Goal: Transaction & Acquisition: Book appointment/travel/reservation

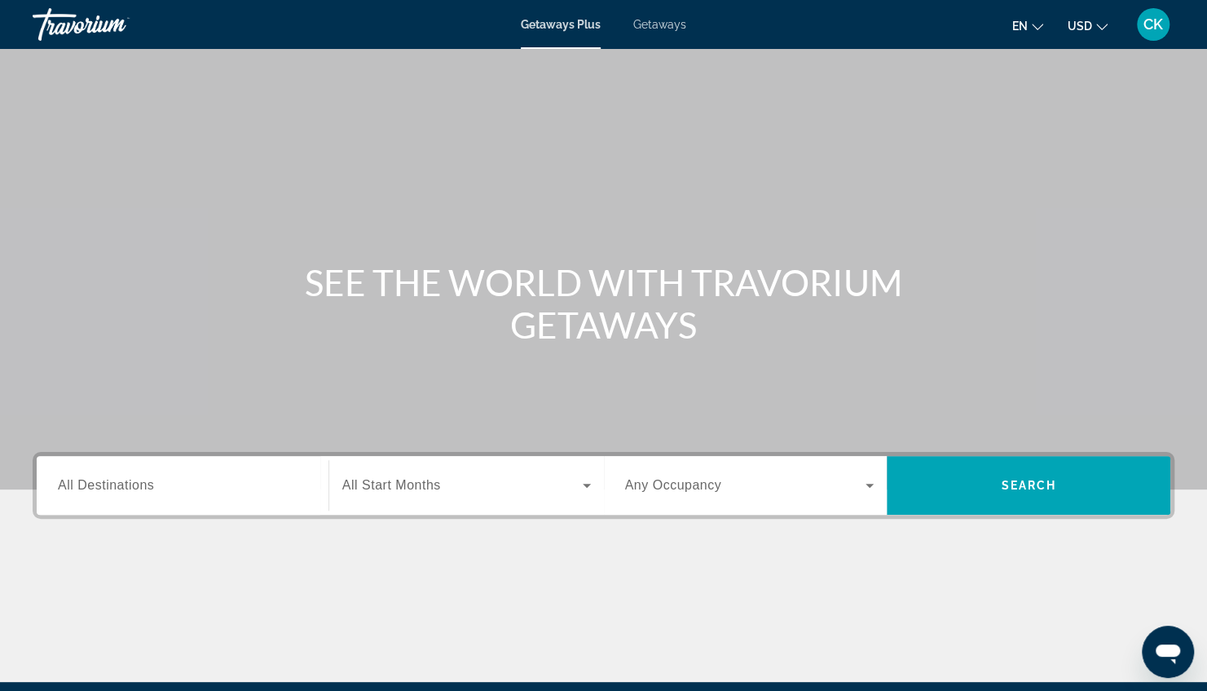
click at [1026, 33] on button "en English Español Français Italiano Português русский" at bounding box center [1028, 26] width 31 height 24
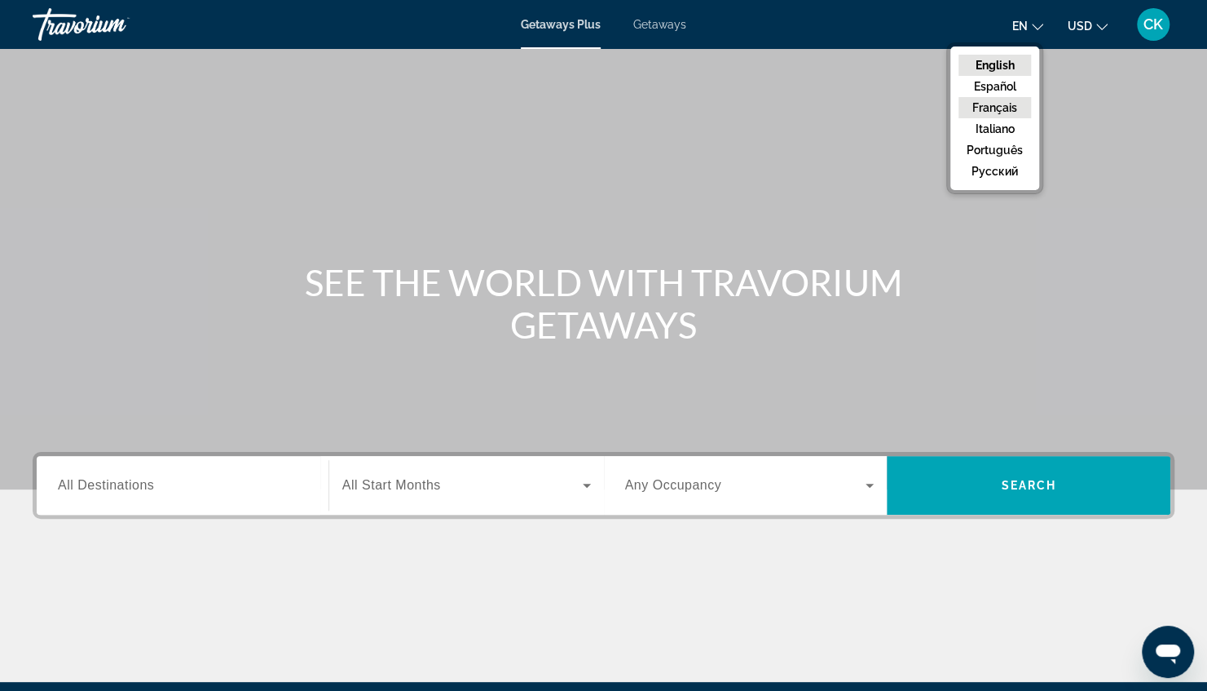
click at [995, 99] on button "Français" at bounding box center [995, 107] width 73 height 21
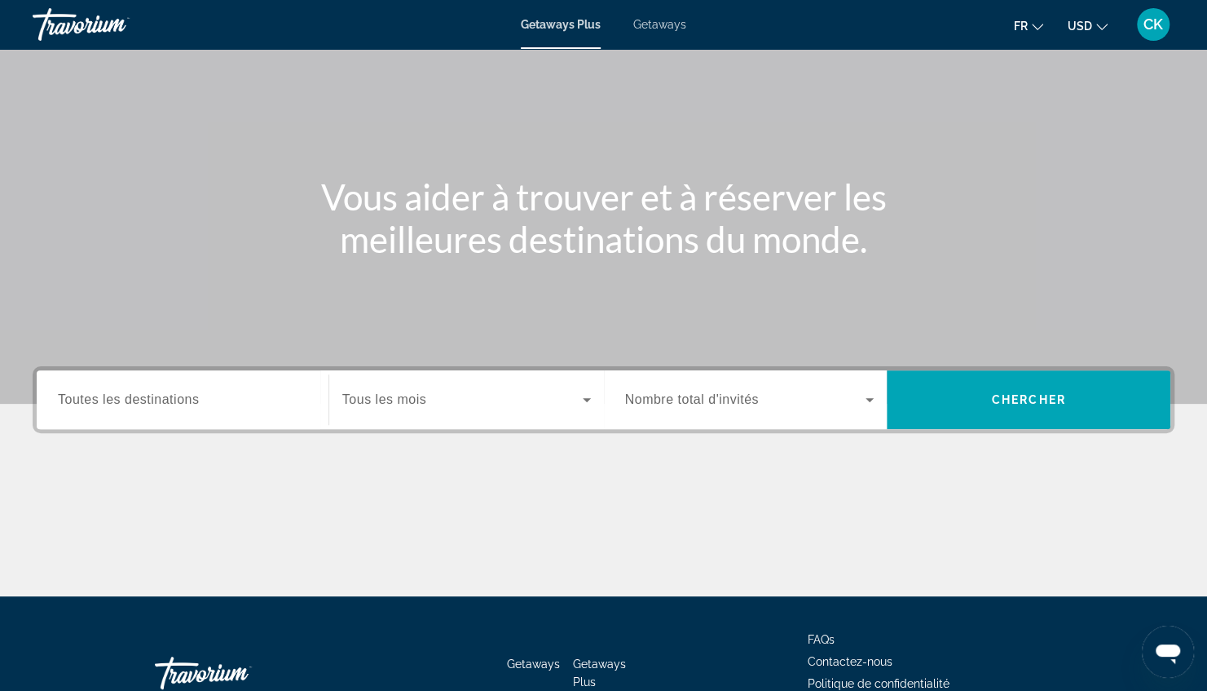
scroll to position [86, 0]
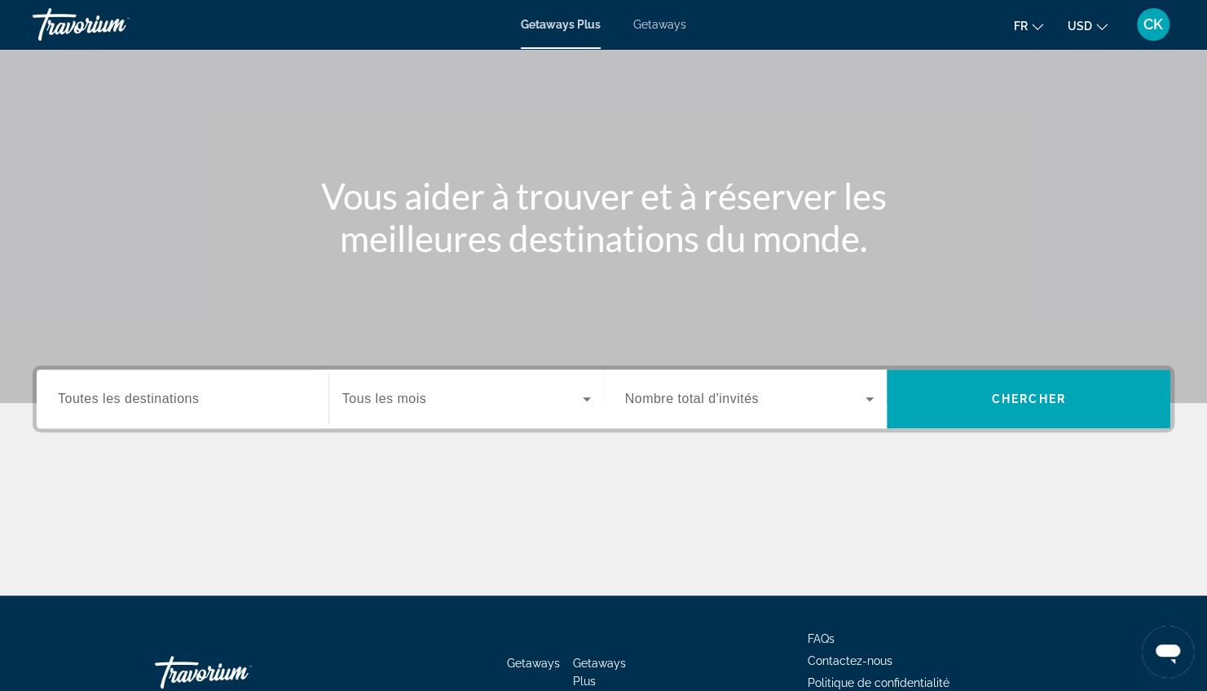
click at [213, 395] on input "Destination Toutes les destinations" at bounding box center [182, 400] width 249 height 20
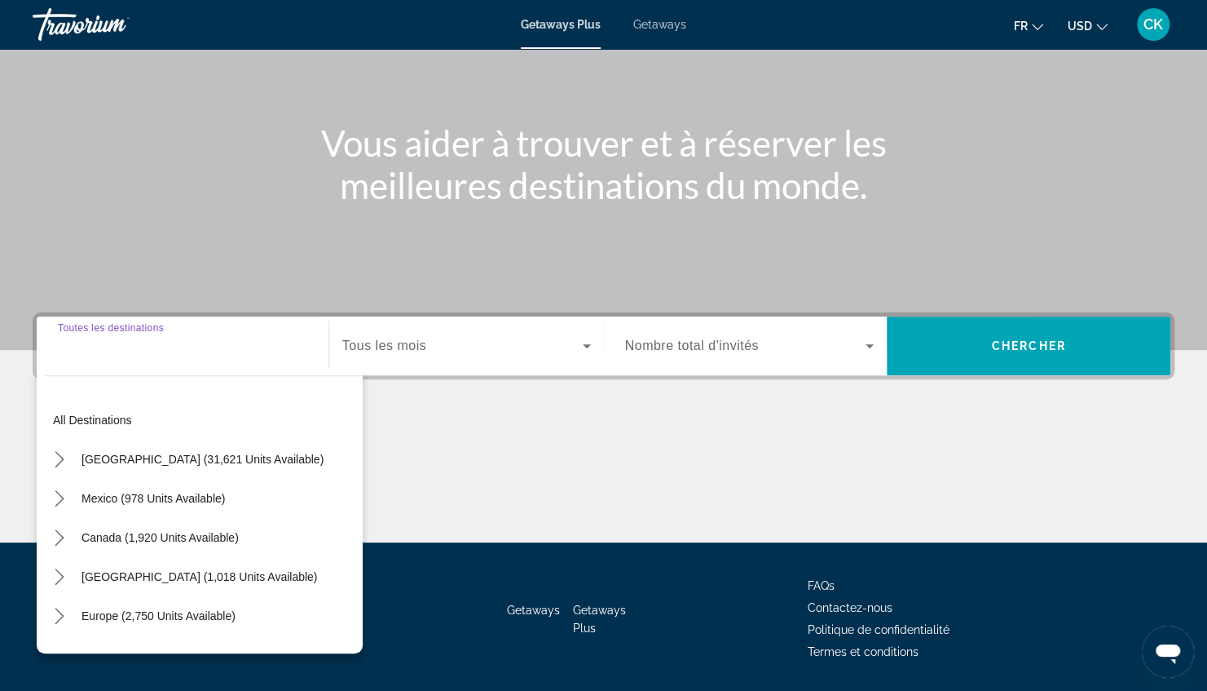
scroll to position [189, 0]
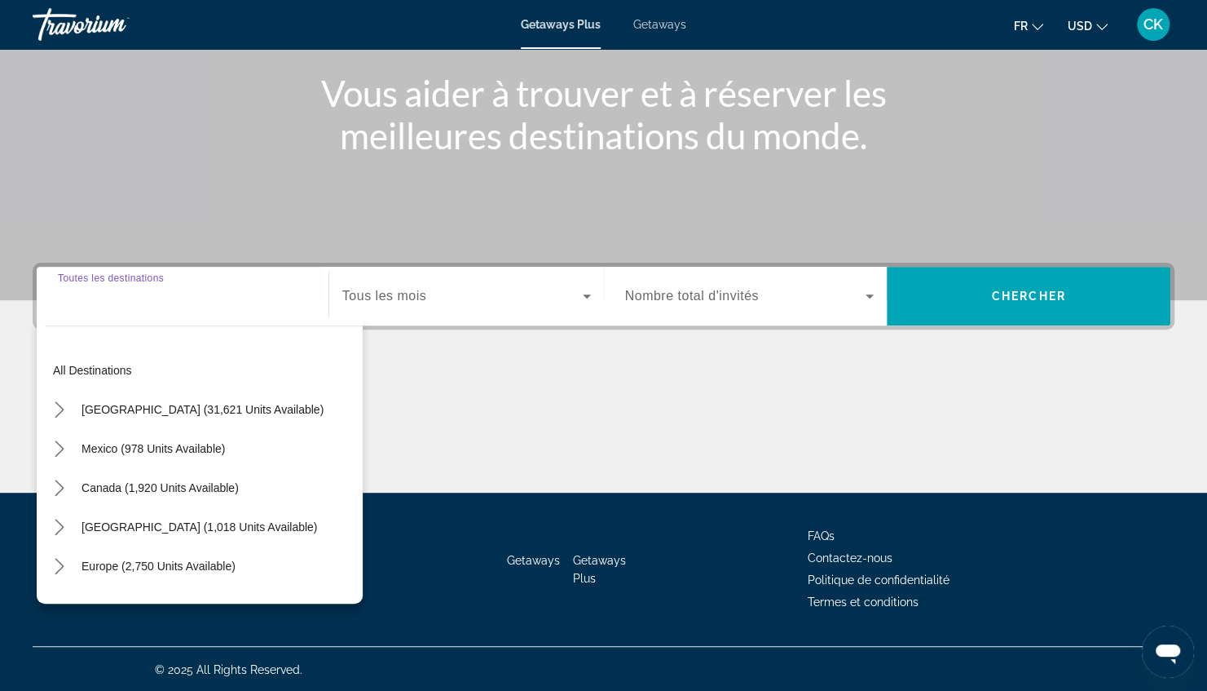
click at [101, 308] on div "Search widget" at bounding box center [182, 296] width 249 height 46
click at [59, 307] on div "Search widget" at bounding box center [182, 296] width 249 height 46
click at [127, 285] on div "Search widget" at bounding box center [182, 296] width 249 height 46
click at [313, 344] on div "All destinations [GEOGRAPHIC_DATA] (31,621 units available) [GEOGRAPHIC_DATA] (…" at bounding box center [204, 468] width 318 height 253
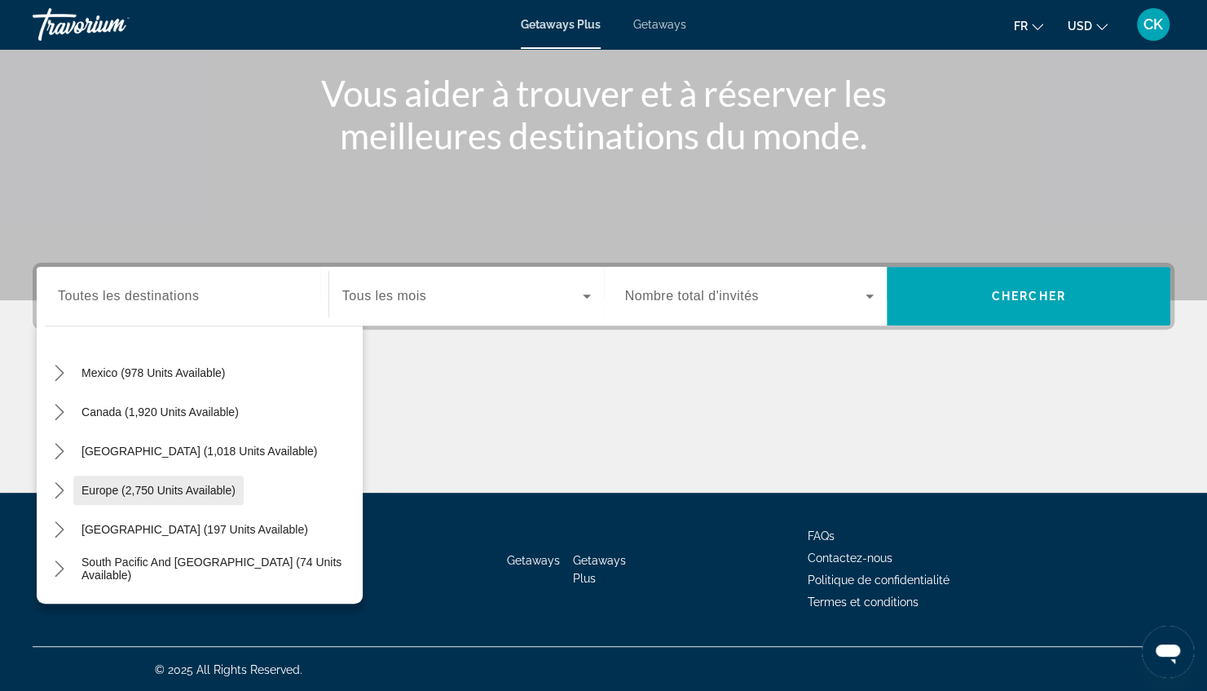
scroll to position [75, 0]
click at [135, 482] on span "Select destination: Europe (2,750 units available)" at bounding box center [158, 490] width 170 height 39
type input "**********"
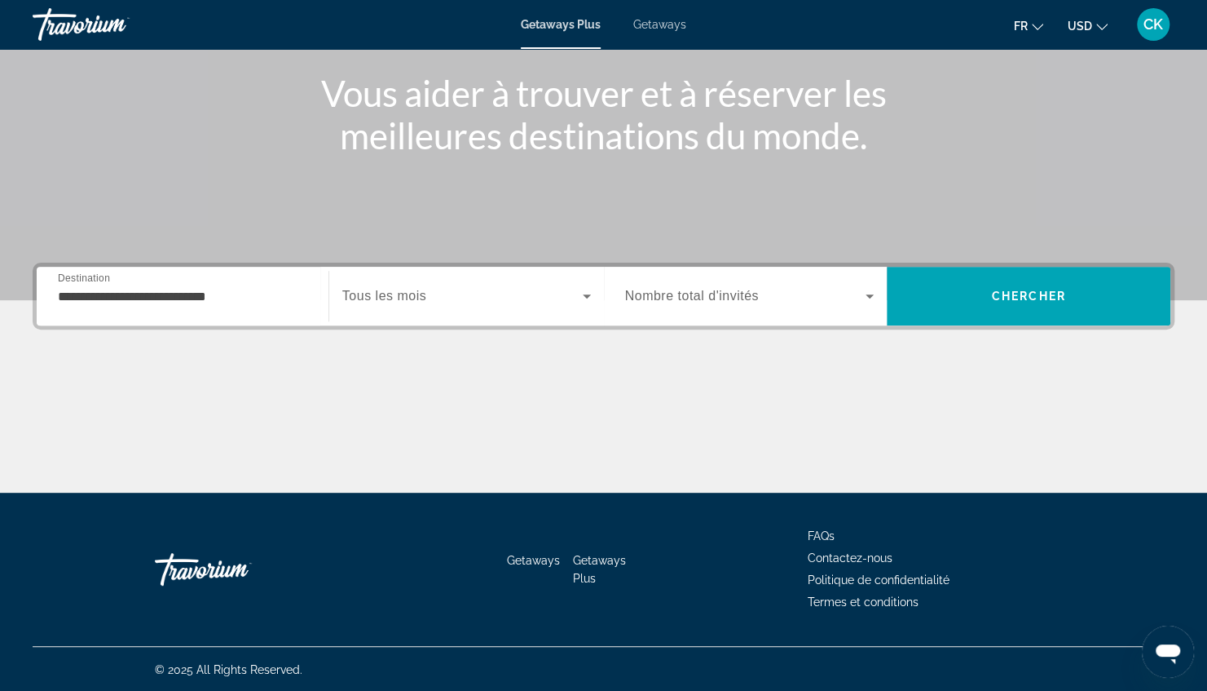
click at [413, 302] on span "Tous les mois" at bounding box center [384, 296] width 84 height 14
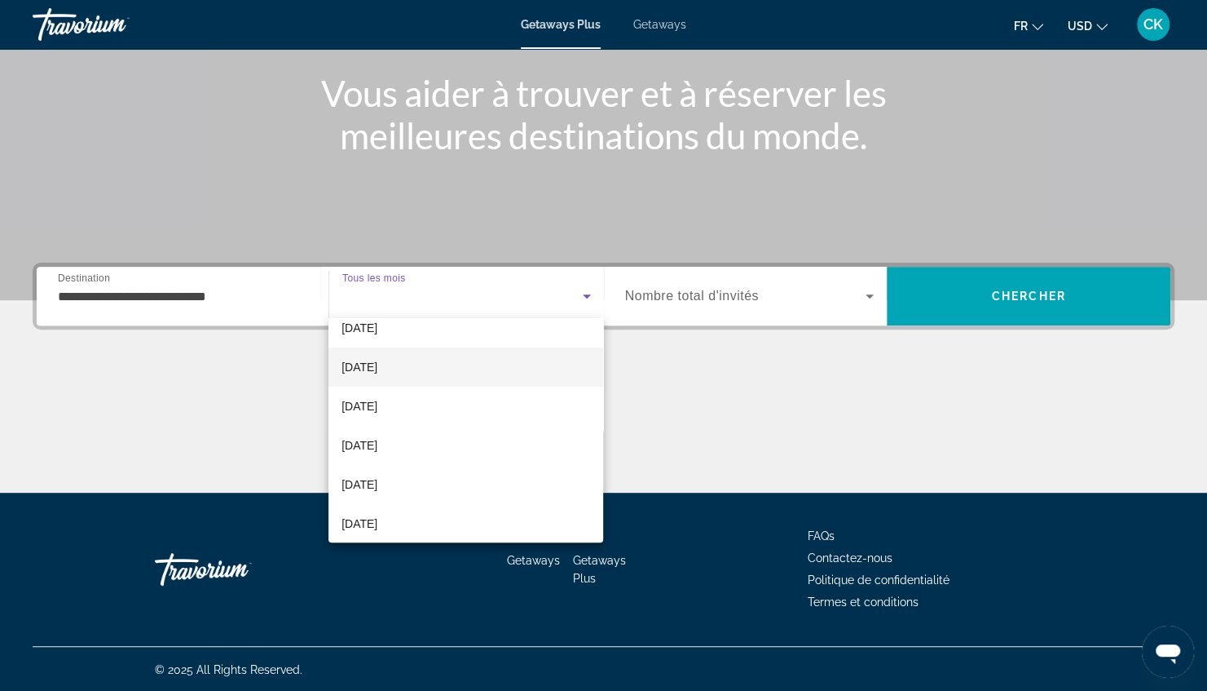
scroll to position [122, 0]
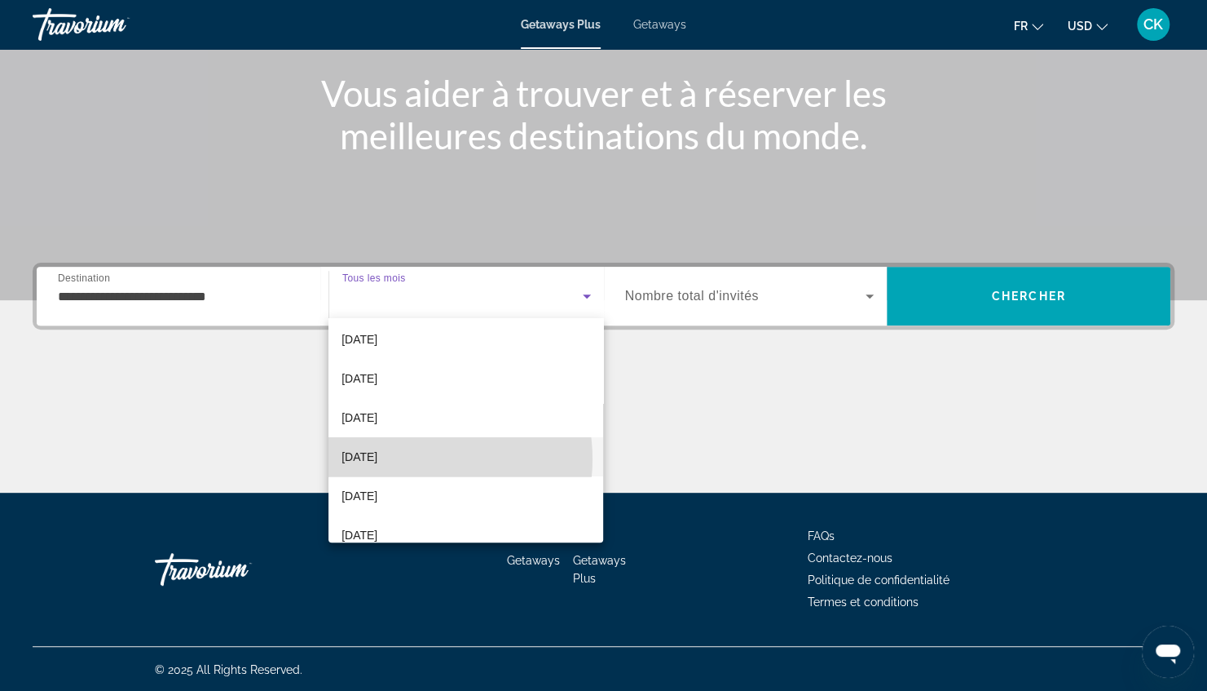
click at [415, 458] on mat-option "[DATE]" at bounding box center [466, 456] width 275 height 39
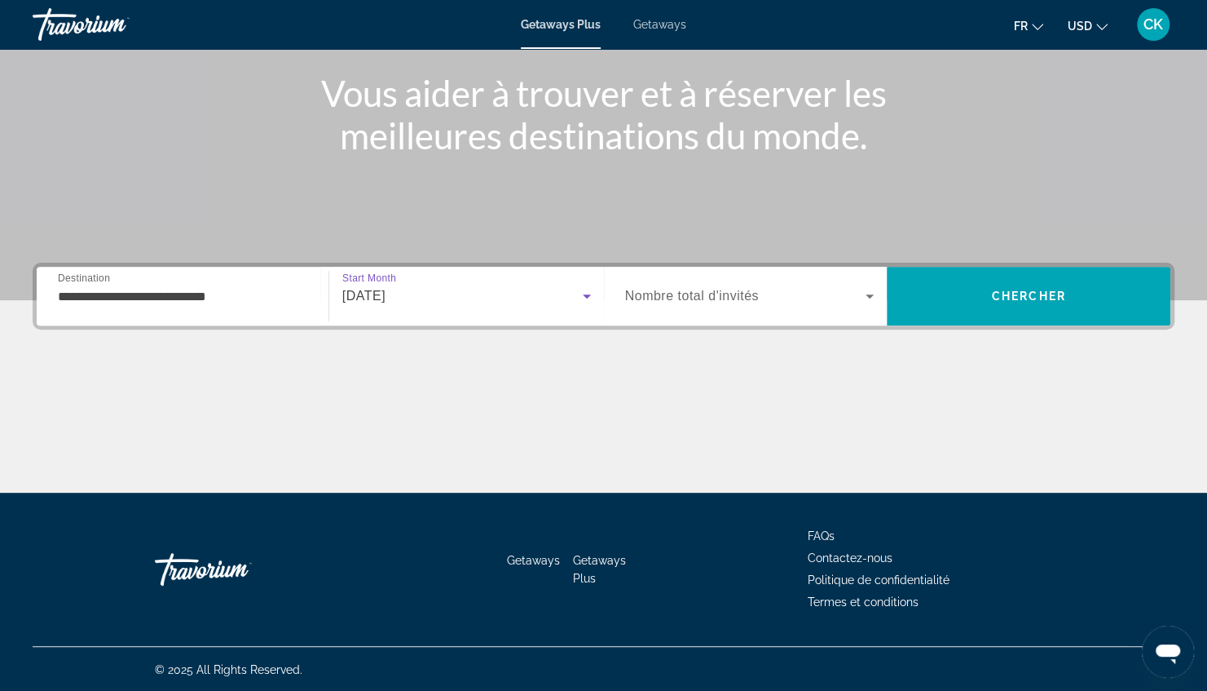
click at [758, 298] on span "Nombre total d'invités" at bounding box center [692, 296] width 134 height 14
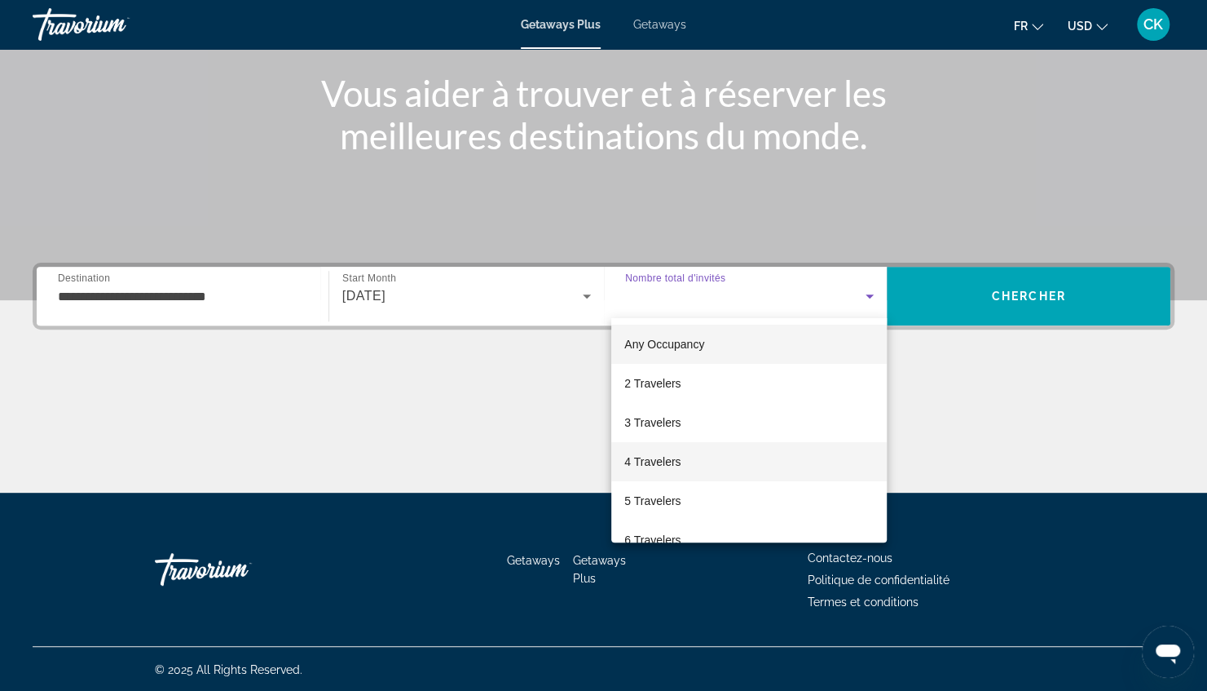
click at [680, 470] on span "4 Travelers" at bounding box center [653, 462] width 56 height 20
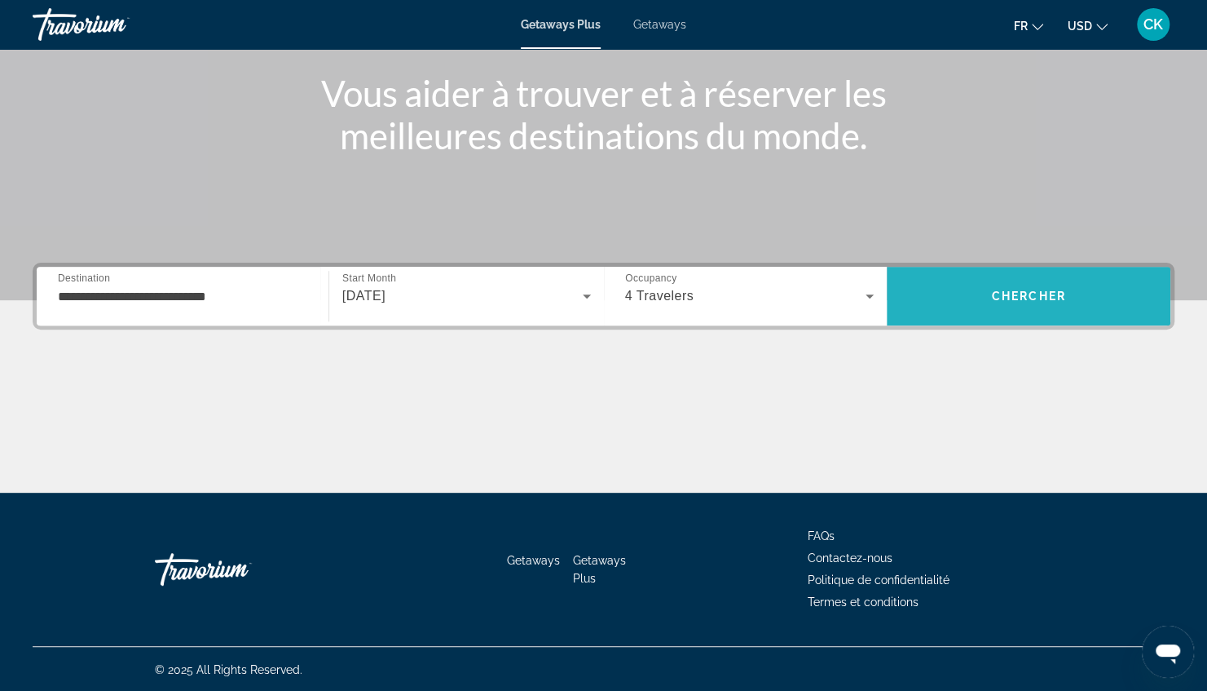
click at [978, 300] on span "Search" at bounding box center [1029, 295] width 284 height 39
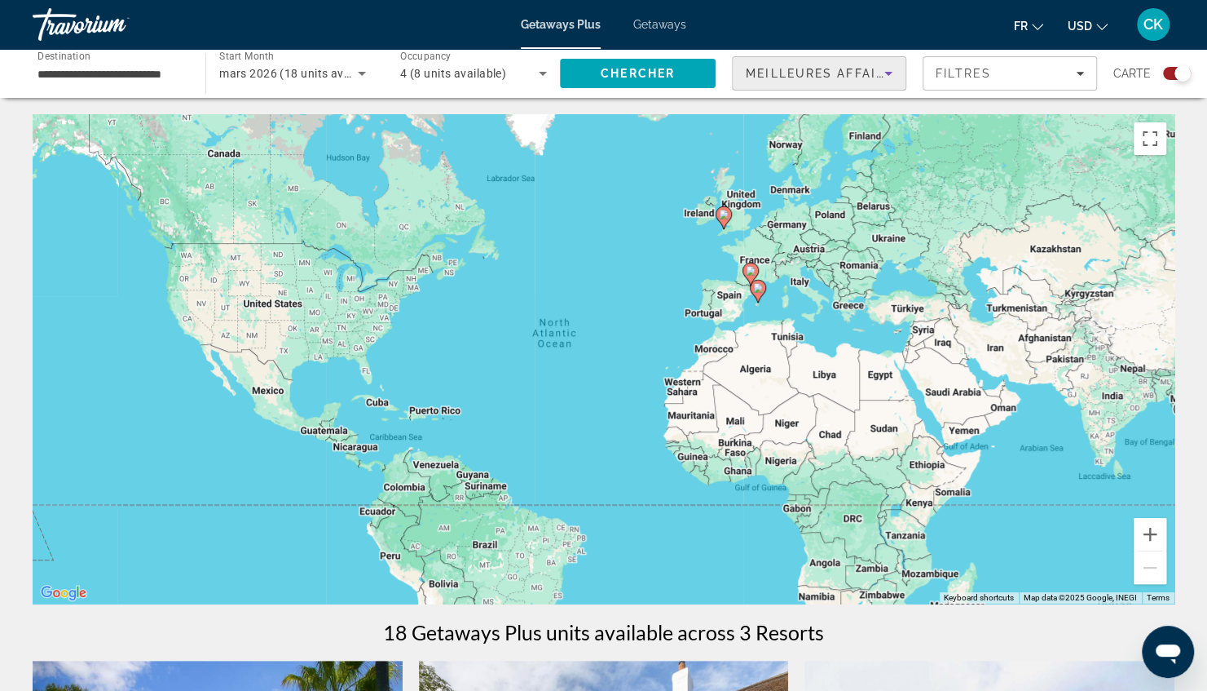
click at [812, 70] on div "Meilleures affaires" at bounding box center [815, 74] width 139 height 20
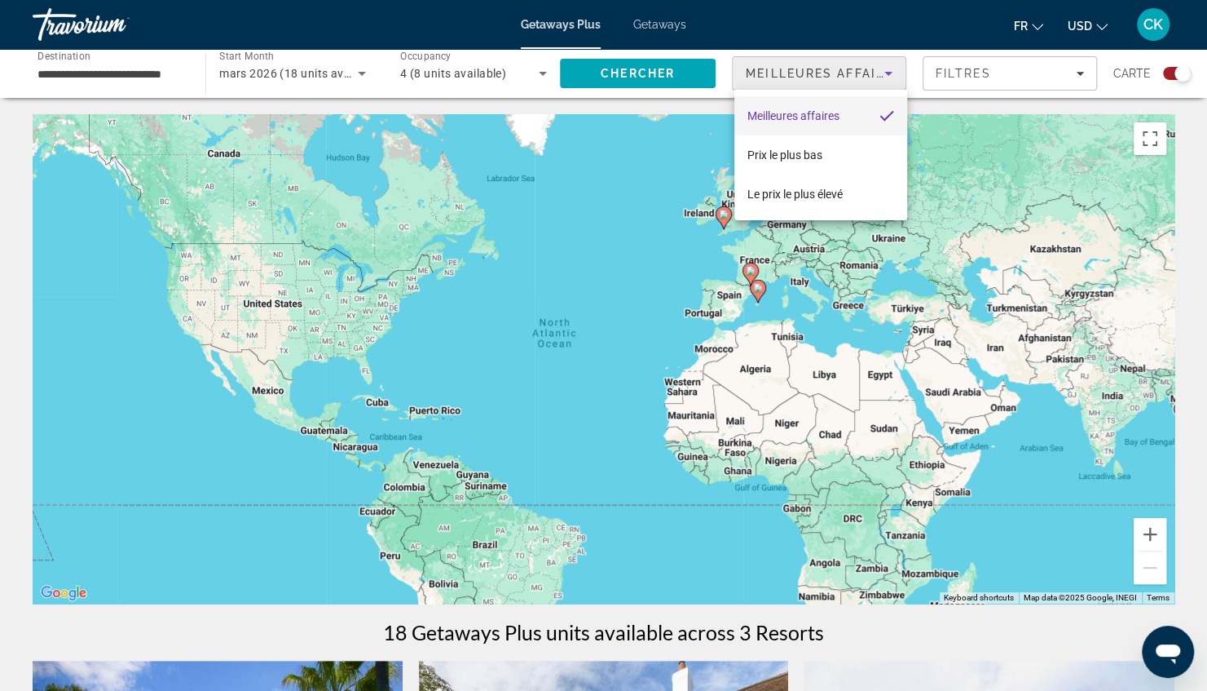
click at [608, 68] on div at bounding box center [603, 345] width 1207 height 691
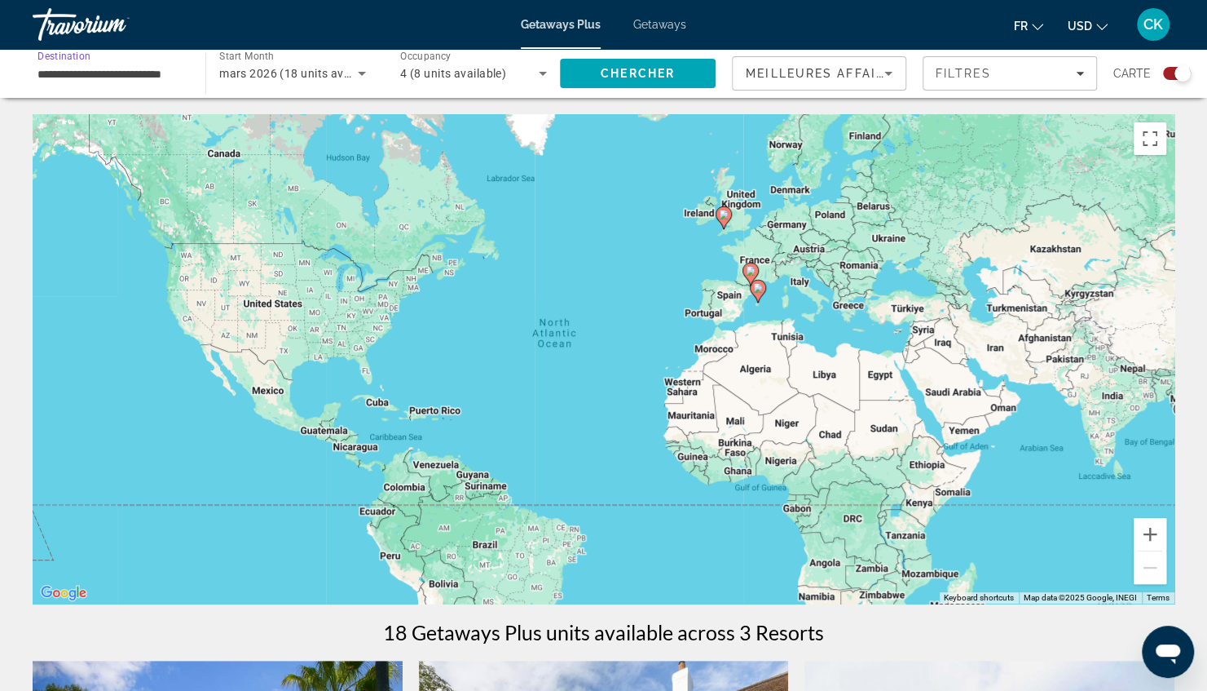
click at [127, 70] on input "**********" at bounding box center [111, 74] width 147 height 20
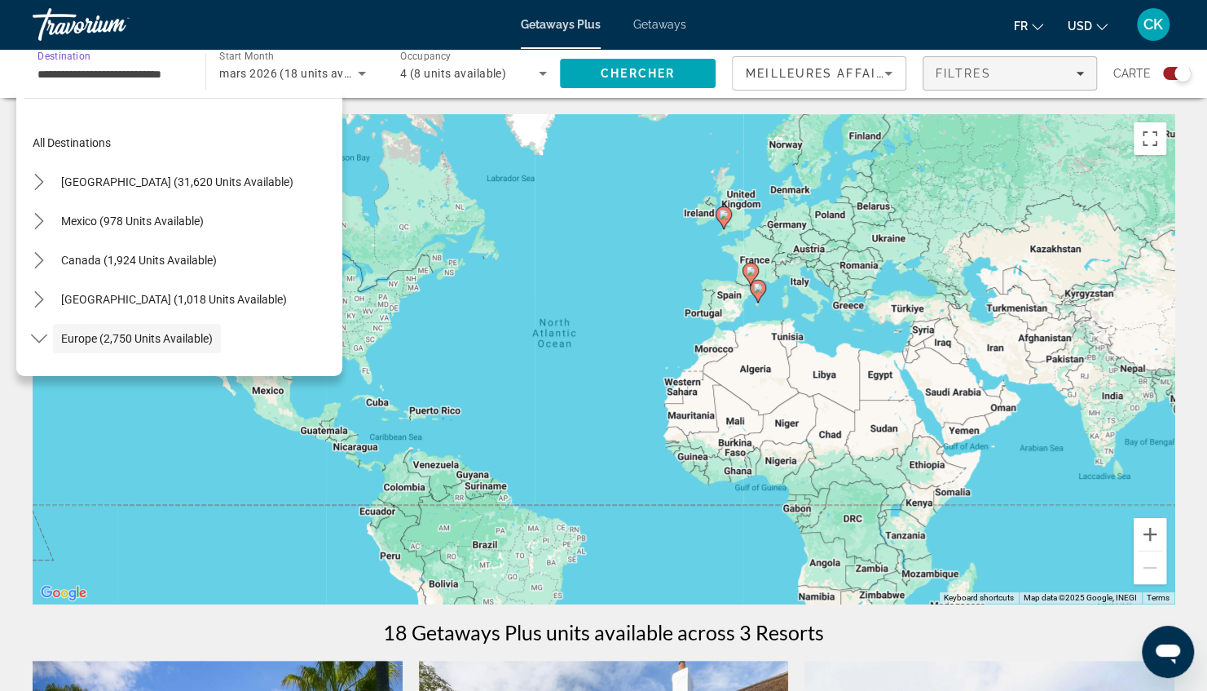
click at [1027, 68] on div "Filtres" at bounding box center [1010, 73] width 148 height 13
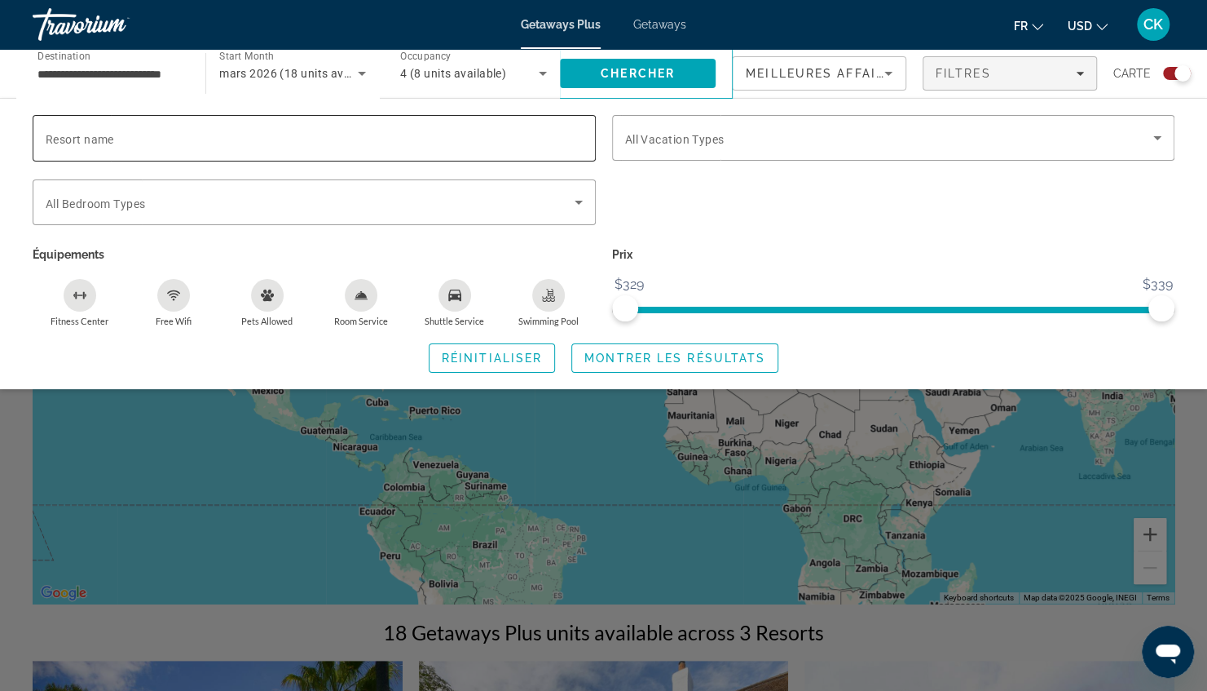
click at [353, 132] on input "Resort name" at bounding box center [314, 139] width 537 height 20
type input "*******"
click at [640, 357] on span "Montrer les résultats" at bounding box center [675, 357] width 181 height 13
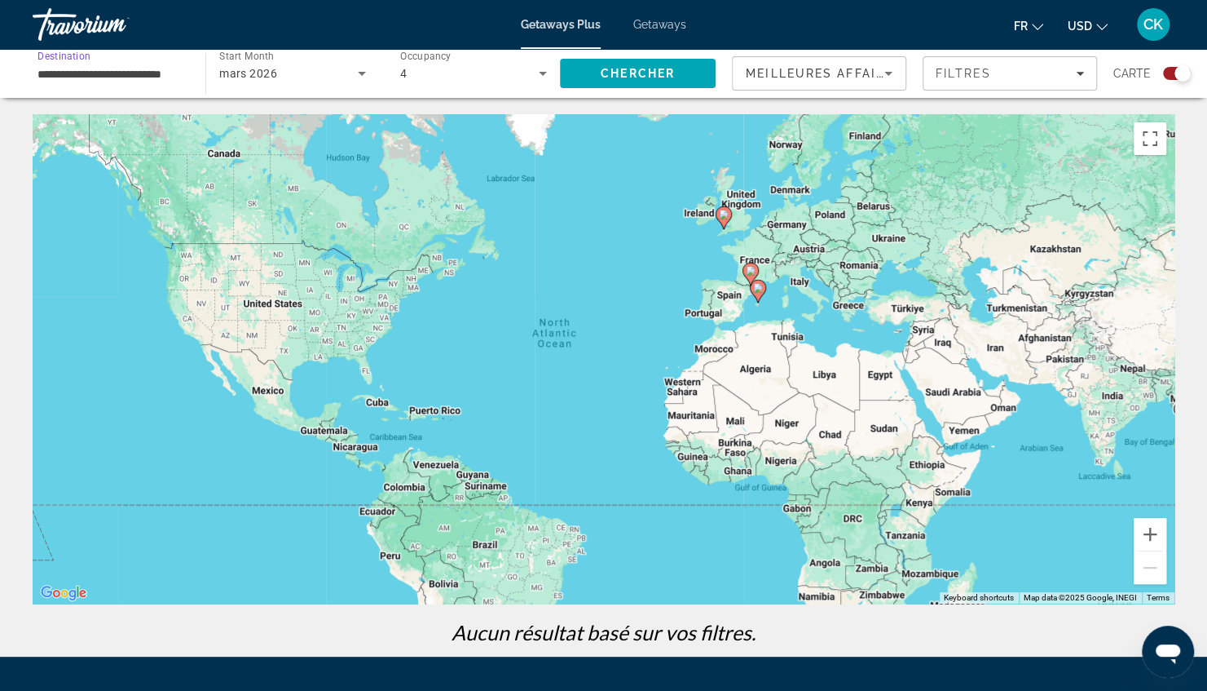
click at [115, 80] on input "**********" at bounding box center [111, 74] width 147 height 20
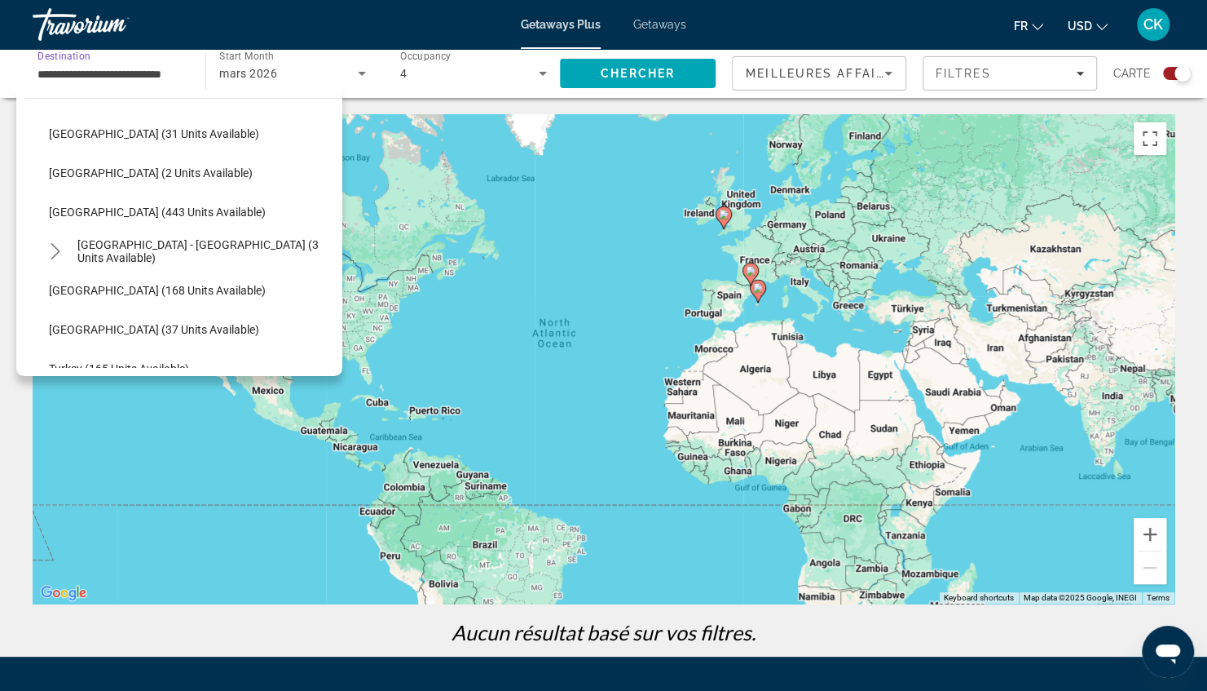
scroll to position [675, 0]
click at [113, 295] on span "Select destination: Sweden (168 units available)" at bounding box center [192, 289] width 302 height 39
type input "**********"
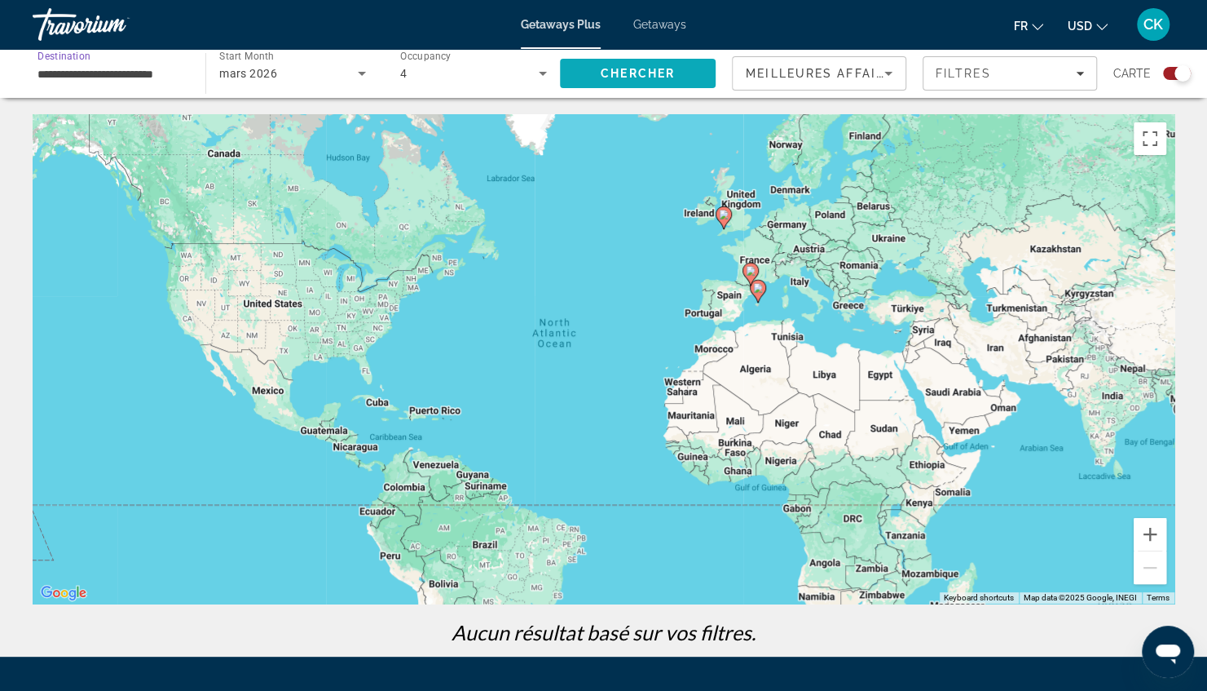
click at [635, 83] on span "Search" at bounding box center [638, 73] width 156 height 39
click at [649, 77] on span "Chercher" at bounding box center [638, 73] width 74 height 13
click at [1005, 77] on div "Filtres" at bounding box center [1010, 73] width 148 height 13
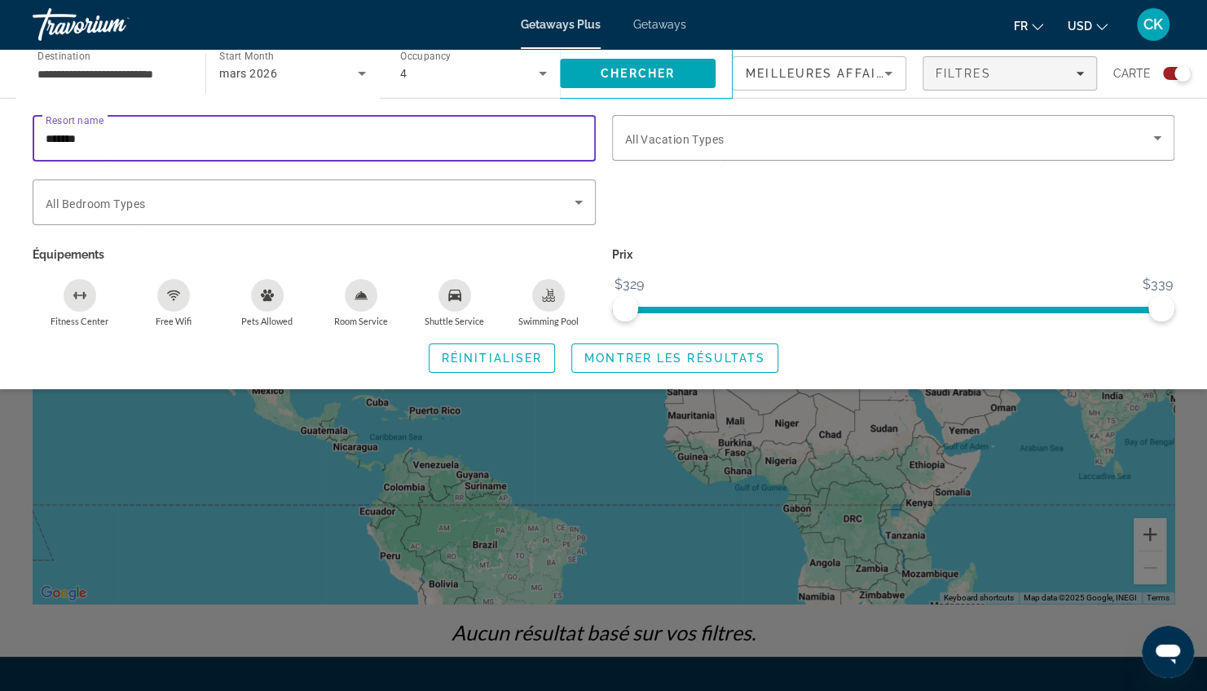
drag, startPoint x: 484, startPoint y: 130, endPoint x: 117, endPoint y: 166, distance: 369.5
click at [117, 166] on mat-form-field "Resort name *******" at bounding box center [314, 147] width 563 height 64
drag, startPoint x: 101, startPoint y: 143, endPoint x: -3, endPoint y: 140, distance: 104.4
click at [0, 140] on html "**********" at bounding box center [603, 345] width 1207 height 691
click at [489, 360] on span "Réinitialiser" at bounding box center [492, 357] width 100 height 13
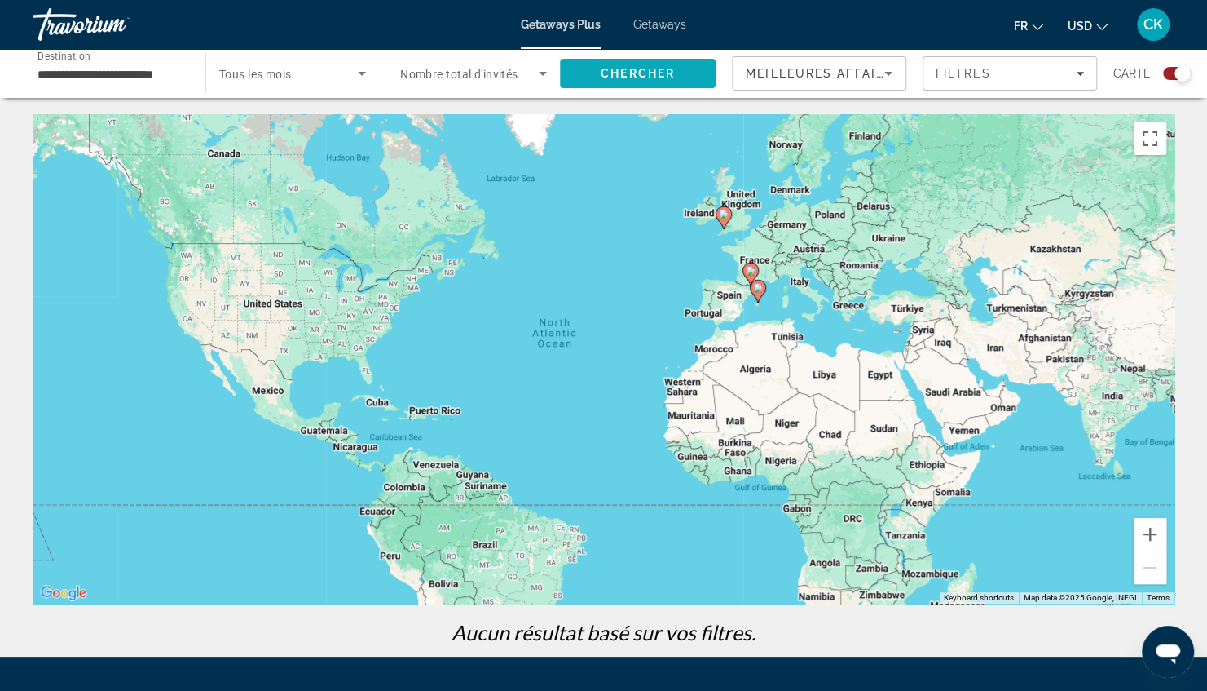
click at [637, 77] on span "Chercher" at bounding box center [638, 73] width 74 height 13
click at [256, 68] on span "Tous les mois" at bounding box center [255, 74] width 73 height 13
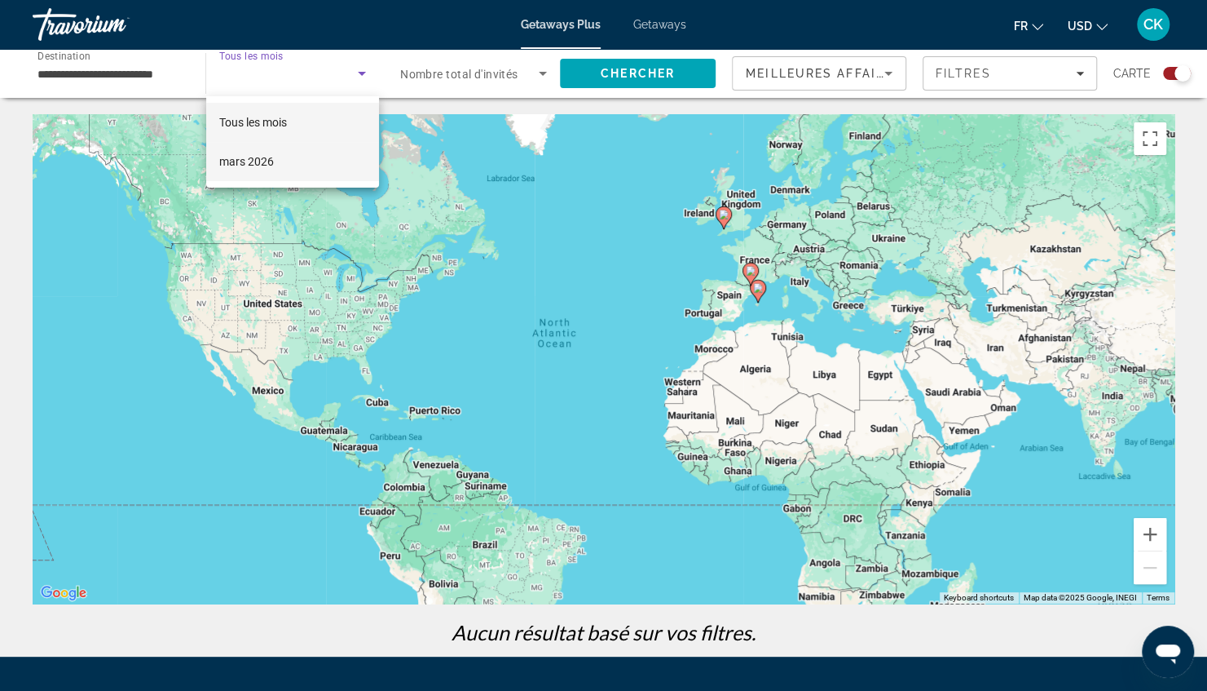
click at [275, 156] on mat-option "mars 2026" at bounding box center [292, 161] width 173 height 39
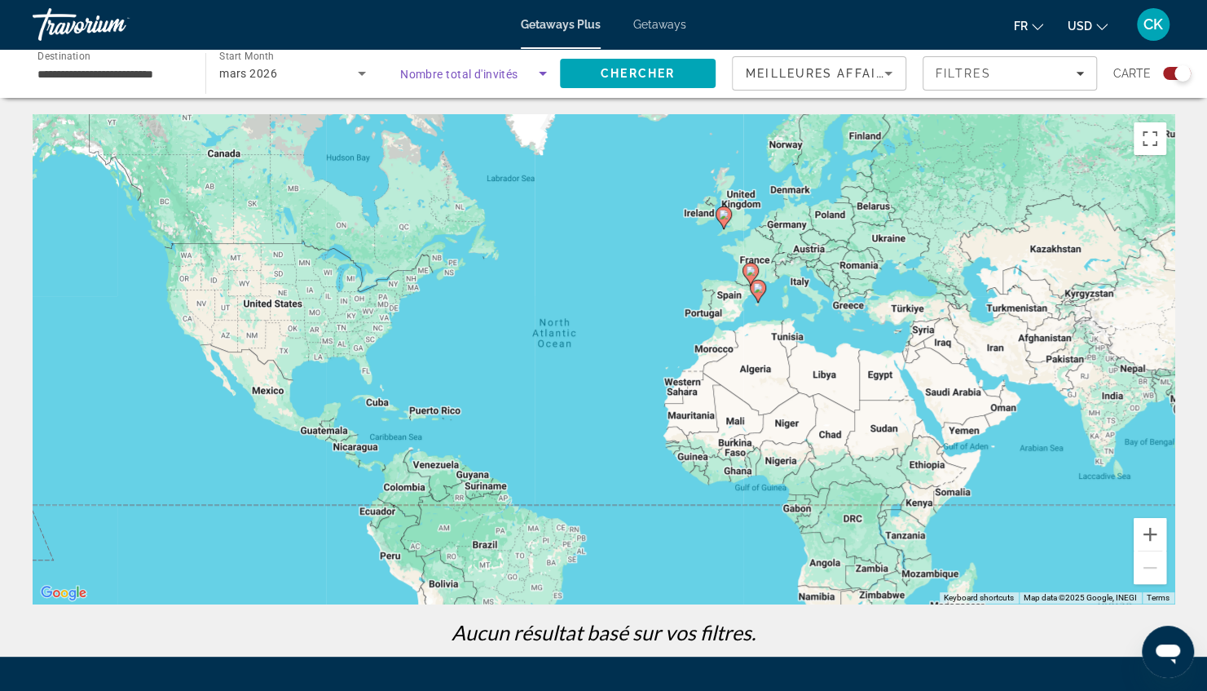
click at [438, 82] on span "Search widget" at bounding box center [469, 74] width 139 height 20
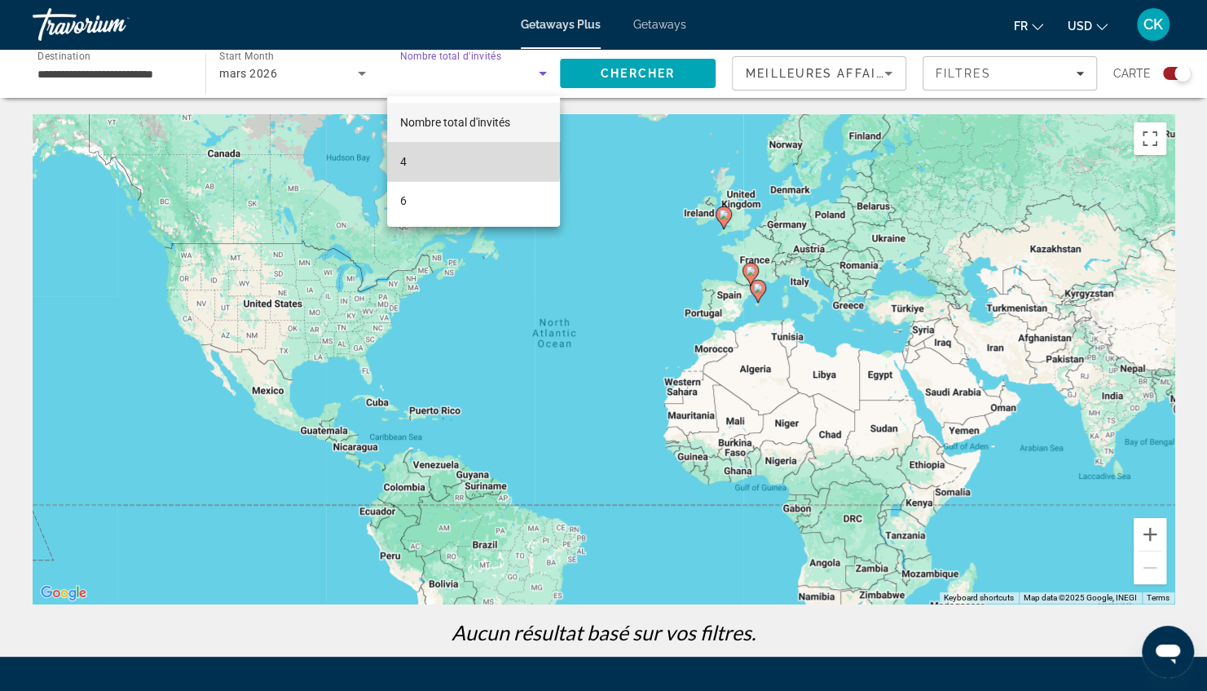
click at [434, 157] on mat-option "4" at bounding box center [473, 161] width 173 height 39
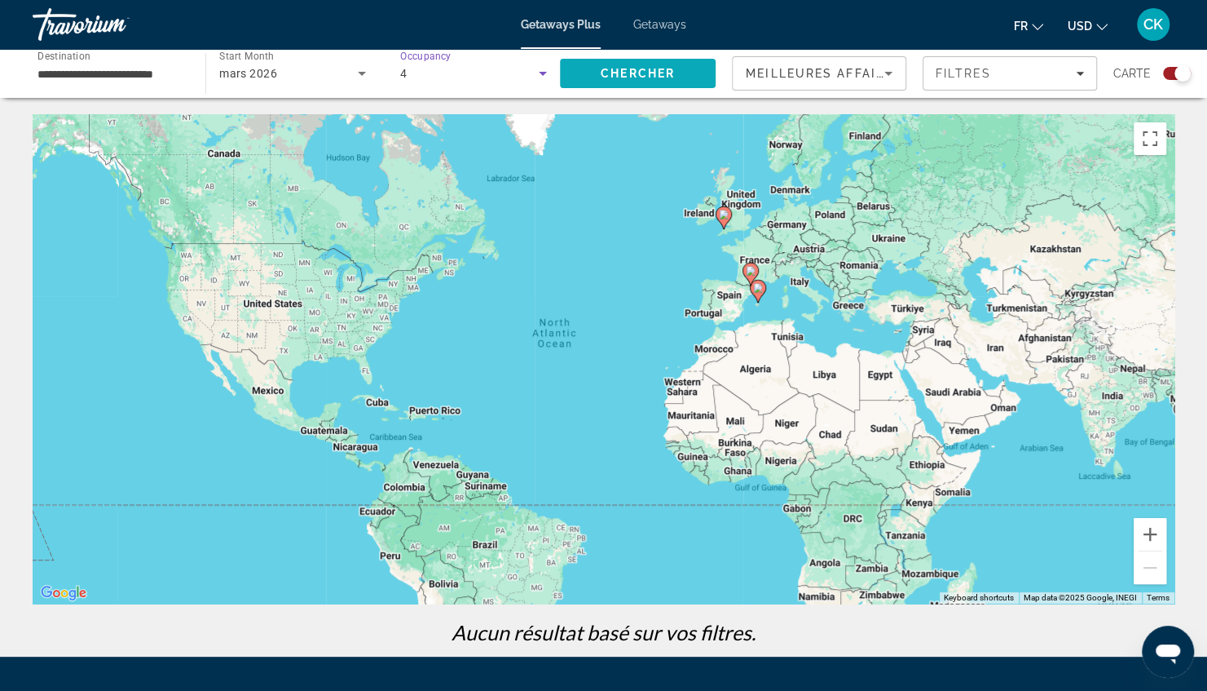
click at [619, 80] on span "Search" at bounding box center [638, 73] width 156 height 39
click at [98, 76] on input "**********" at bounding box center [111, 74] width 147 height 20
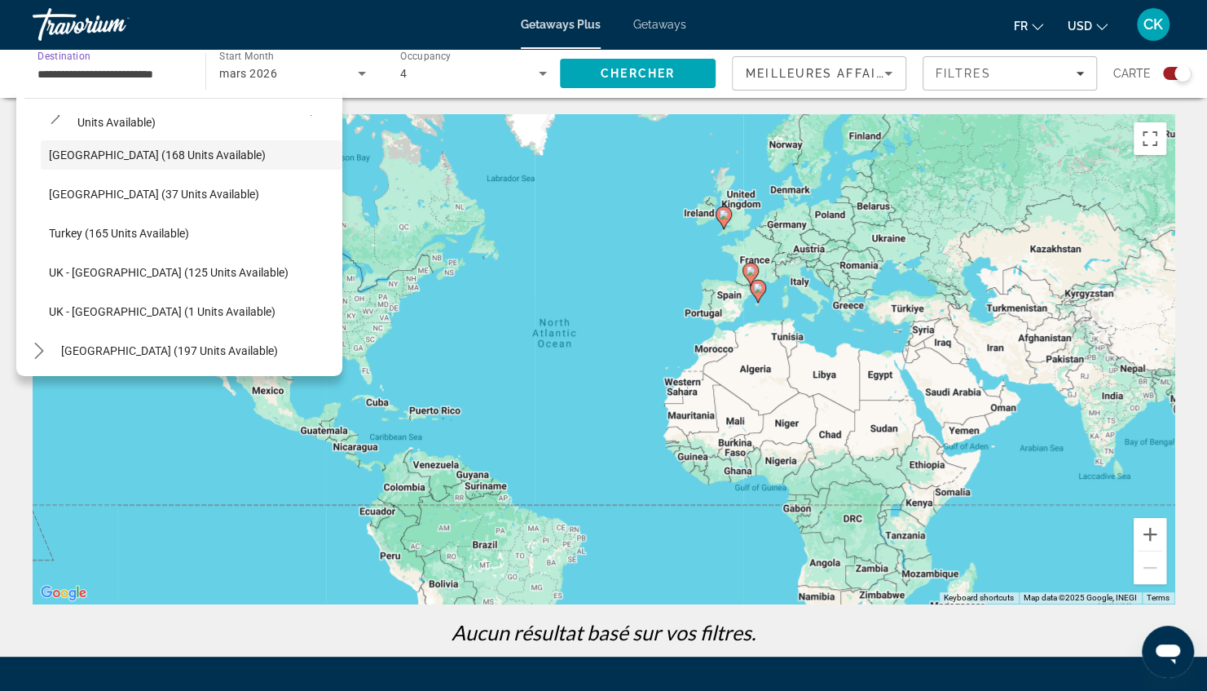
scroll to position [817, 0]
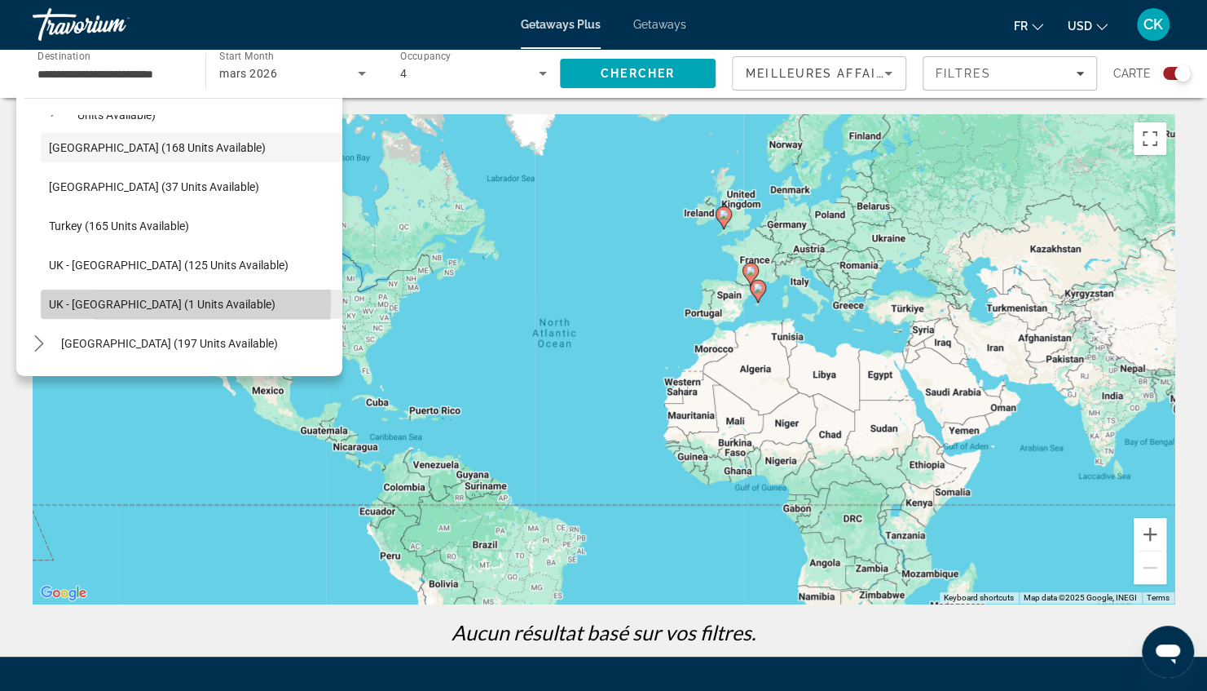
click at [109, 300] on span "UK - [GEOGRAPHIC_DATA] (1 units available)" at bounding box center [162, 304] width 227 height 13
type input "**********"
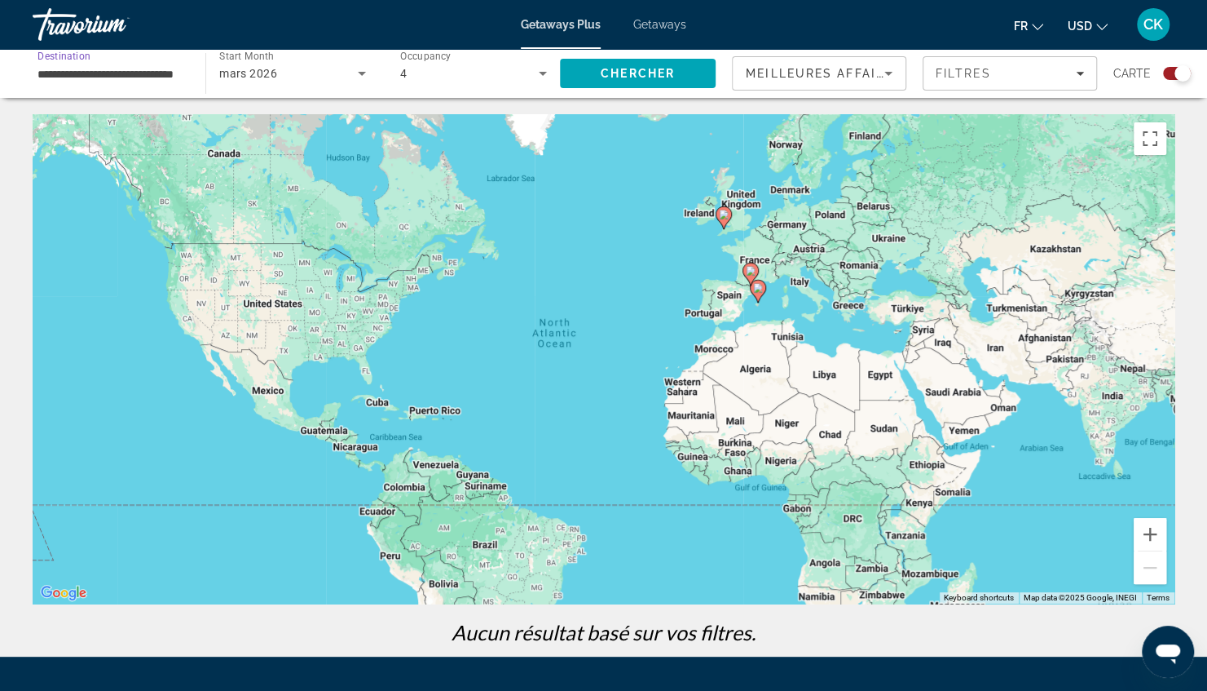
click at [463, 74] on div "4" at bounding box center [469, 74] width 139 height 20
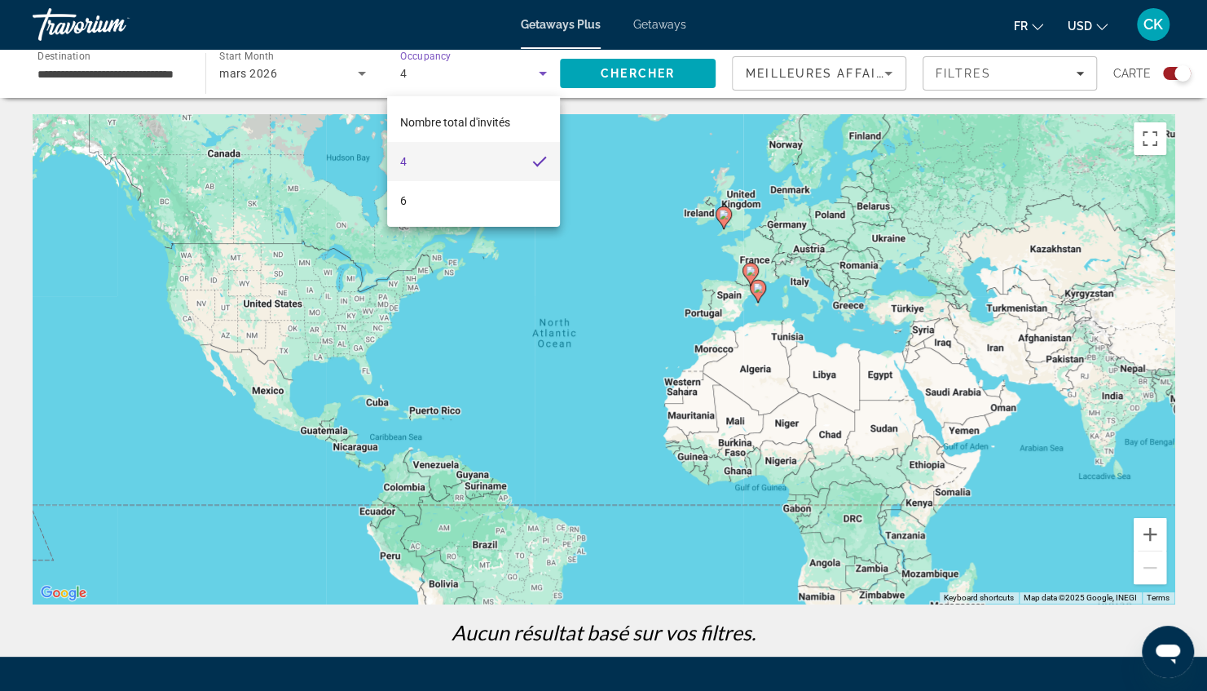
click at [534, 73] on div at bounding box center [603, 345] width 1207 height 691
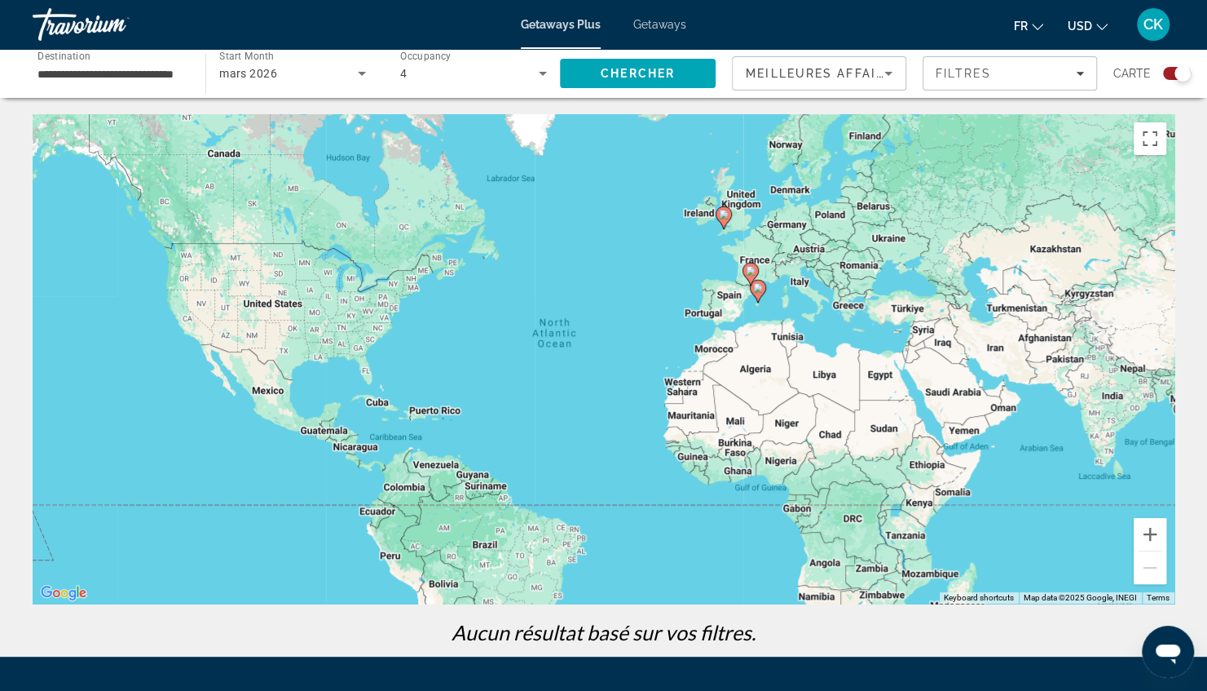
click at [463, 78] on div "4" at bounding box center [469, 74] width 139 height 20
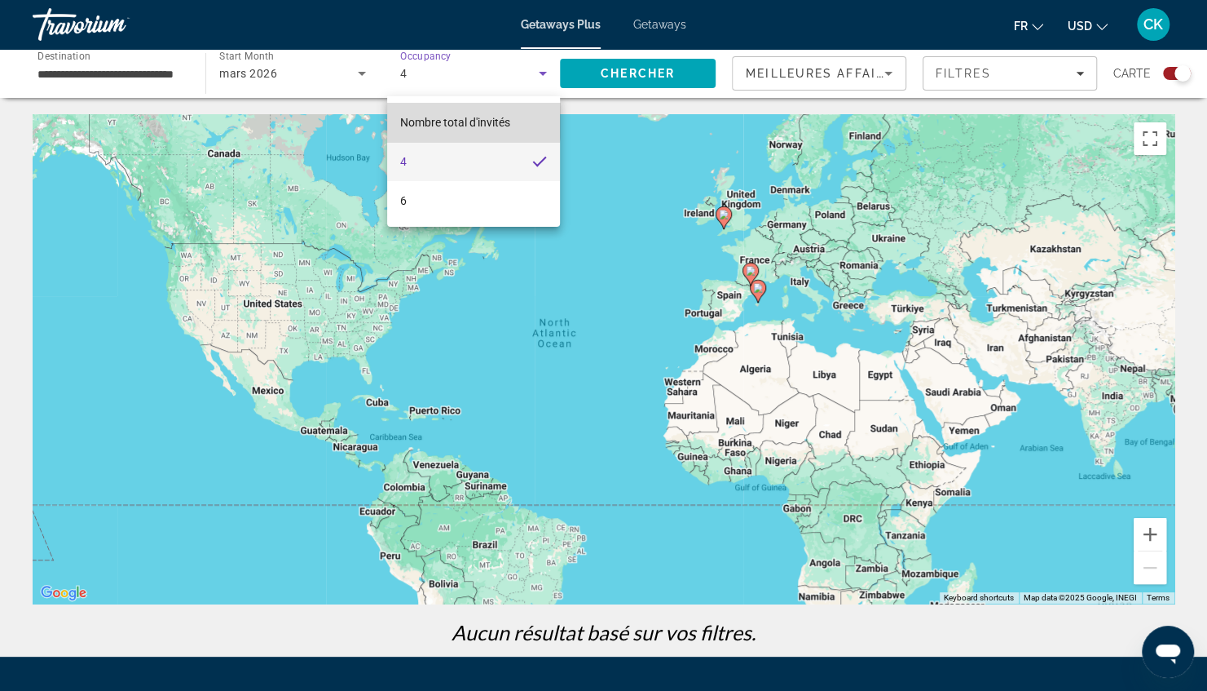
click at [437, 117] on span "Nombre total d'invités" at bounding box center [455, 122] width 110 height 13
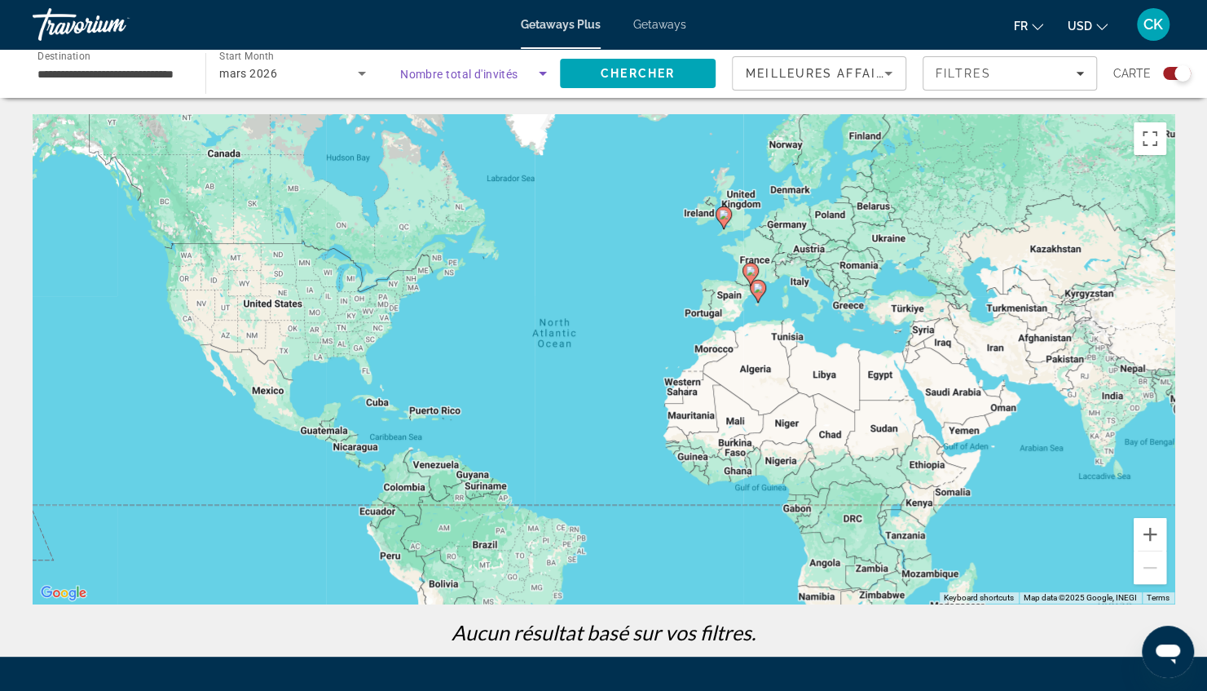
click at [469, 79] on span "Nombre total d'invités" at bounding box center [459, 74] width 118 height 13
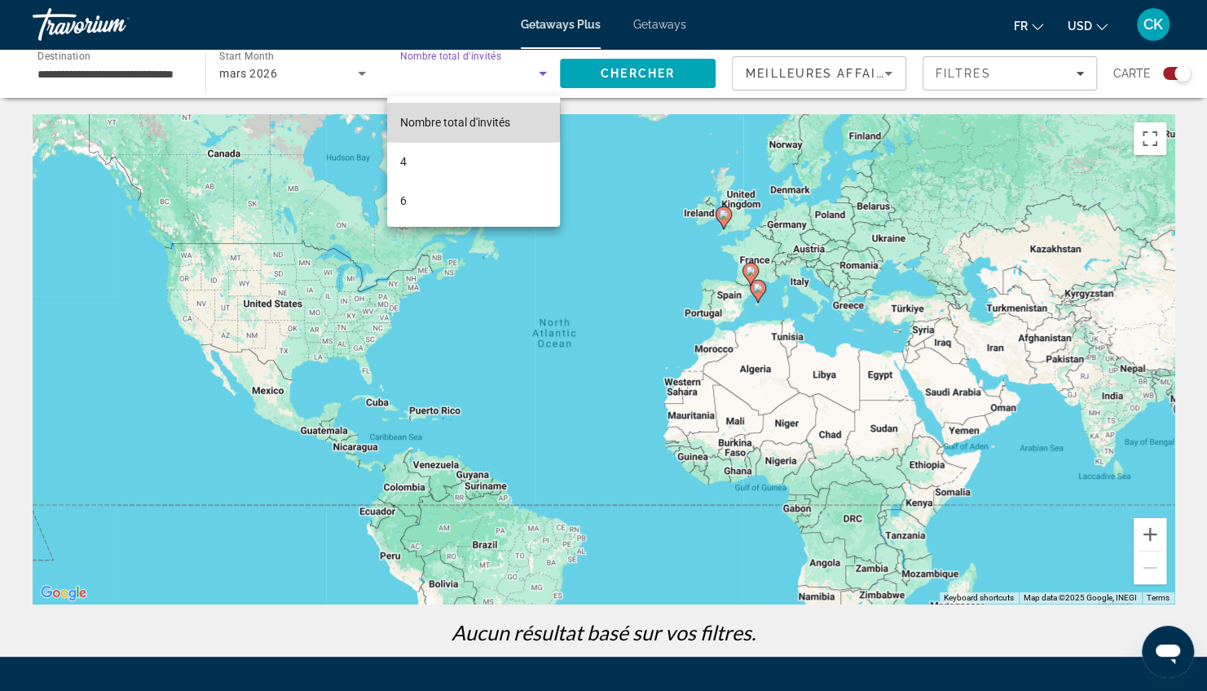
click at [461, 114] on span "Nombre total d'invités" at bounding box center [455, 123] width 110 height 20
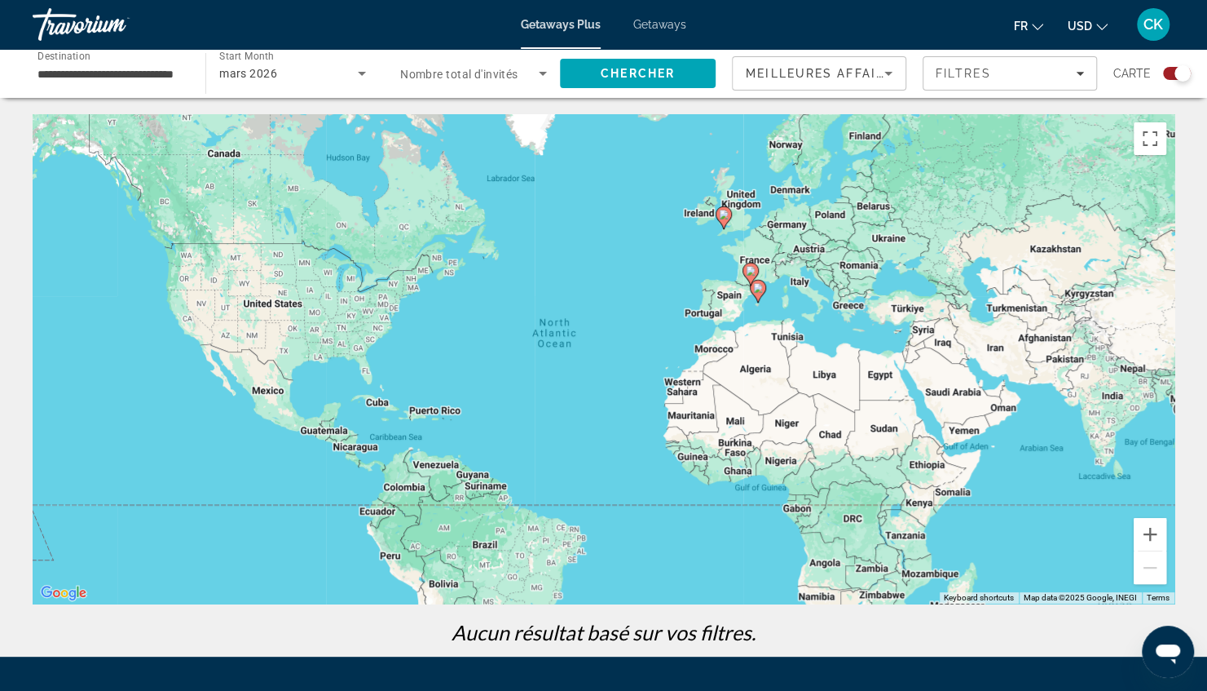
click at [440, 72] on span "Nombre total d'invités" at bounding box center [459, 74] width 118 height 13
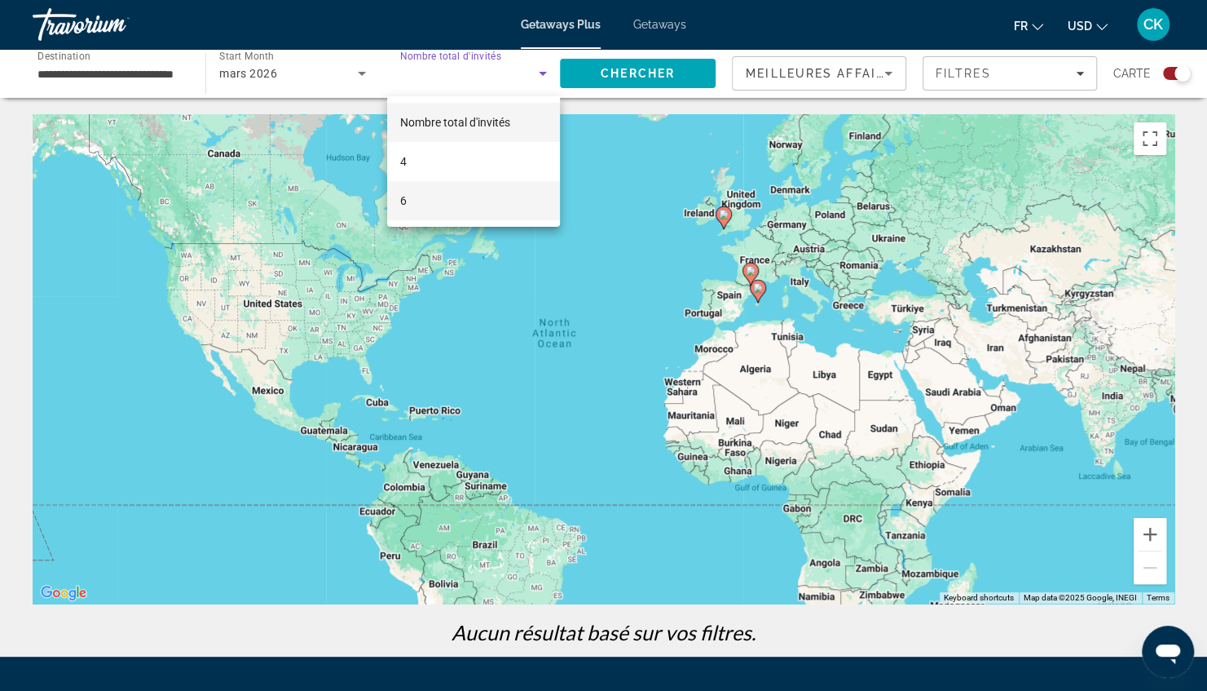
click at [404, 209] on span "6" at bounding box center [403, 201] width 7 height 20
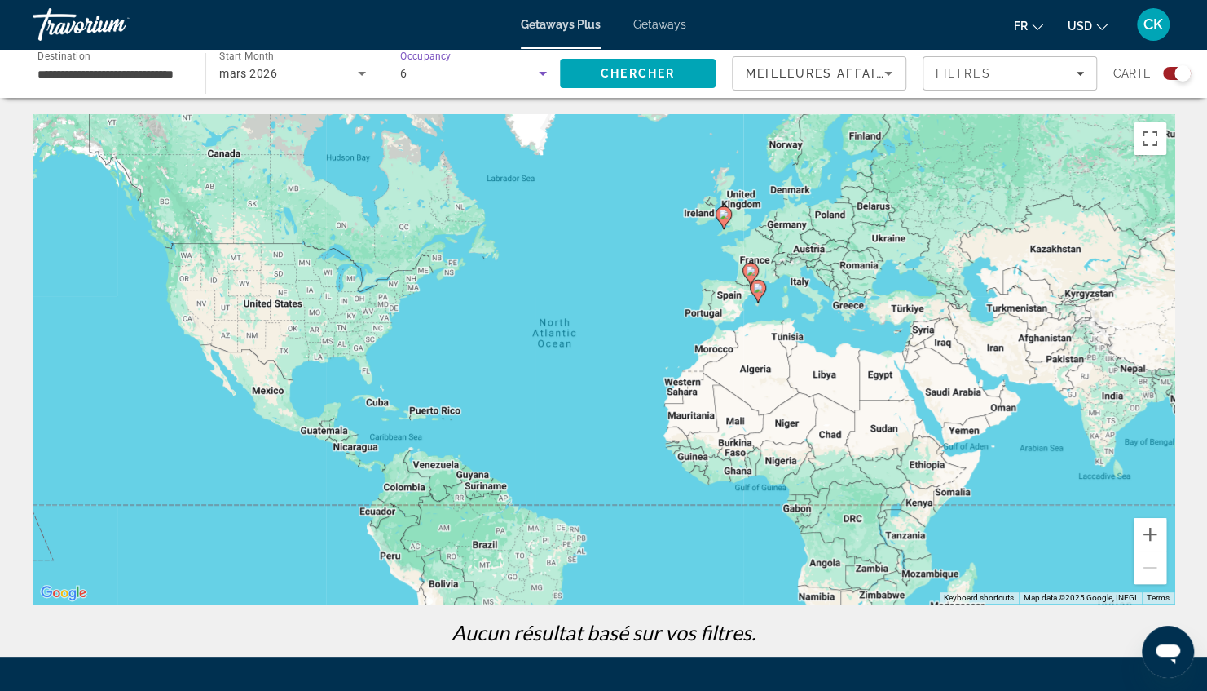
click at [481, 73] on div "6" at bounding box center [469, 74] width 139 height 20
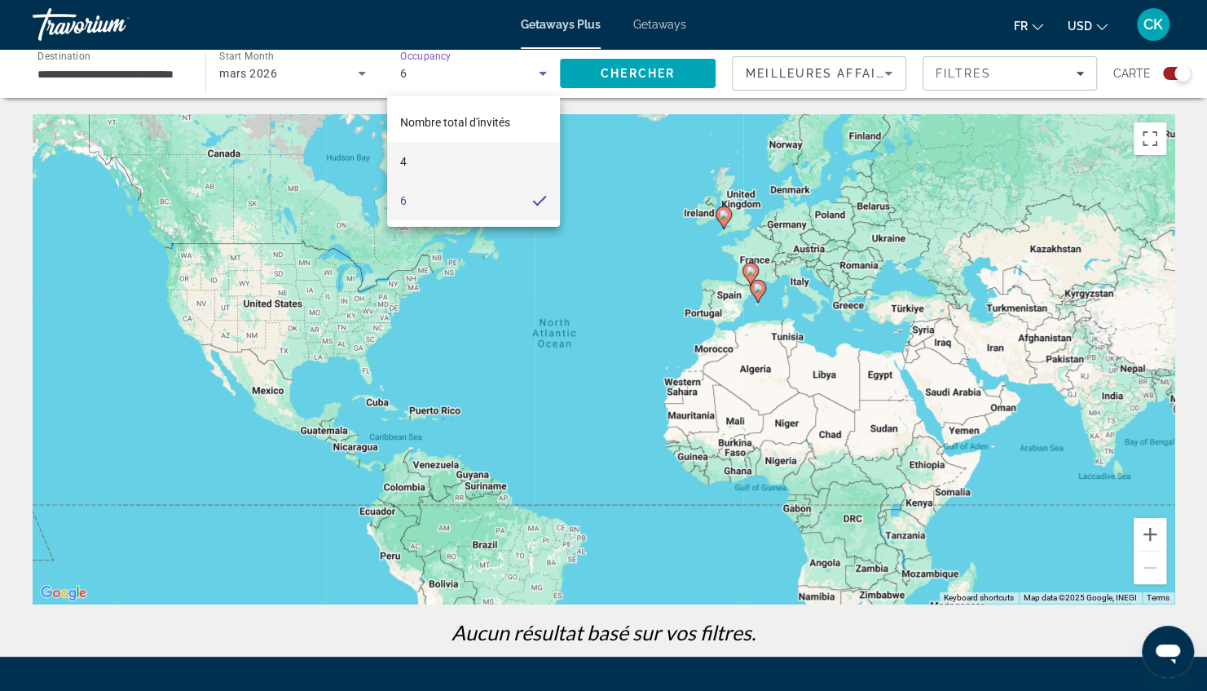
click at [426, 165] on mat-option "4" at bounding box center [473, 161] width 173 height 39
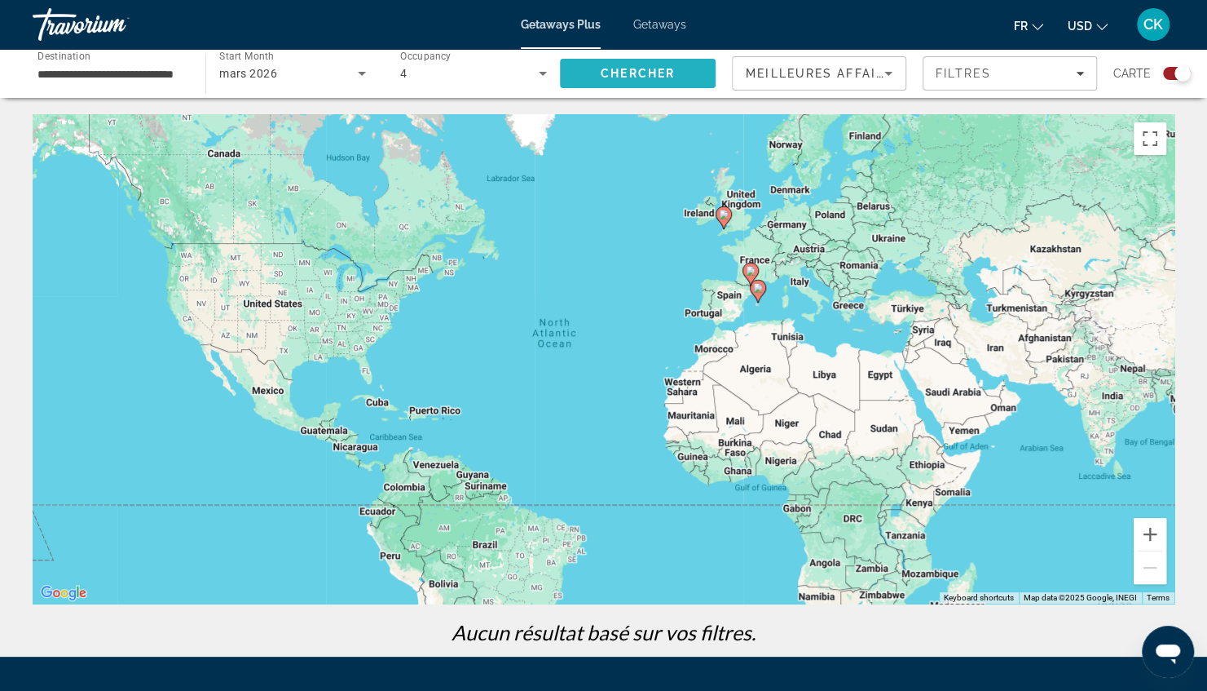
click at [615, 75] on span "Chercher" at bounding box center [638, 73] width 74 height 13
click at [947, 65] on span "Filters" at bounding box center [1010, 73] width 173 height 39
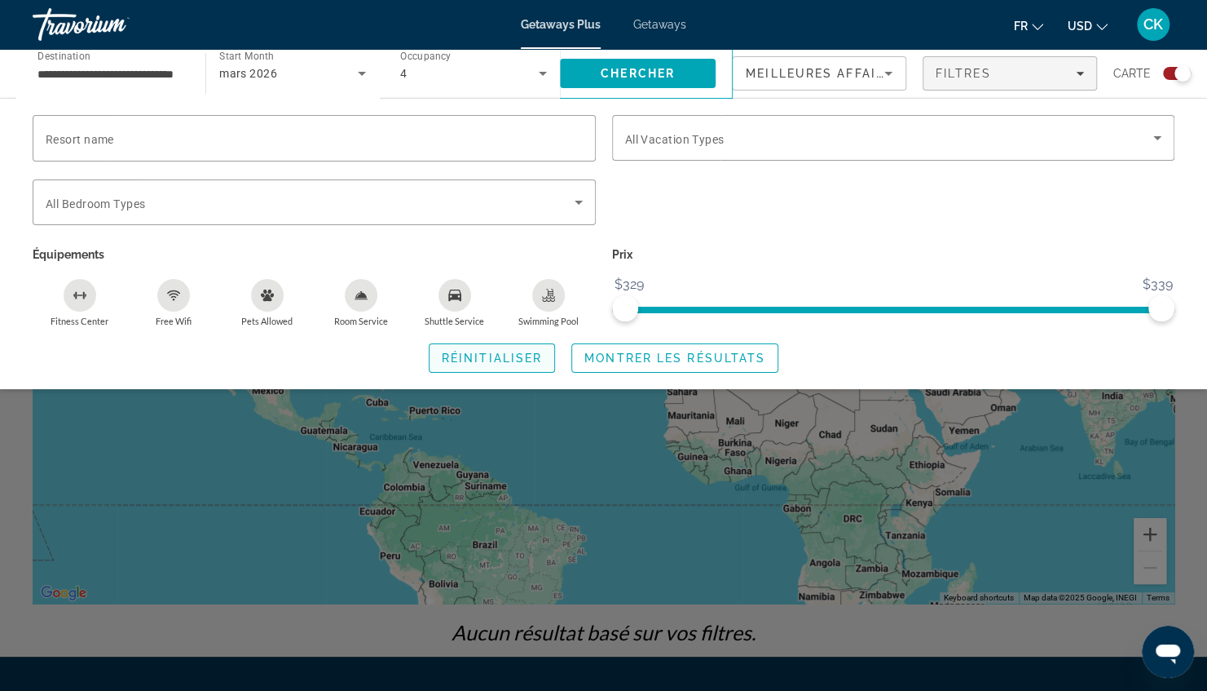
click at [474, 360] on span "Réinitialiser" at bounding box center [492, 357] width 100 height 13
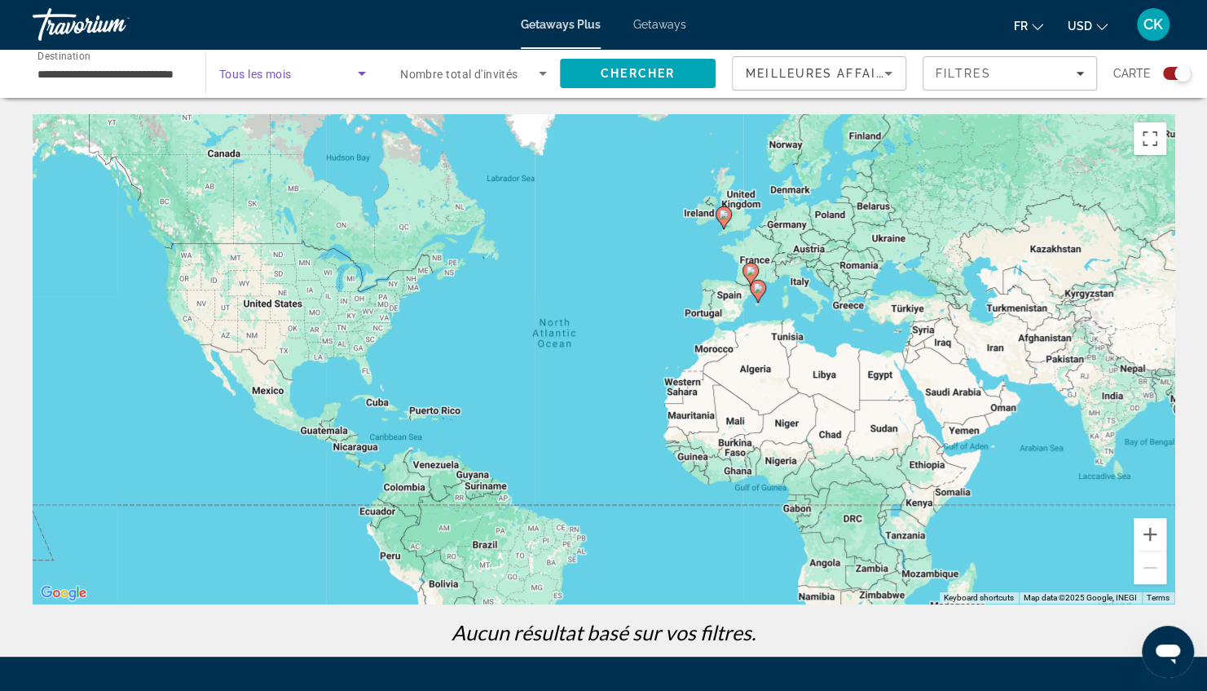
click at [278, 81] on span "Search widget" at bounding box center [288, 74] width 139 height 20
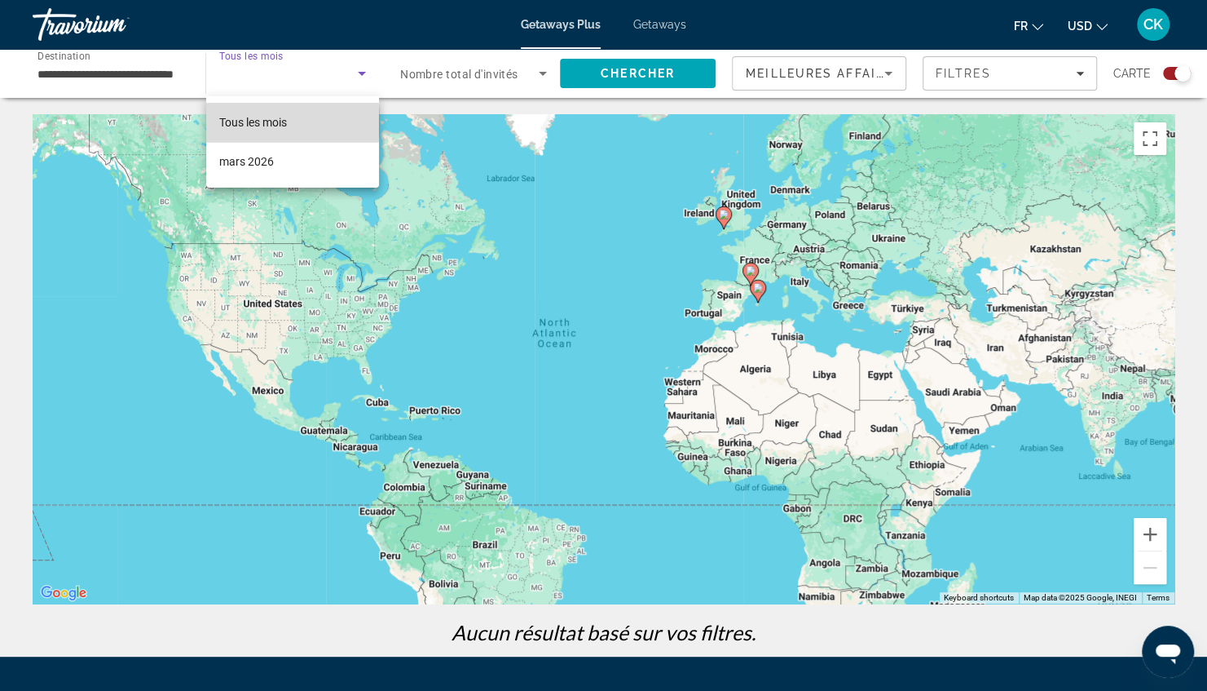
click at [279, 122] on span "Tous les mois" at bounding box center [253, 122] width 68 height 13
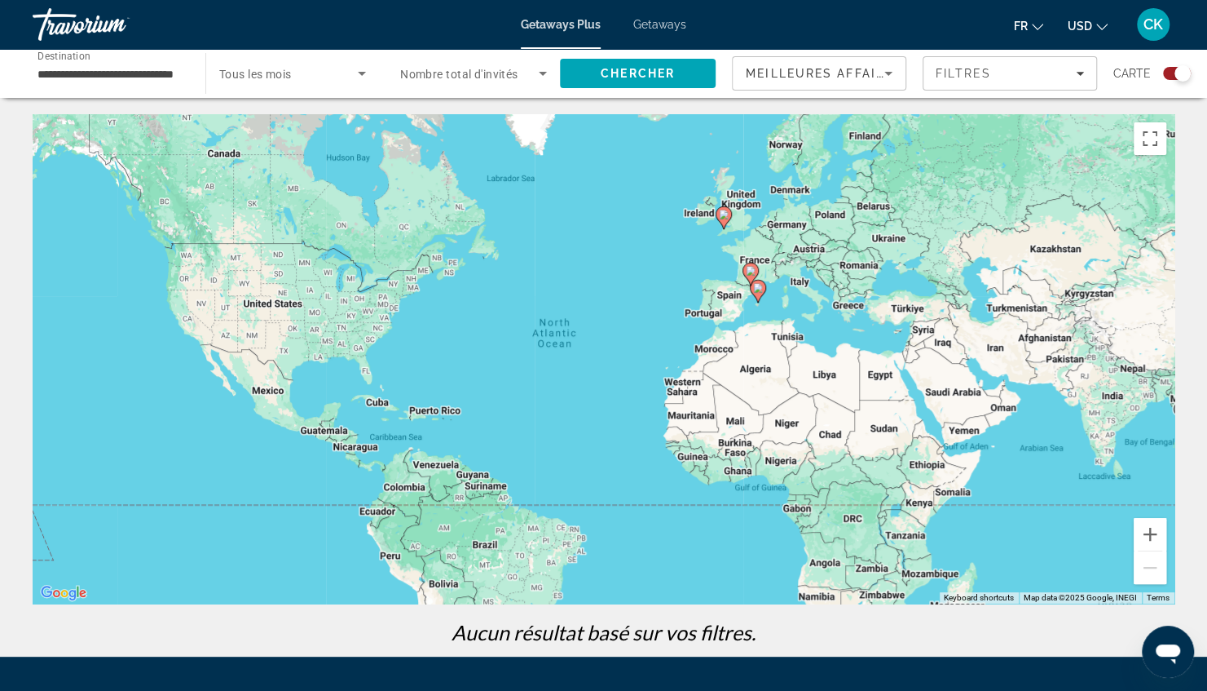
click at [439, 85] on div "Search widget" at bounding box center [473, 74] width 147 height 46
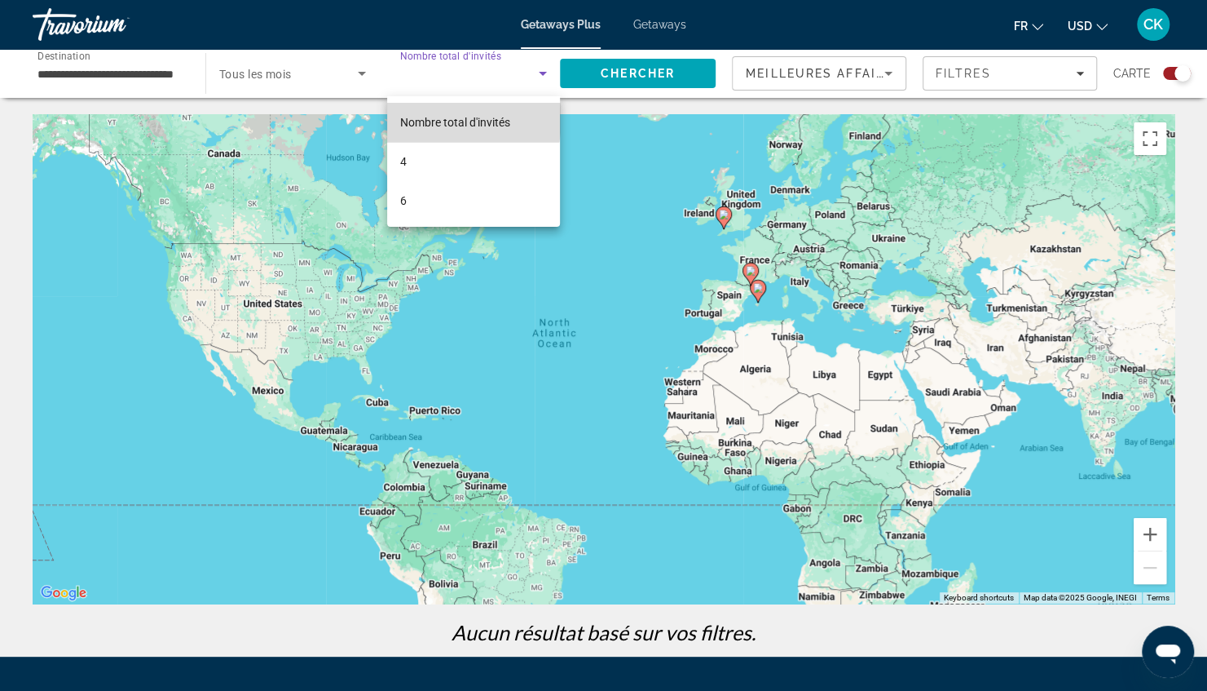
click at [437, 119] on span "Nombre total d'invités" at bounding box center [455, 122] width 110 height 13
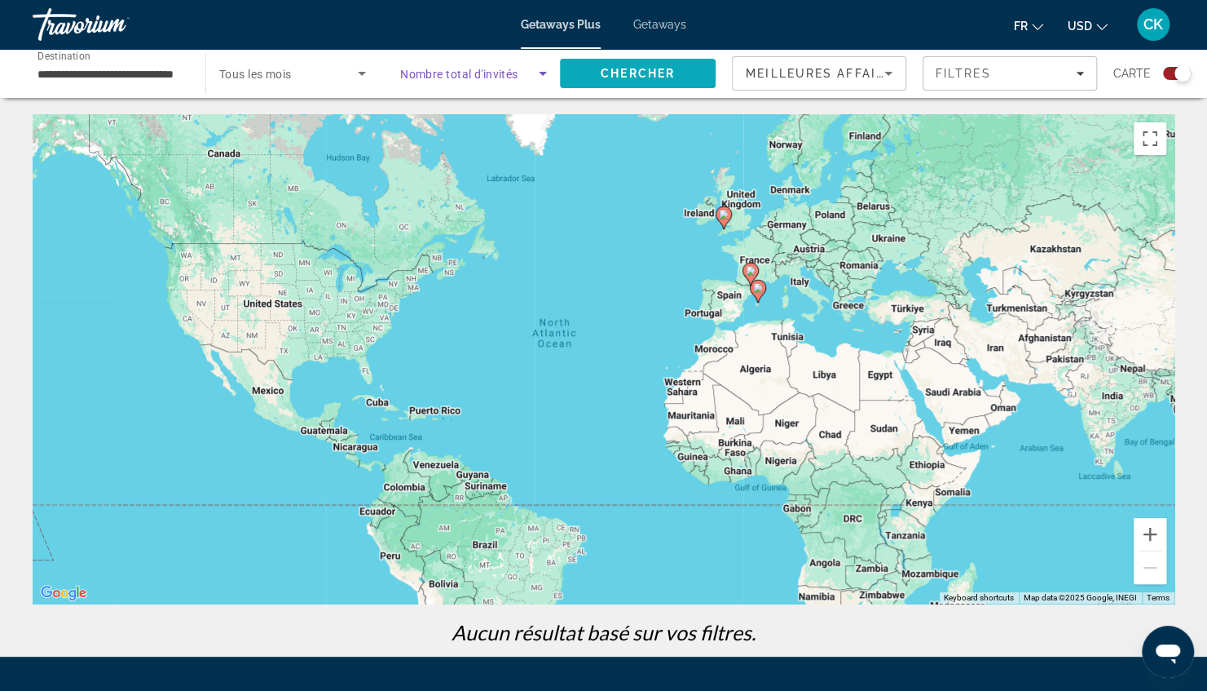
click at [615, 80] on span "Search" at bounding box center [638, 73] width 156 height 39
click at [663, 27] on span "Getaways" at bounding box center [659, 24] width 53 height 13
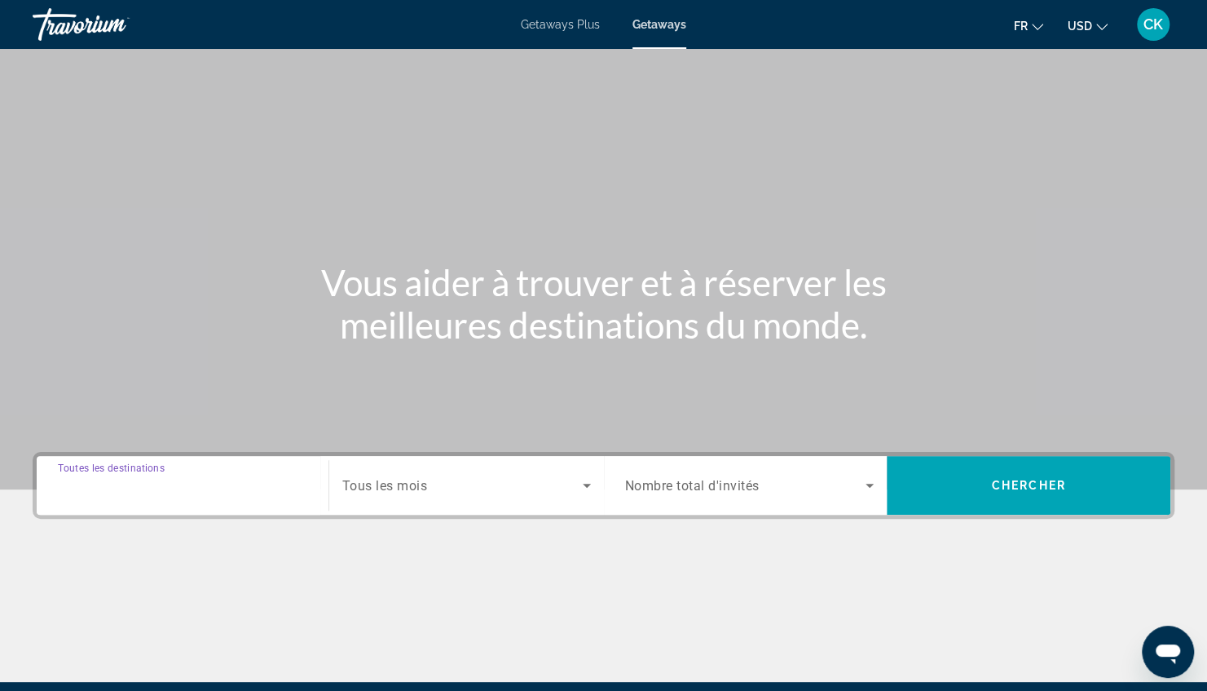
click at [215, 483] on input "Destination Toutes les destinations" at bounding box center [182, 486] width 249 height 20
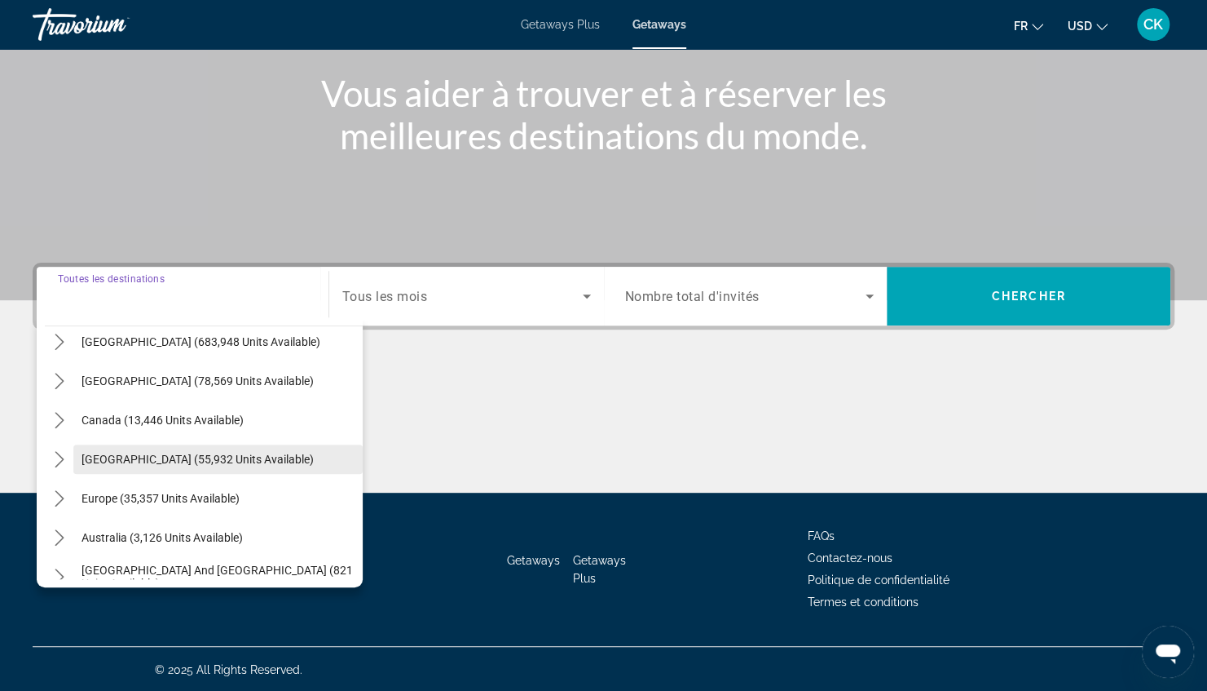
scroll to position [46, 0]
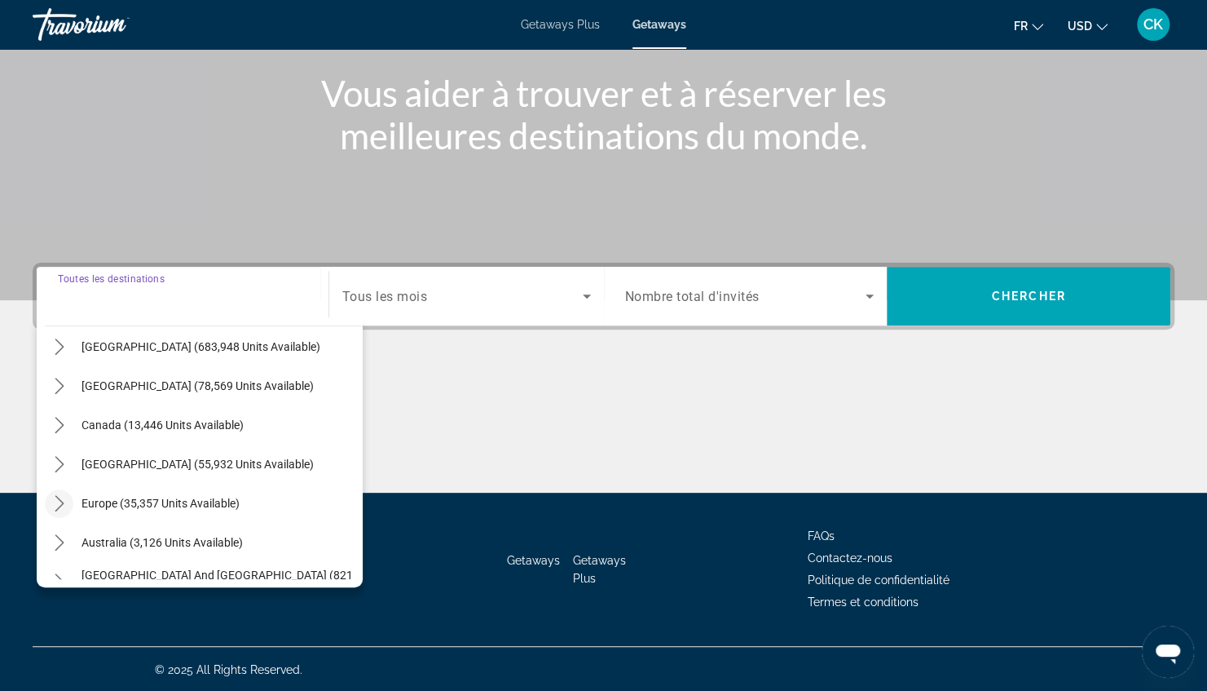
click at [60, 501] on icon "Toggle Europe (35,357 units available) submenu" at bounding box center [59, 503] width 16 height 16
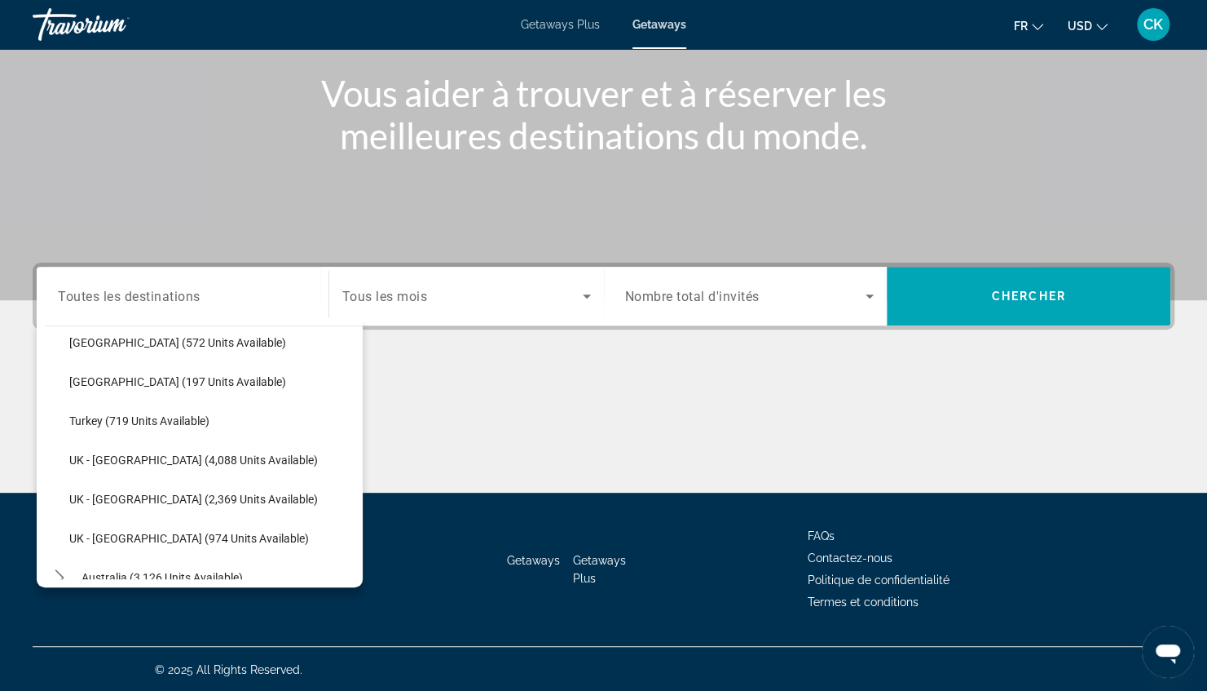
scroll to position [960, 0]
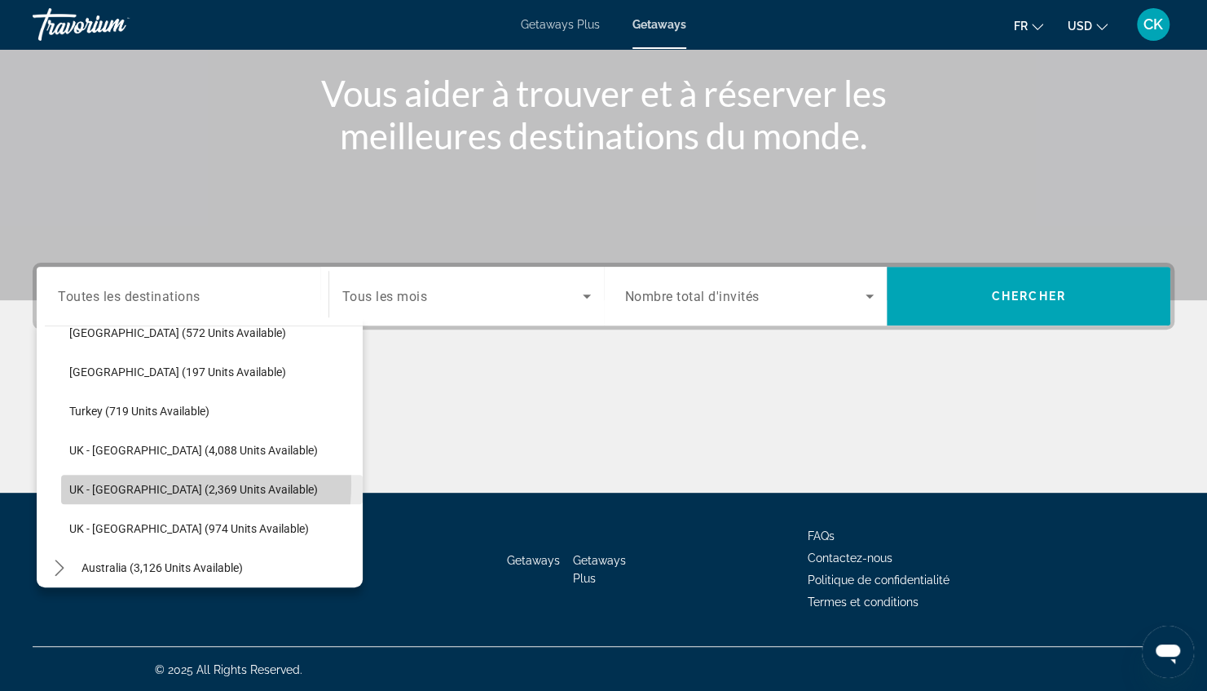
click at [155, 483] on span "UK - [GEOGRAPHIC_DATA] (2,369 units available)" at bounding box center [193, 489] width 249 height 13
type input "**********"
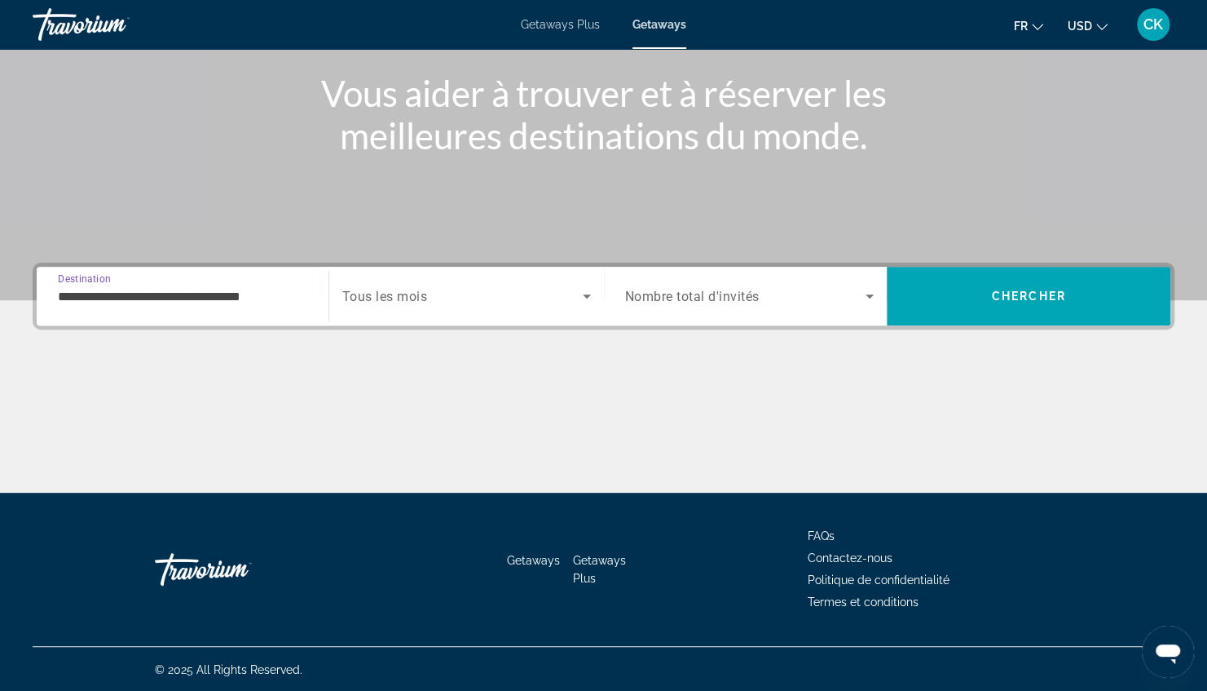
click at [488, 292] on span "Search widget" at bounding box center [462, 296] width 241 height 20
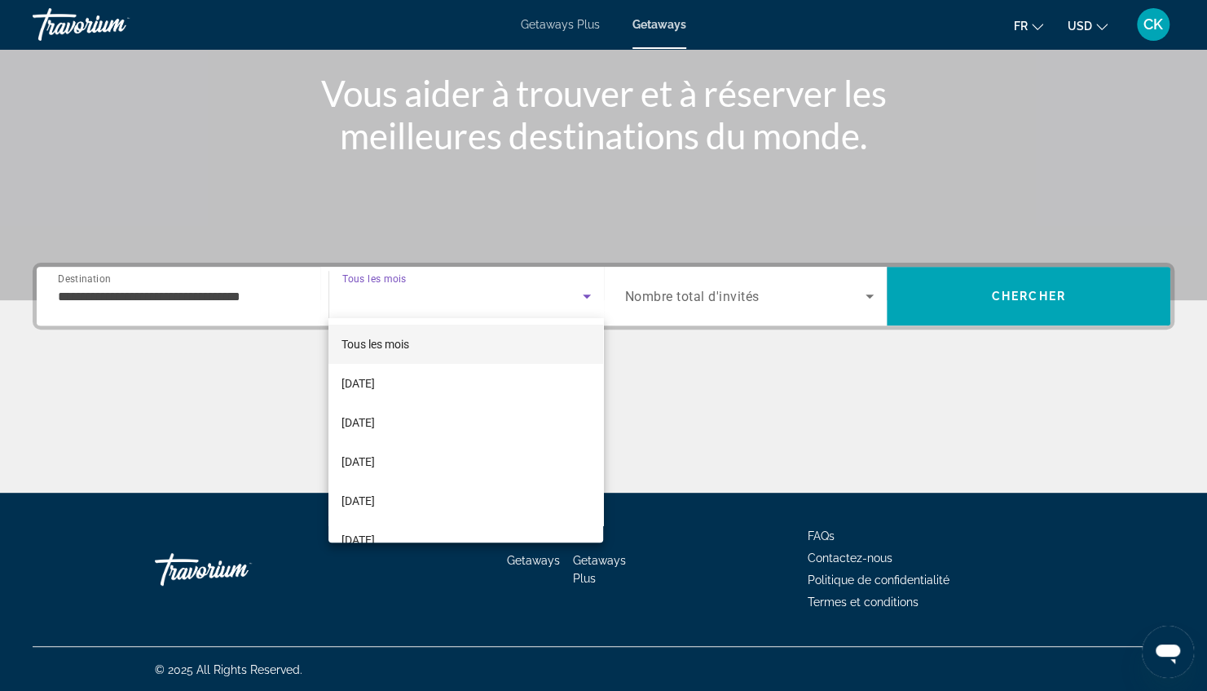
click at [488, 292] on div at bounding box center [603, 345] width 1207 height 691
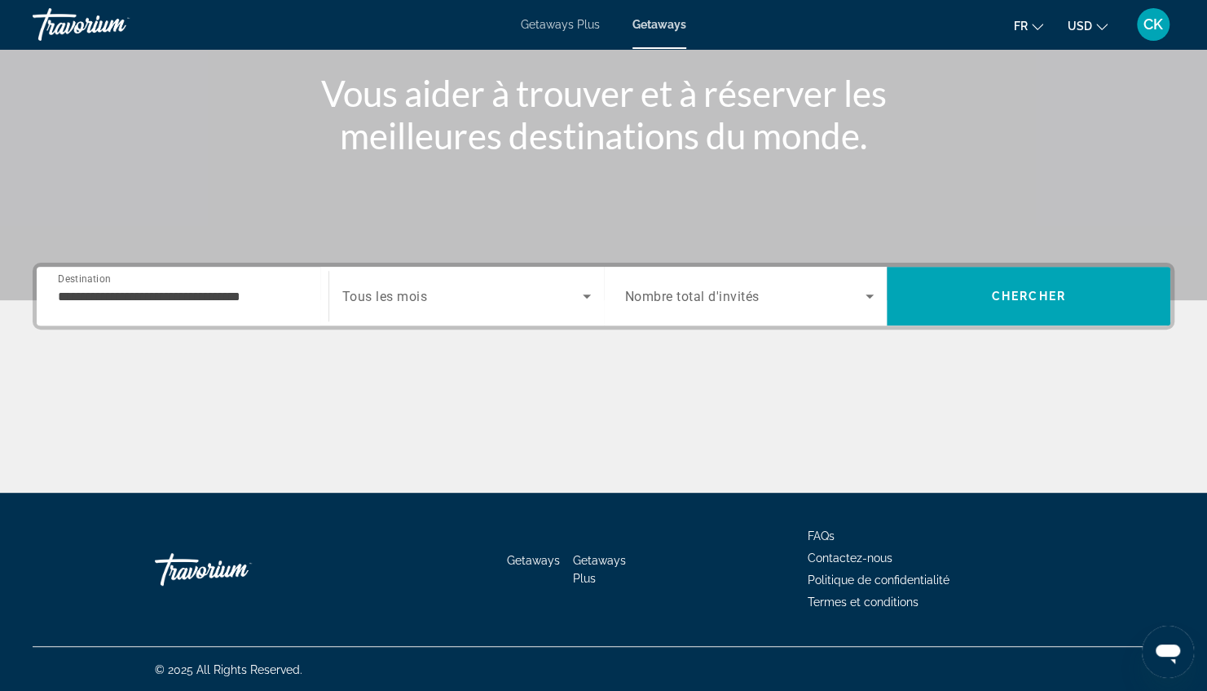
click at [729, 284] on div "Search widget" at bounding box center [749, 296] width 249 height 46
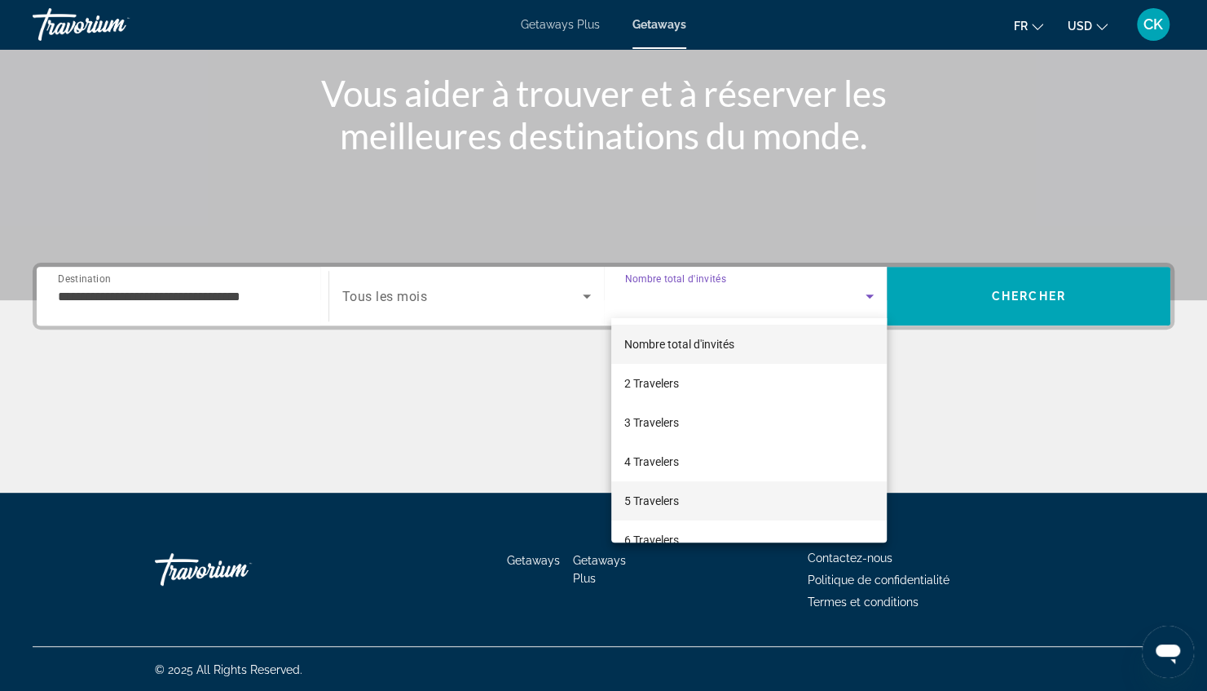
click at [661, 492] on span "5 Travelers" at bounding box center [652, 501] width 55 height 20
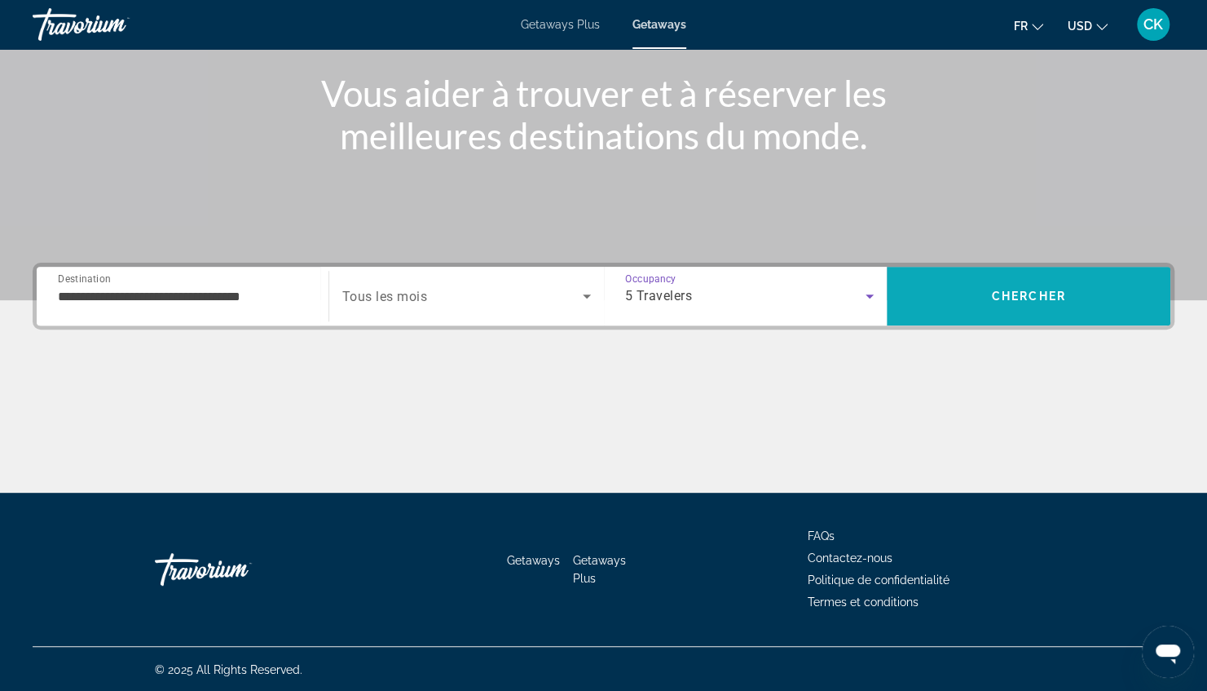
click at [1039, 297] on span "Chercher" at bounding box center [1029, 295] width 74 height 13
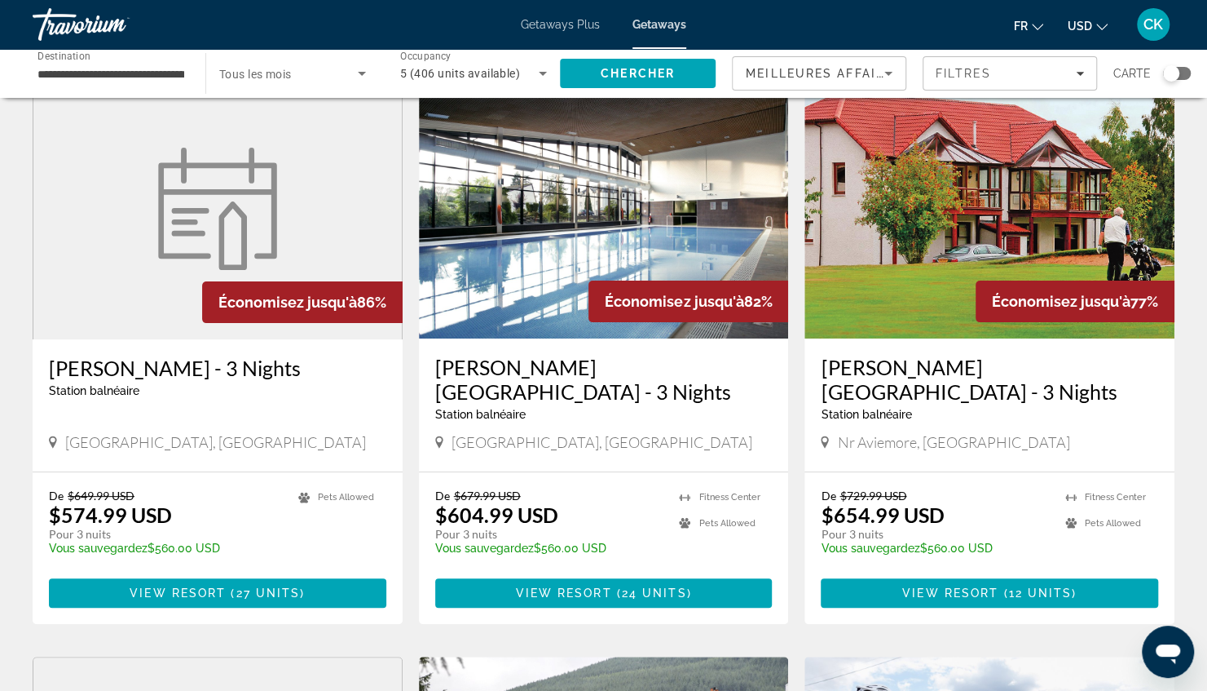
scroll to position [95, 0]
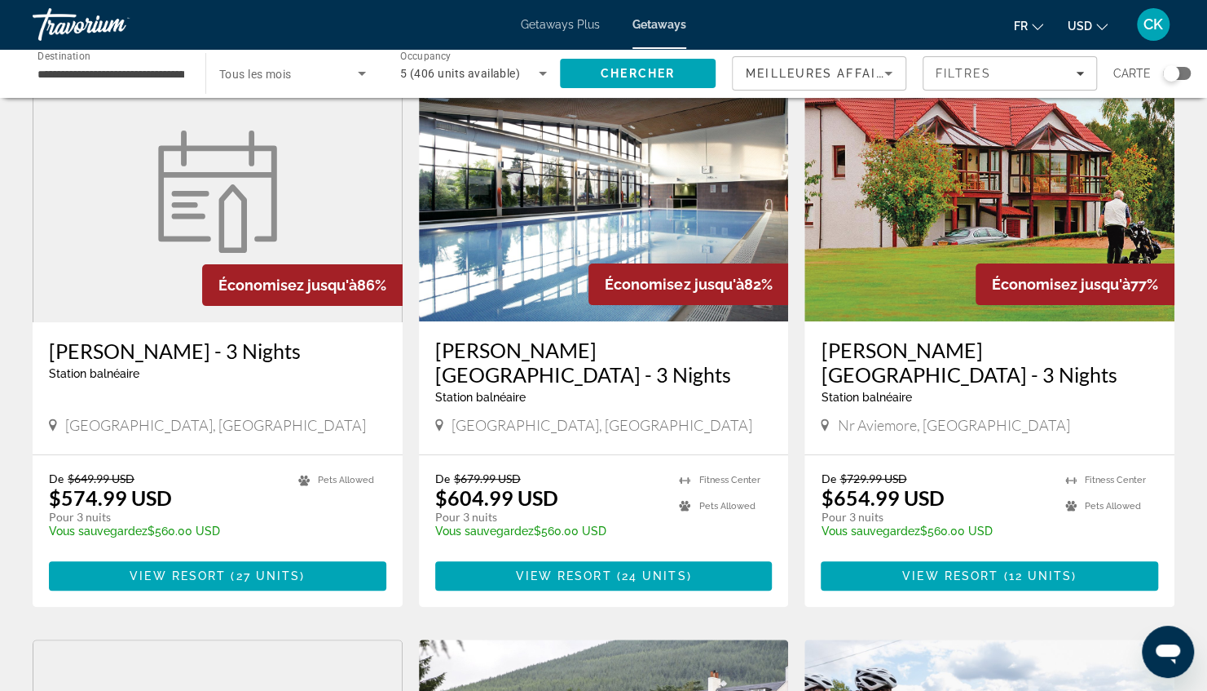
click at [678, 32] on div "Getaways Plus Getaways fr English Español Français Italiano Português русский U…" at bounding box center [603, 24] width 1207 height 42
click at [644, 23] on span "Getaways" at bounding box center [660, 24] width 54 height 13
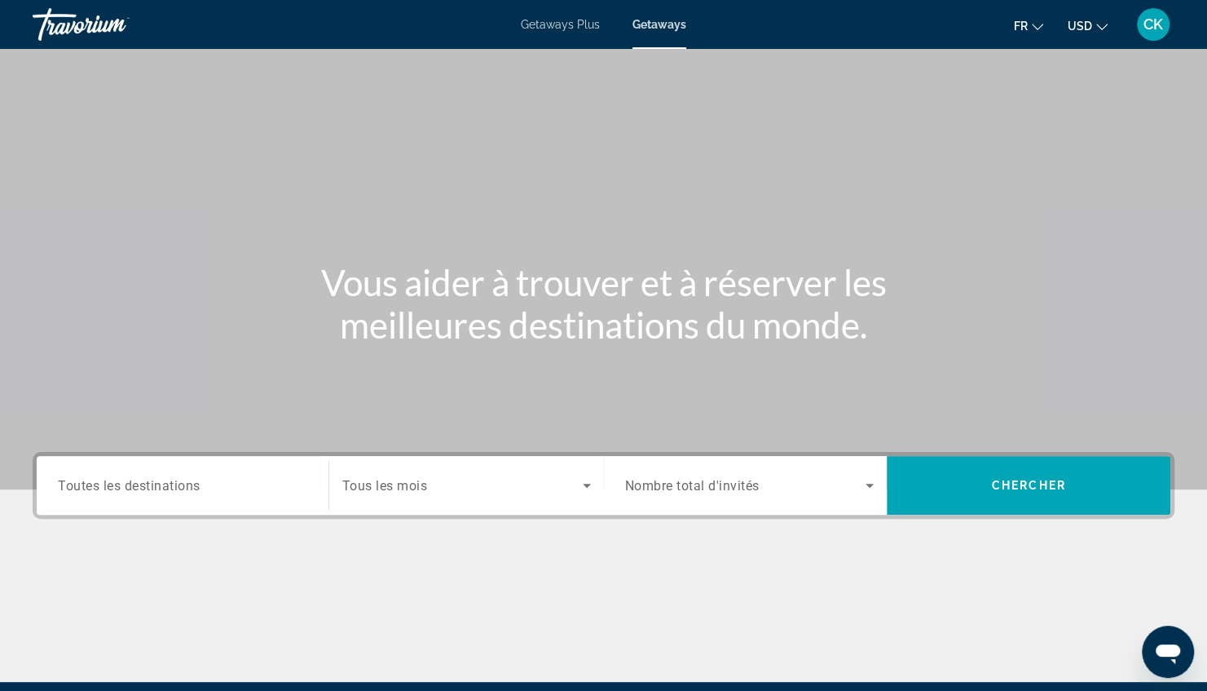
click at [144, 488] on span "Toutes les destinations" at bounding box center [129, 484] width 143 height 15
click at [144, 488] on input "Destination Toutes les destinations" at bounding box center [182, 486] width 249 height 20
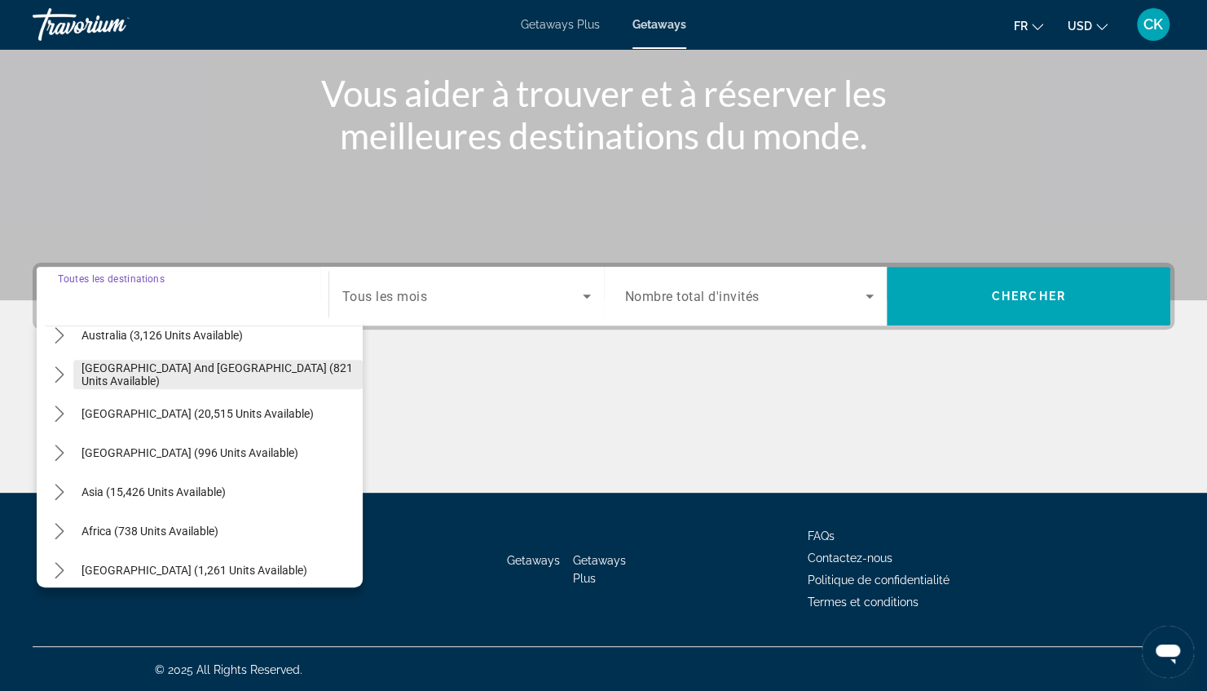
scroll to position [264, 0]
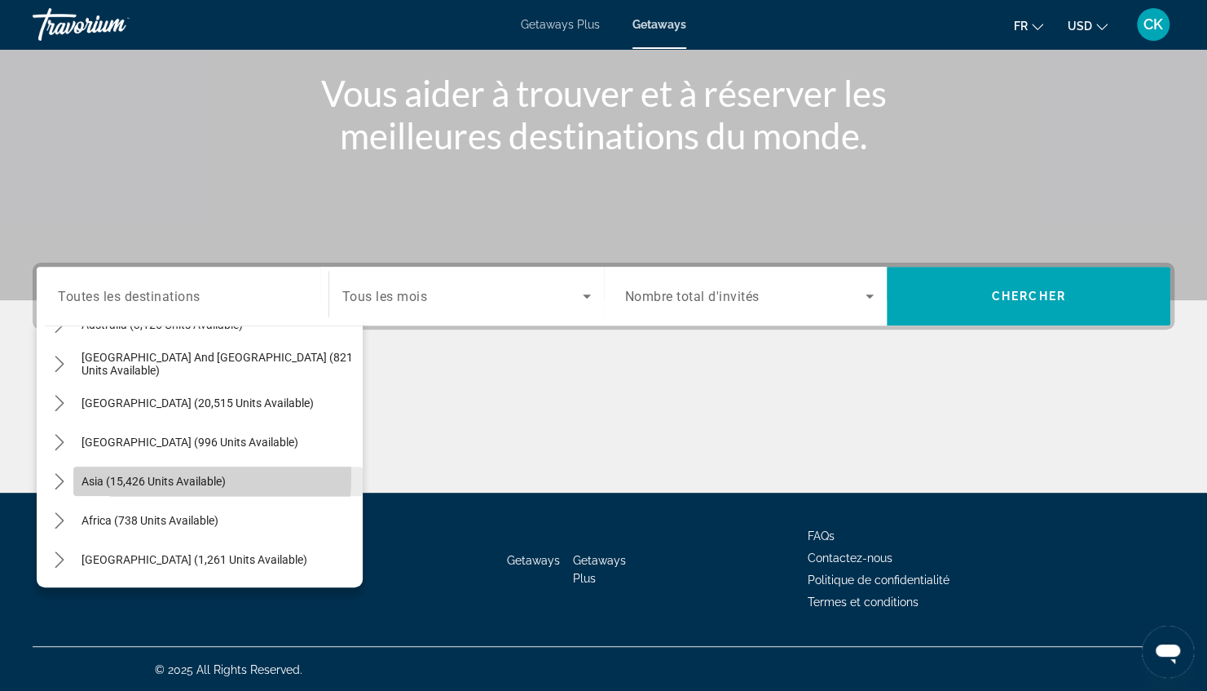
click at [126, 475] on span "Asia (15,426 units available)" at bounding box center [154, 481] width 144 height 13
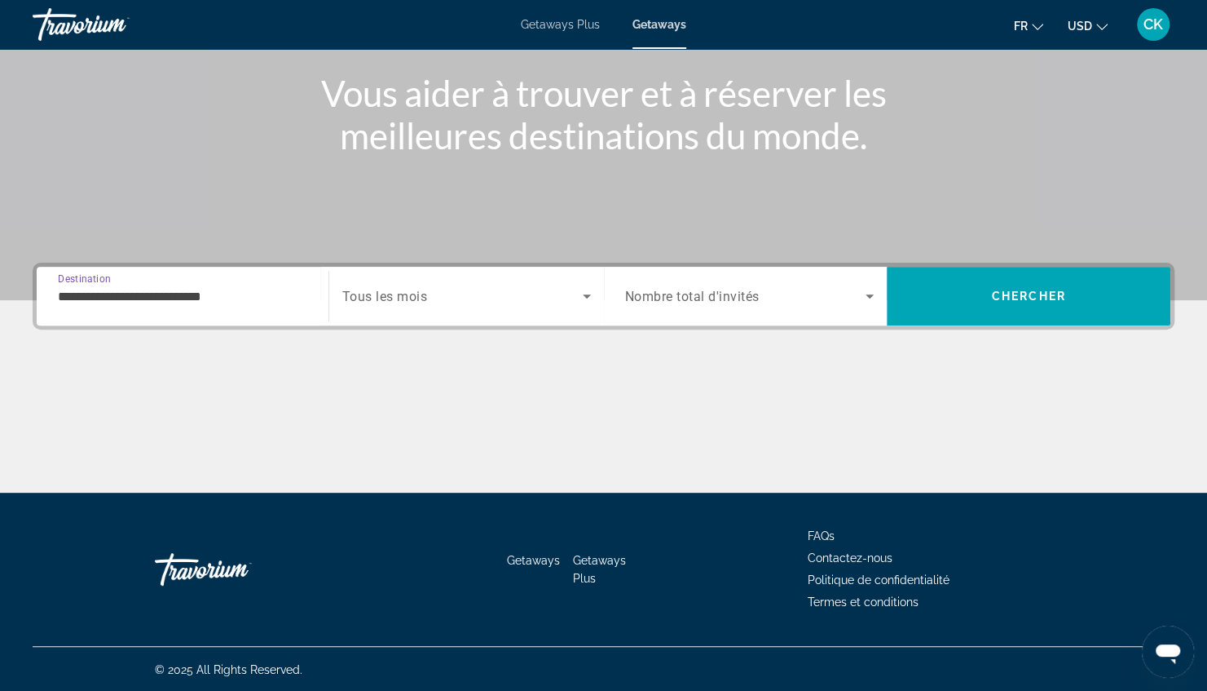
click at [191, 290] on input "**********" at bounding box center [182, 297] width 249 height 20
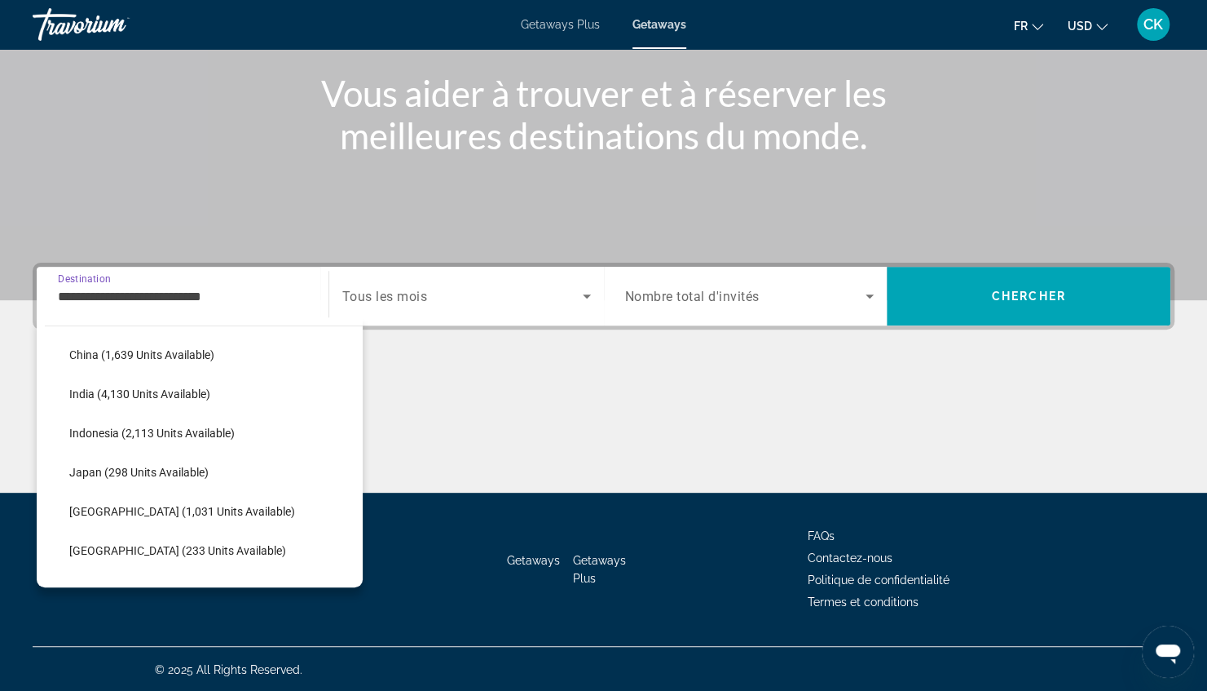
scroll to position [509, 0]
click at [115, 468] on span "Japan (298 units available)" at bounding box center [138, 471] width 139 height 13
type input "**********"
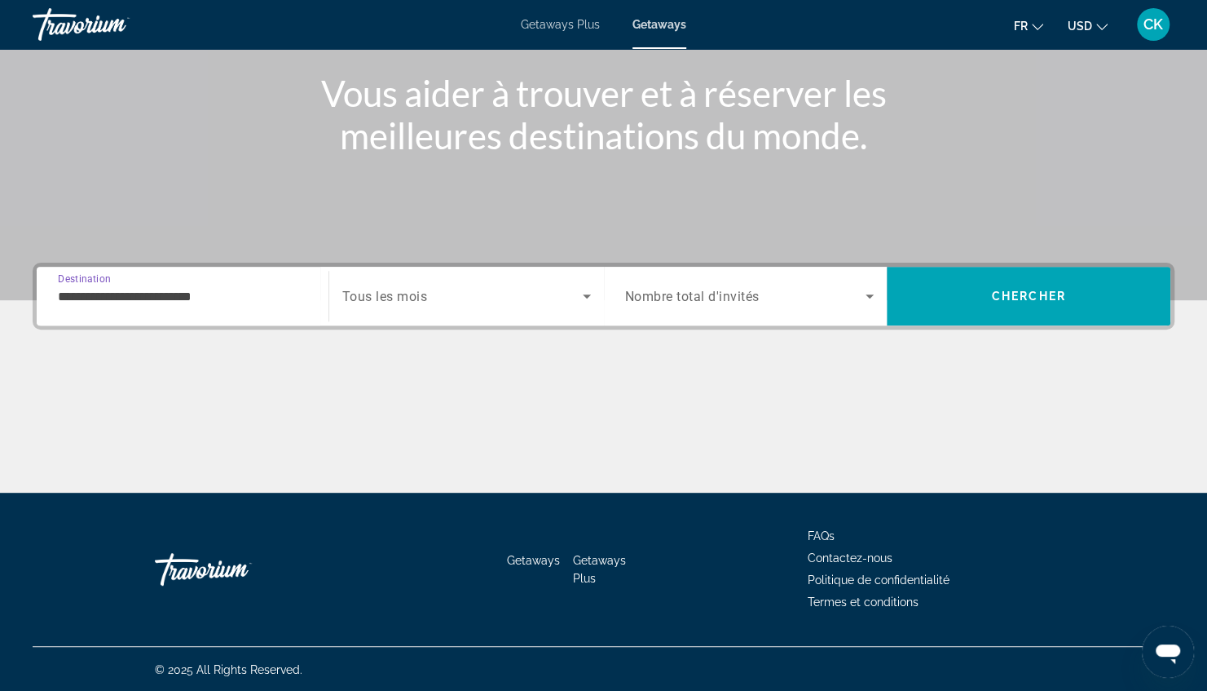
click at [439, 294] on span "Search widget" at bounding box center [462, 296] width 241 height 20
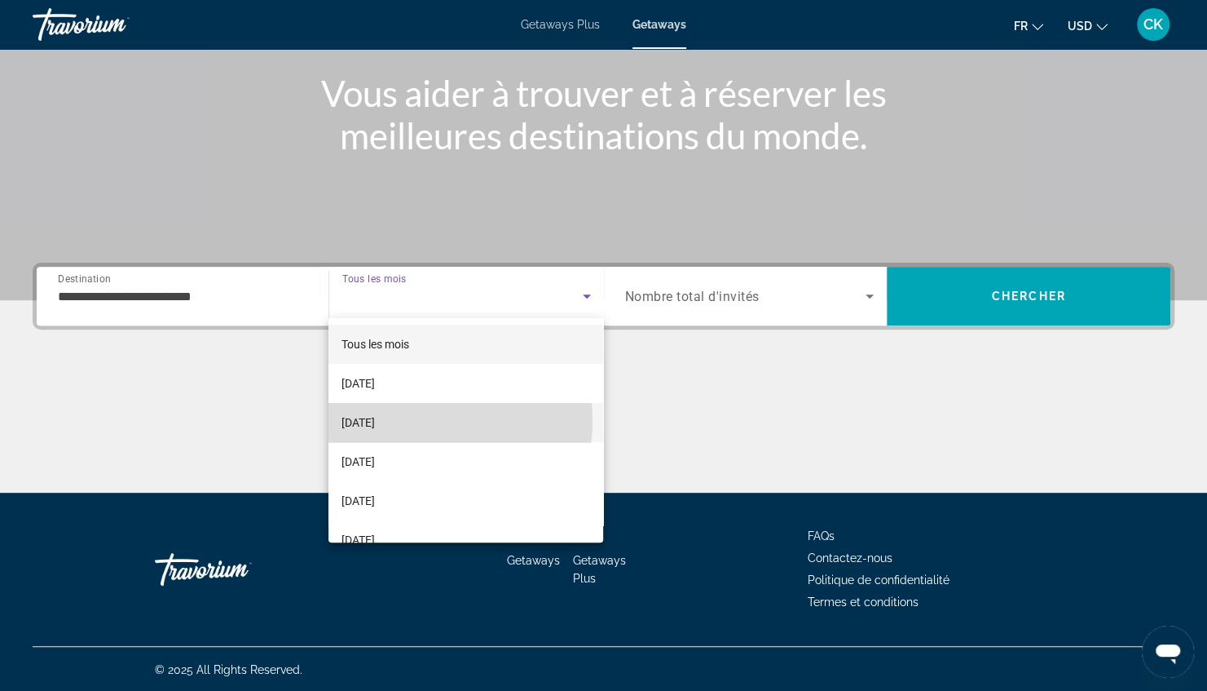
click at [427, 421] on mat-option "[DATE]" at bounding box center [466, 422] width 275 height 39
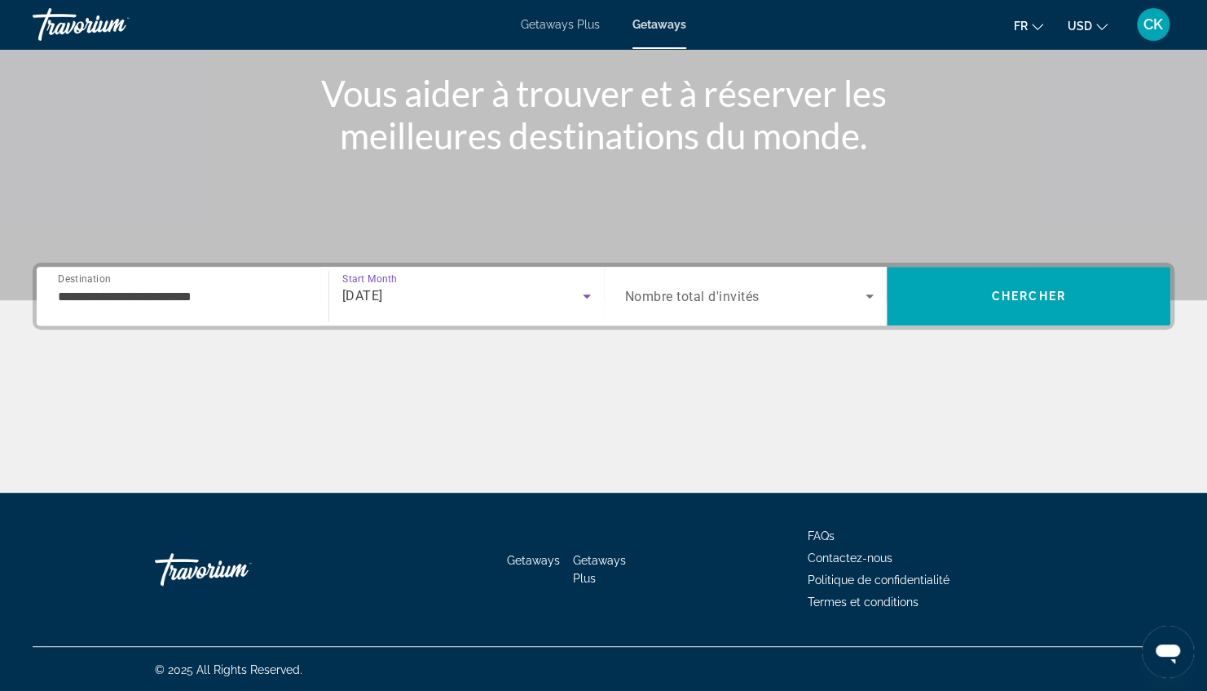
click at [670, 294] on span "Nombre total d'invités" at bounding box center [692, 296] width 135 height 15
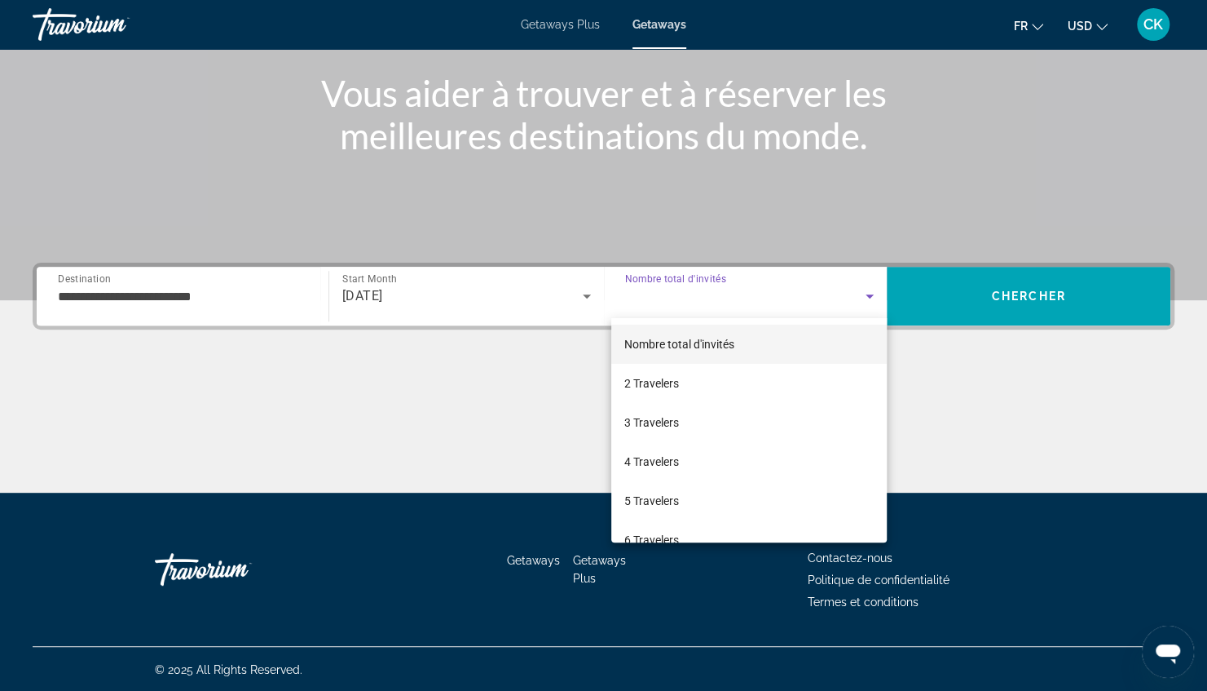
click at [506, 297] on div at bounding box center [603, 345] width 1207 height 691
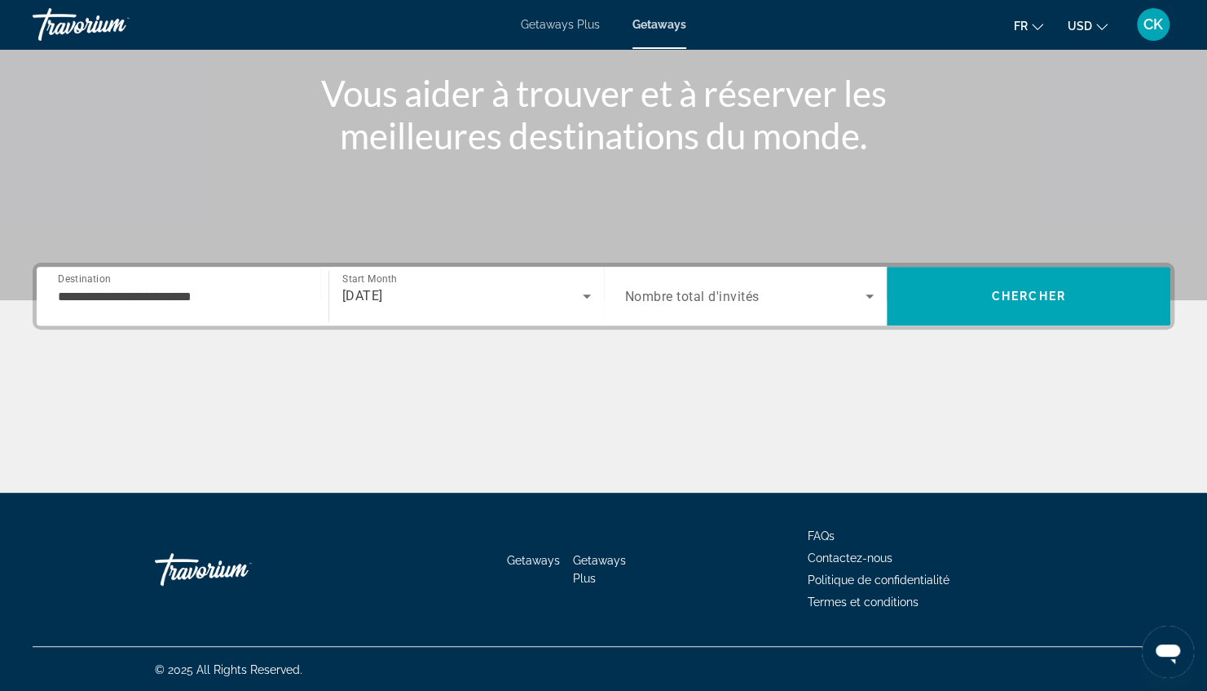
click at [503, 302] on div "[DATE]" at bounding box center [462, 296] width 241 height 20
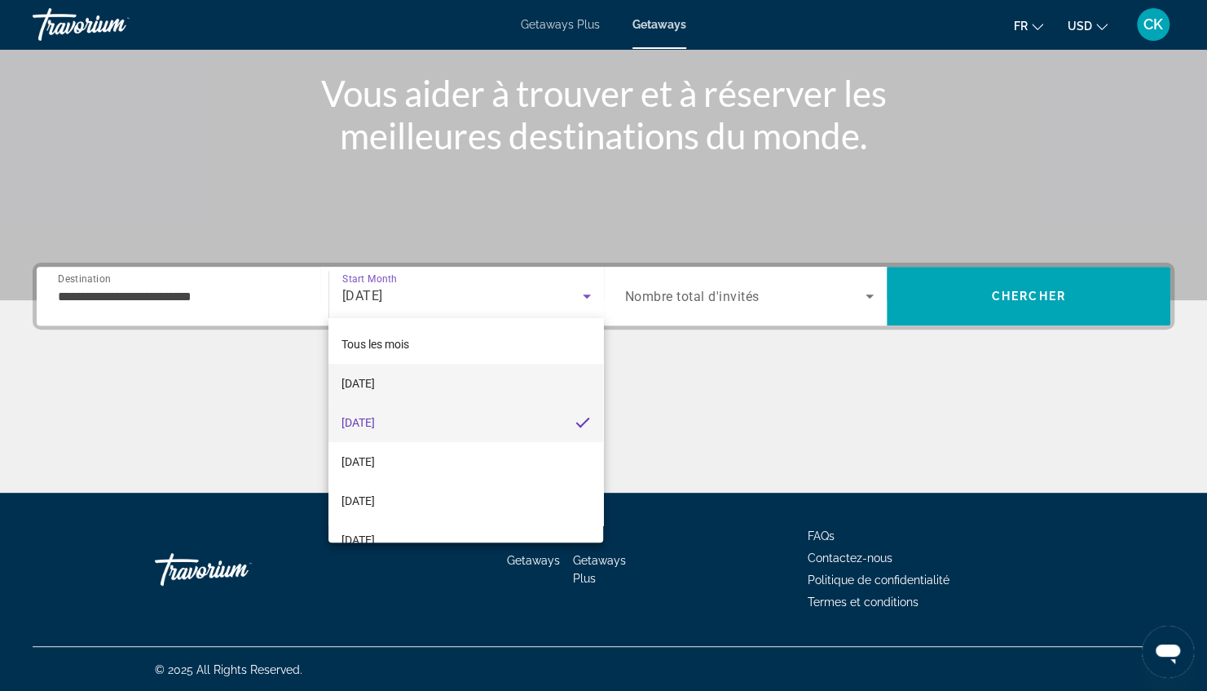
click at [440, 382] on mat-option "[DATE]" at bounding box center [466, 383] width 275 height 39
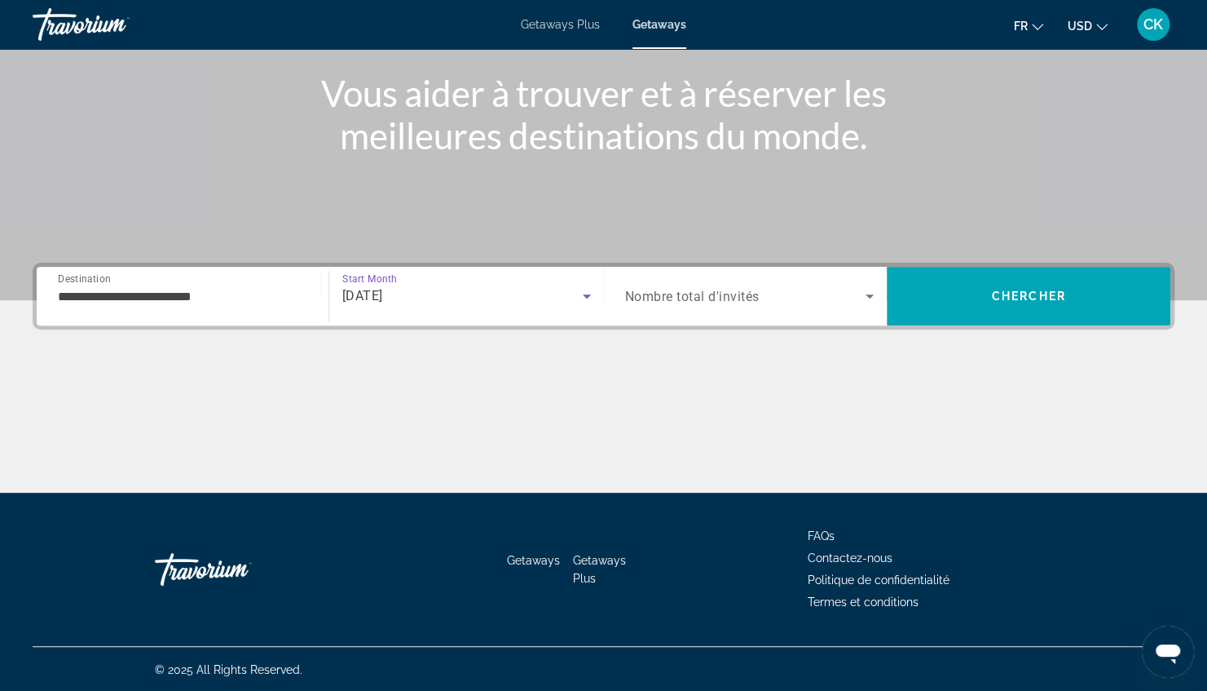
click at [738, 294] on span "Nombre total d'invités" at bounding box center [692, 296] width 135 height 15
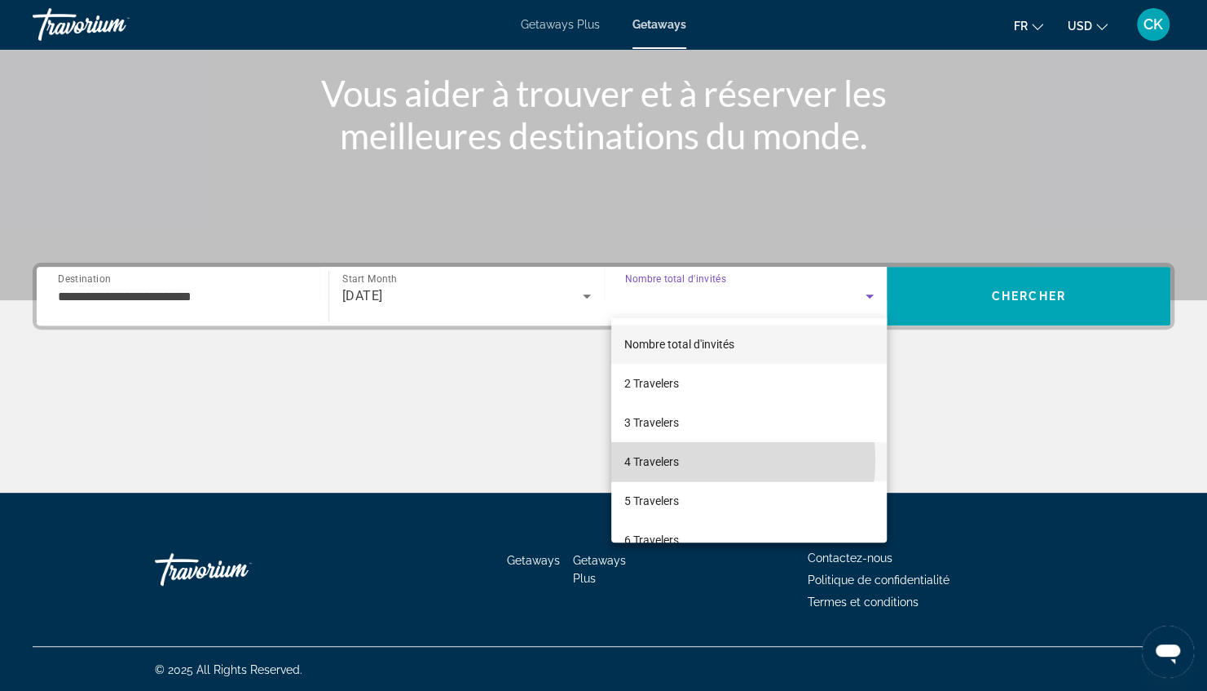
click at [685, 459] on mat-option "4 Travelers" at bounding box center [749, 461] width 276 height 39
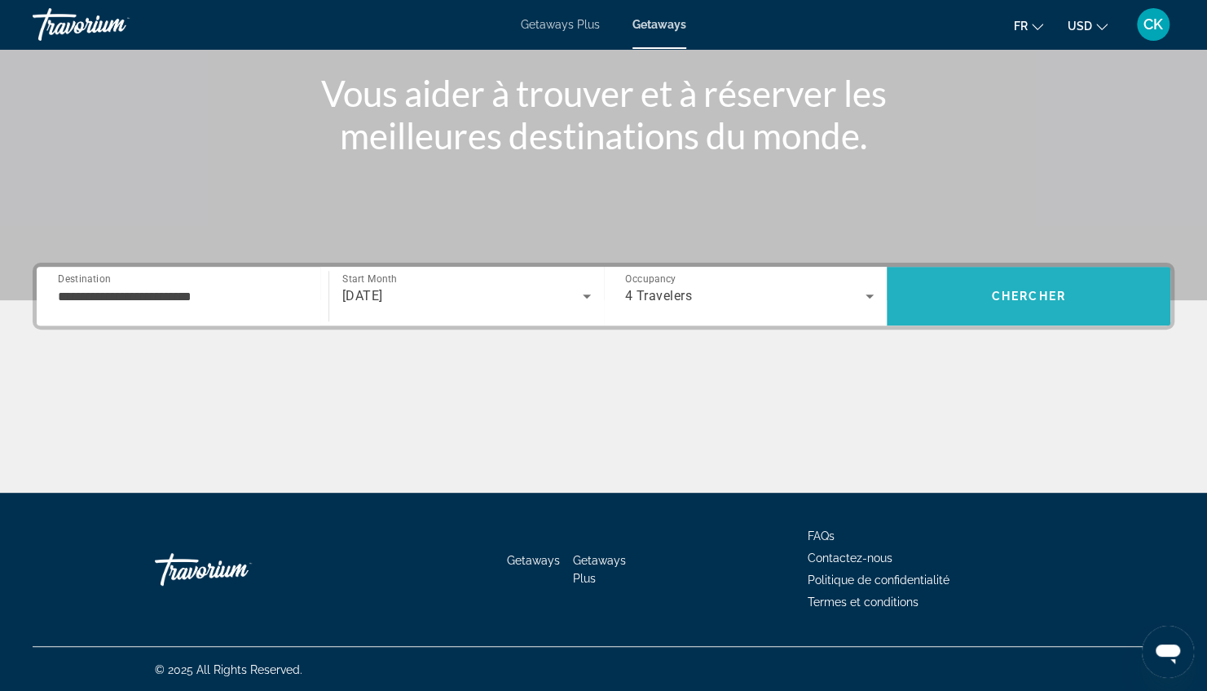
click at [1040, 298] on span "Chercher" at bounding box center [1029, 295] width 74 height 13
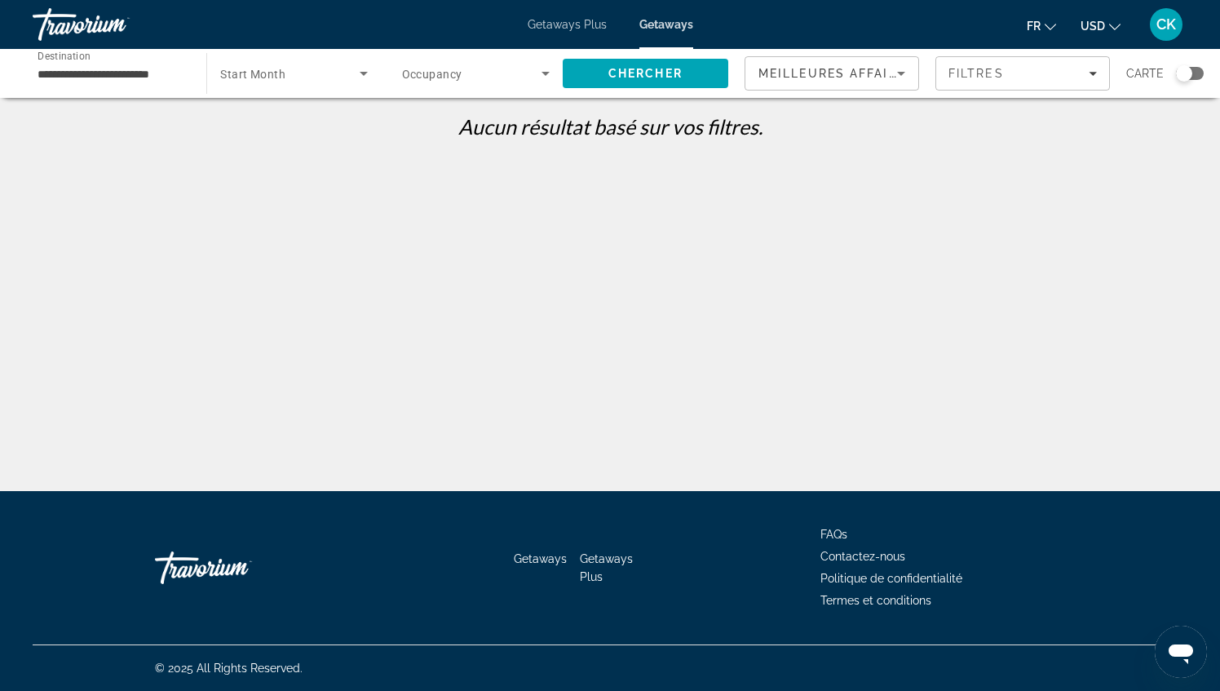
click at [561, 20] on span "Getaways Plus" at bounding box center [567, 24] width 79 height 13
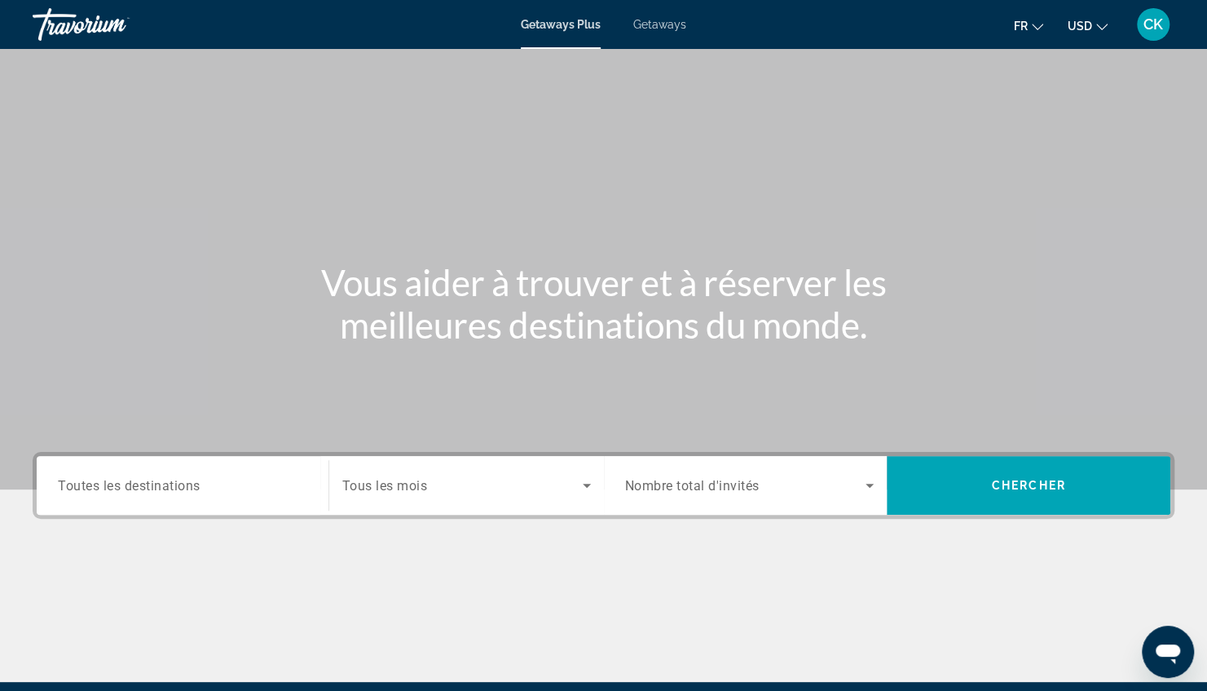
click at [166, 480] on span "Toutes les destinations" at bounding box center [129, 484] width 143 height 15
click at [166, 480] on input "Destination Toutes les destinations" at bounding box center [182, 486] width 249 height 20
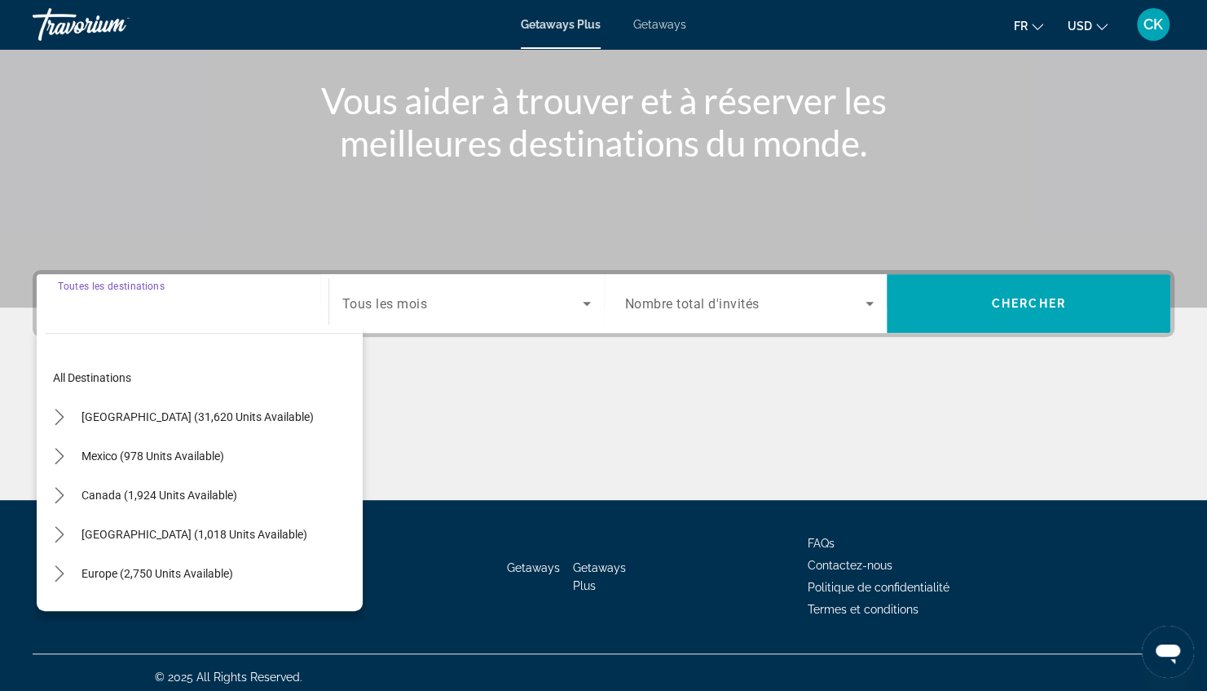
scroll to position [189, 0]
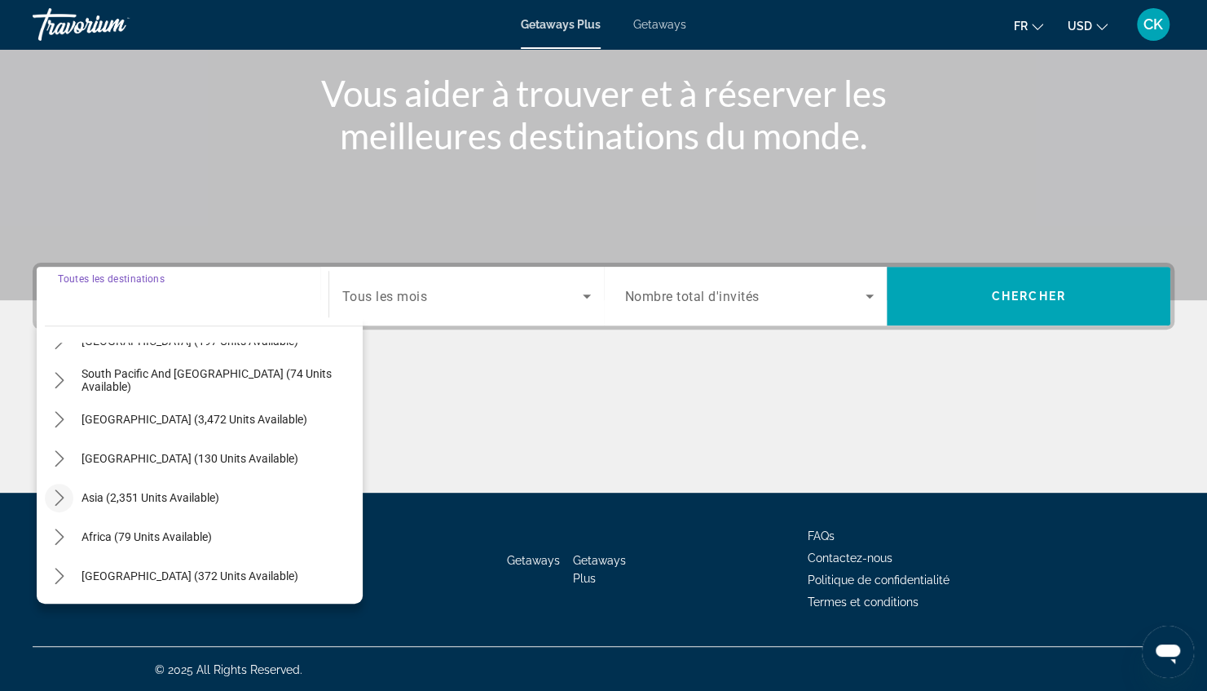
click at [55, 504] on icon "Toggle Asia (2,351 units available) submenu" at bounding box center [59, 497] width 9 height 16
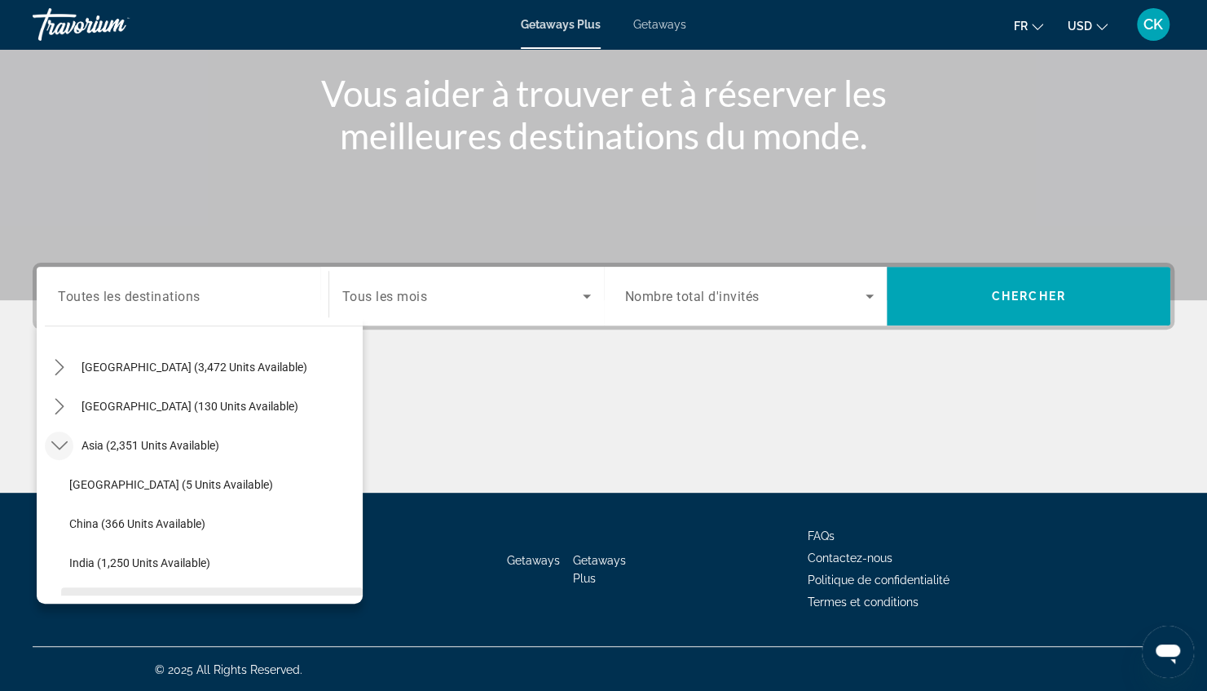
scroll to position [316, 0]
click at [662, 25] on span "Getaways" at bounding box center [659, 24] width 53 height 13
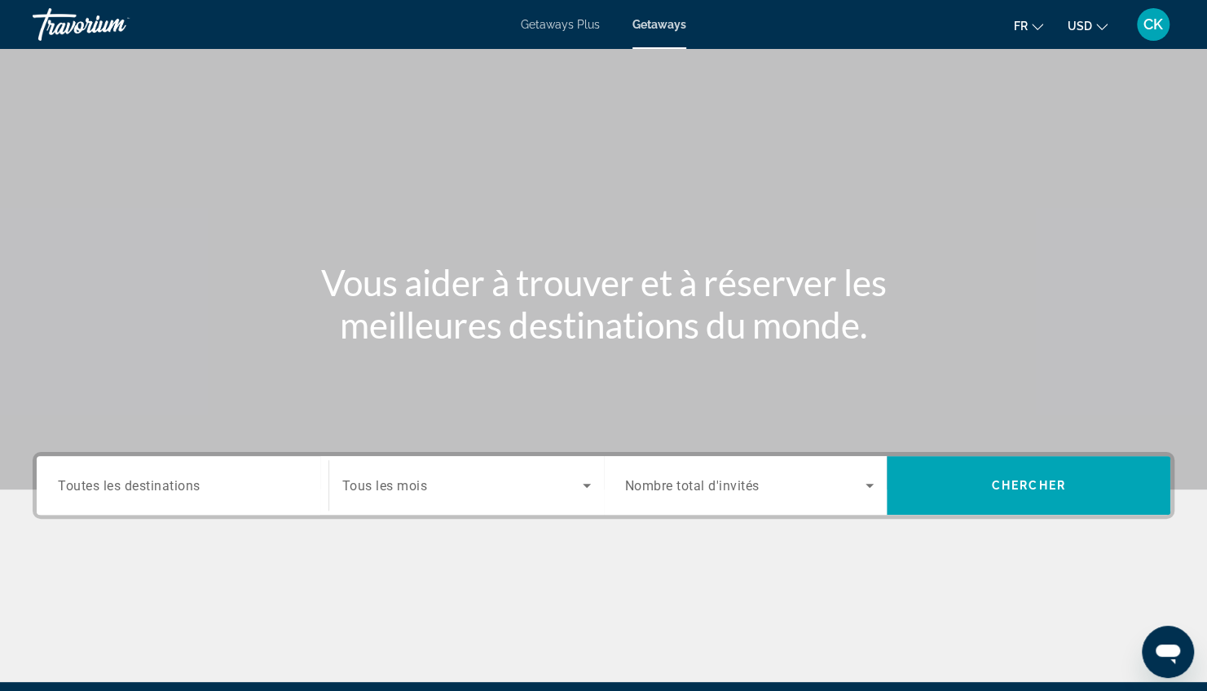
click at [119, 463] on div "Search widget" at bounding box center [182, 485] width 249 height 46
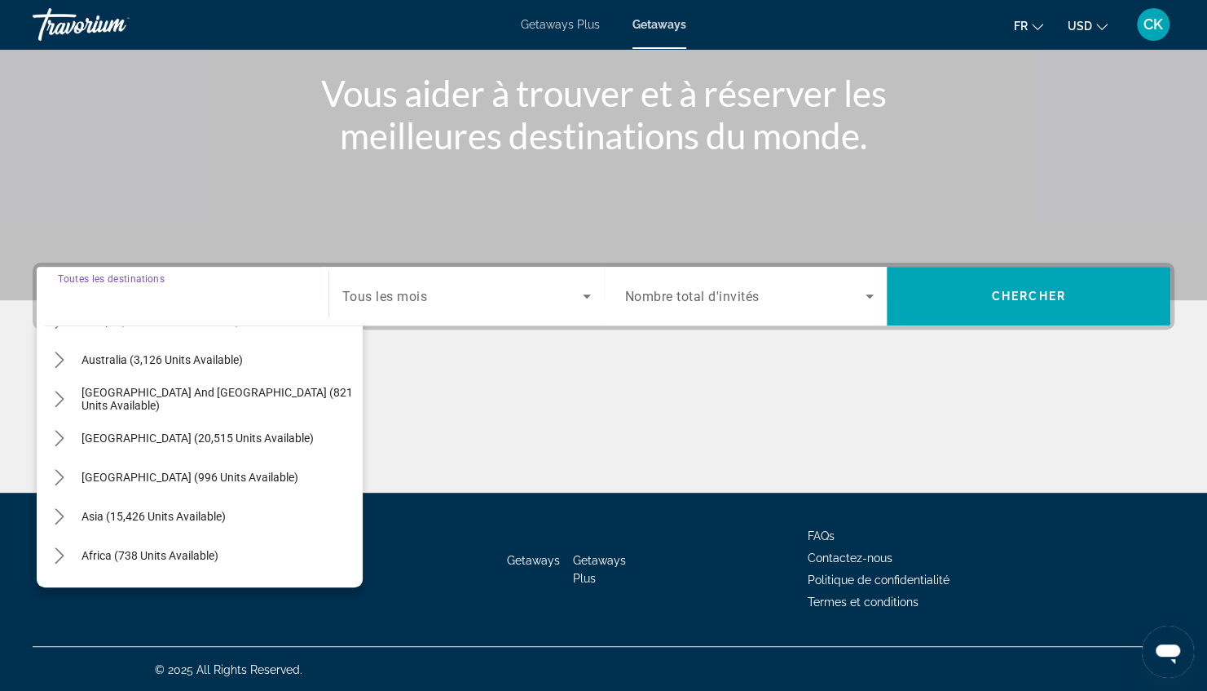
scroll to position [264, 0]
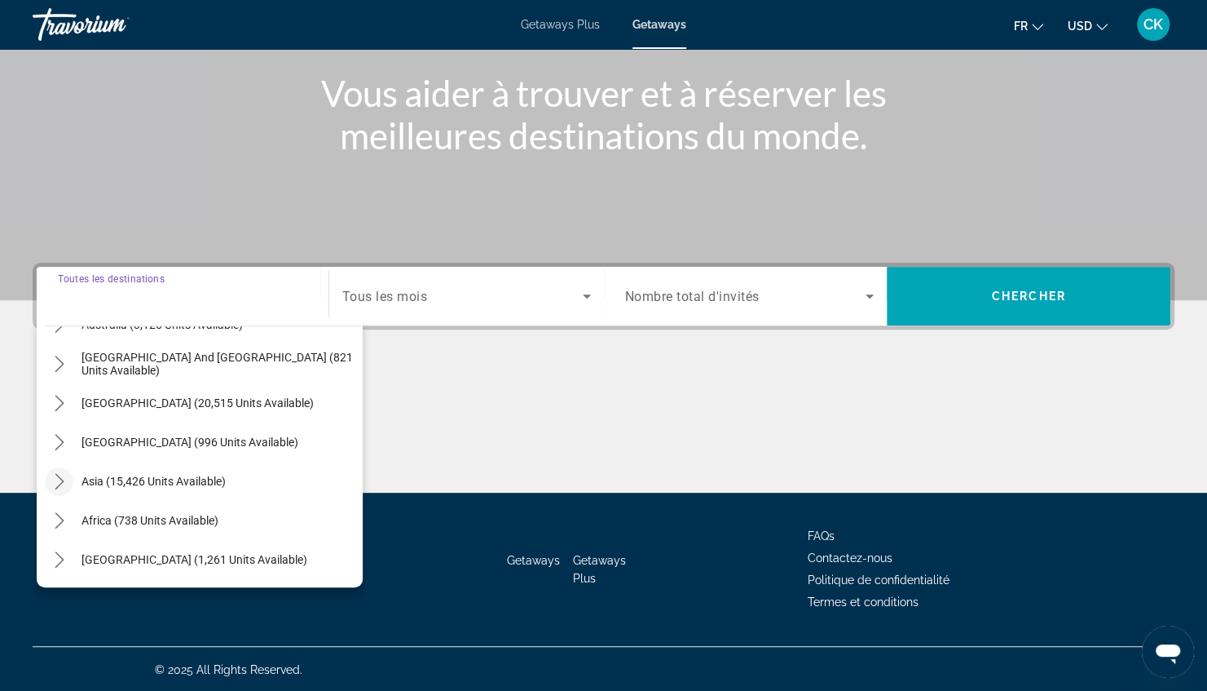
click at [62, 475] on icon "Toggle Asia (15,426 units available) submenu" at bounding box center [59, 481] width 16 height 16
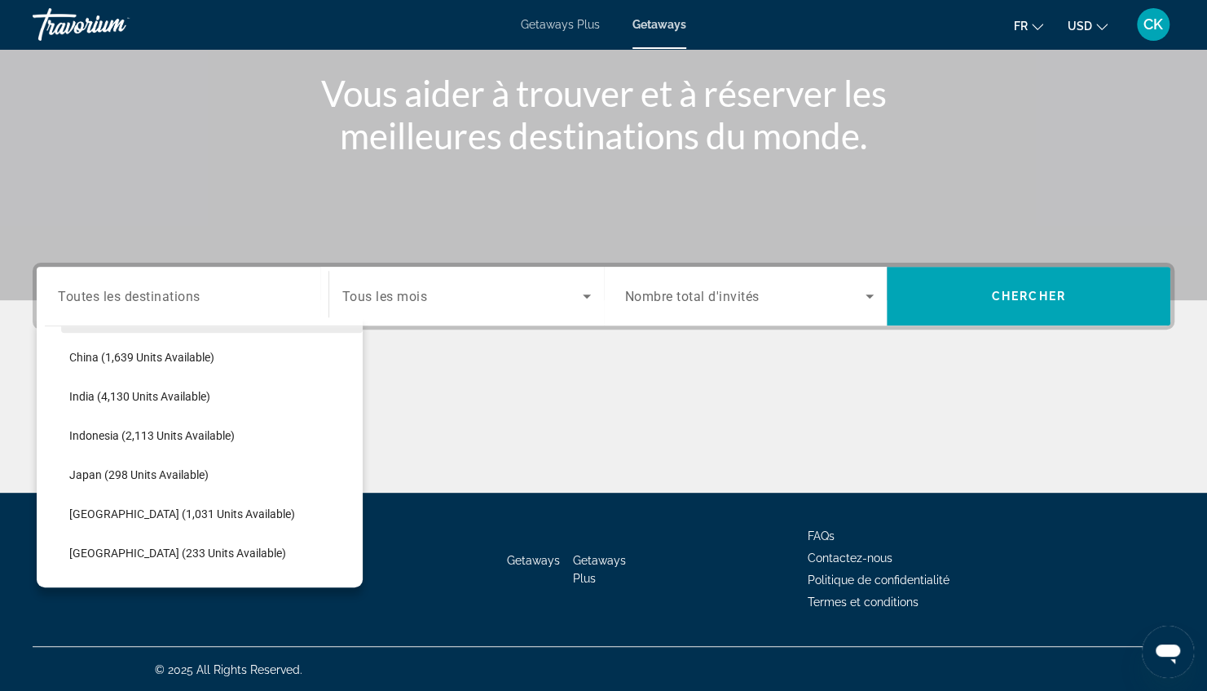
scroll to position [512, 0]
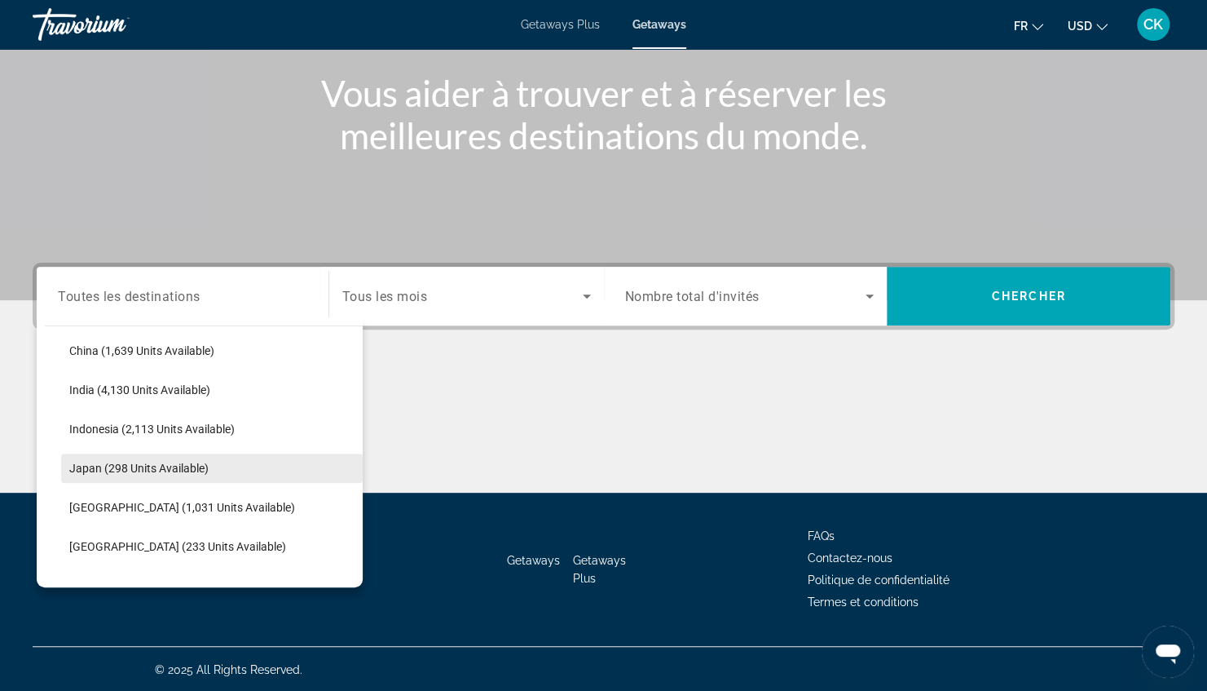
click at [138, 465] on span "Japan (298 units available)" at bounding box center [138, 467] width 139 height 13
type input "**********"
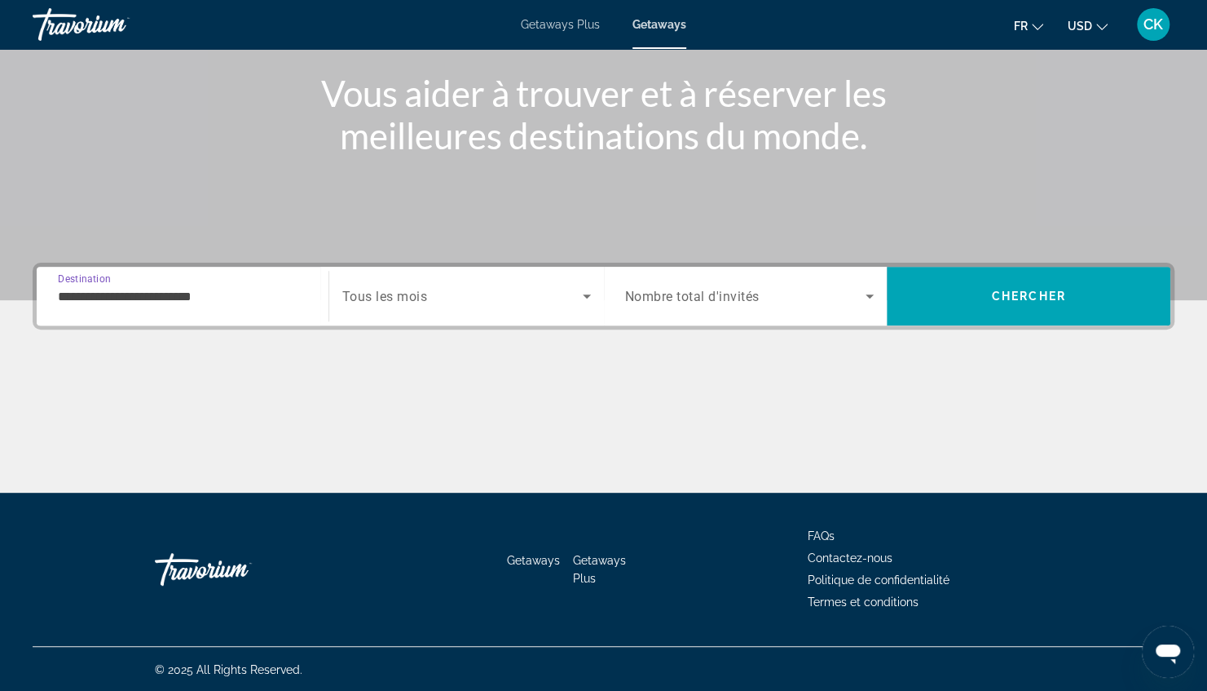
click at [437, 295] on span "Search widget" at bounding box center [462, 296] width 241 height 20
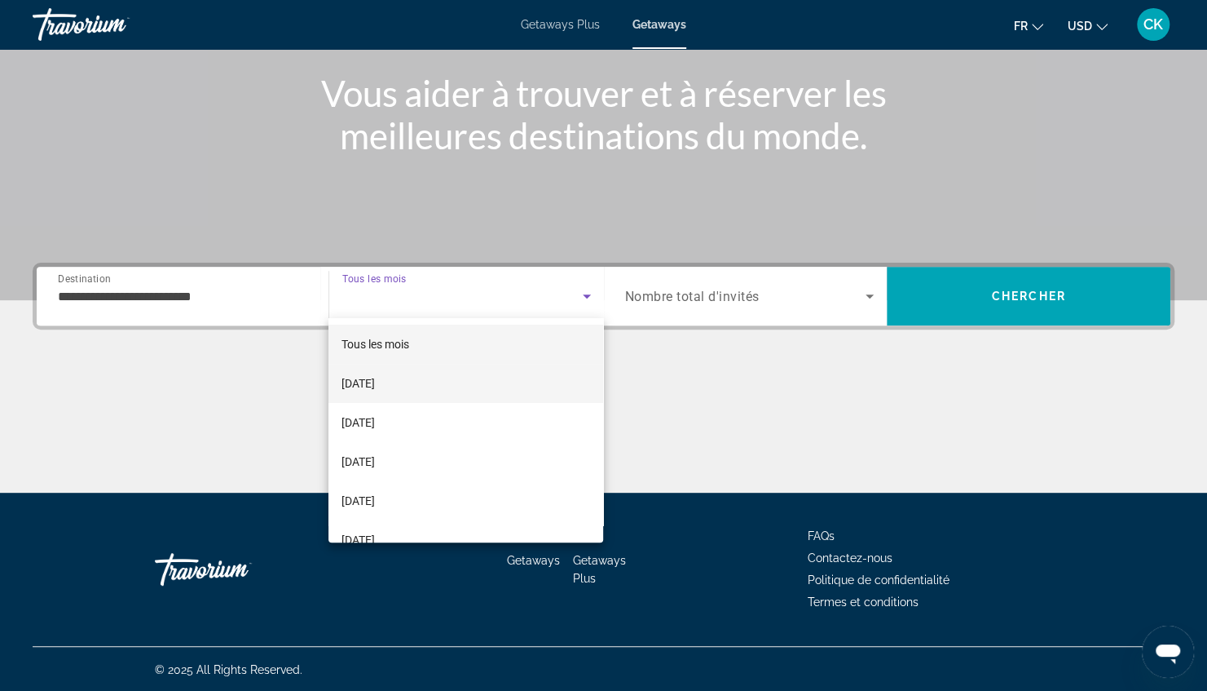
click at [462, 382] on mat-option "[DATE]" at bounding box center [466, 383] width 275 height 39
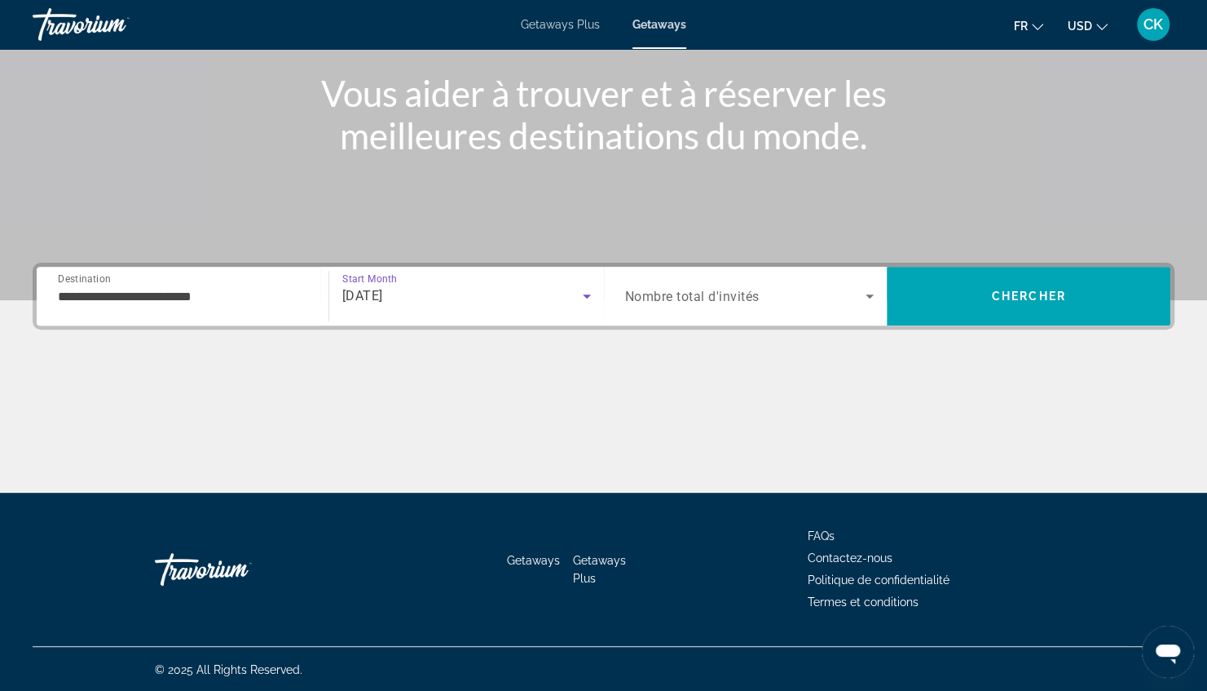
click at [682, 307] on div "Search widget" at bounding box center [749, 296] width 249 height 46
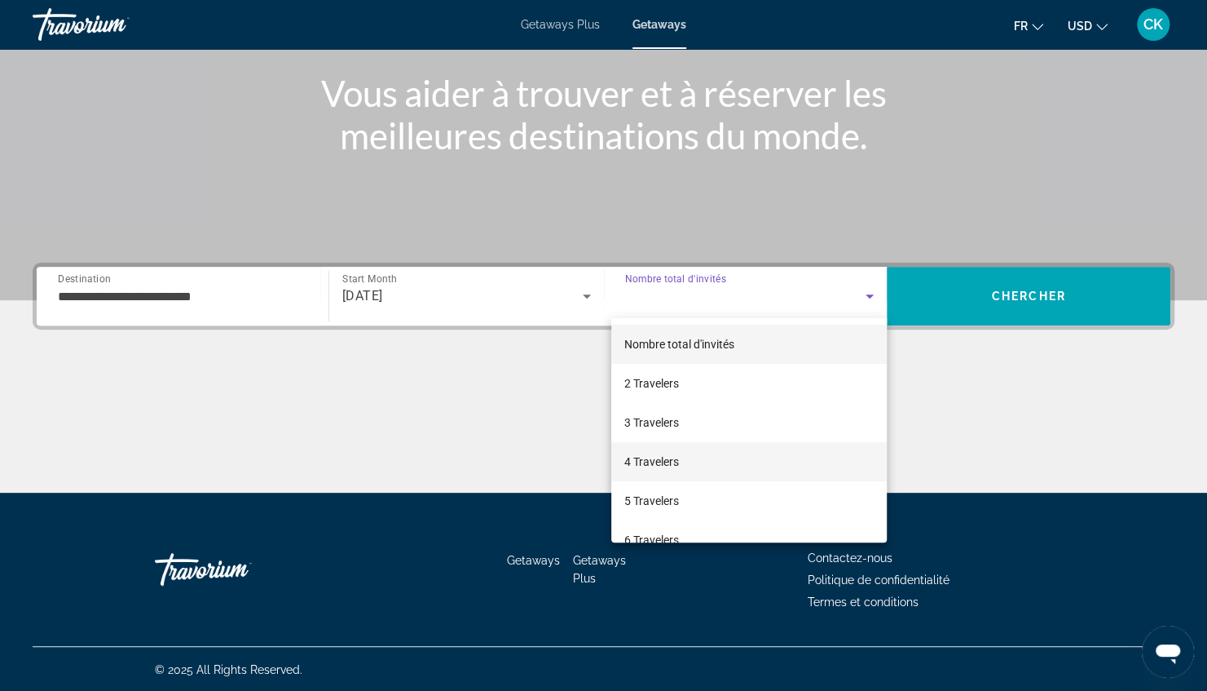
click at [669, 451] on mat-option "4 Travelers" at bounding box center [749, 461] width 276 height 39
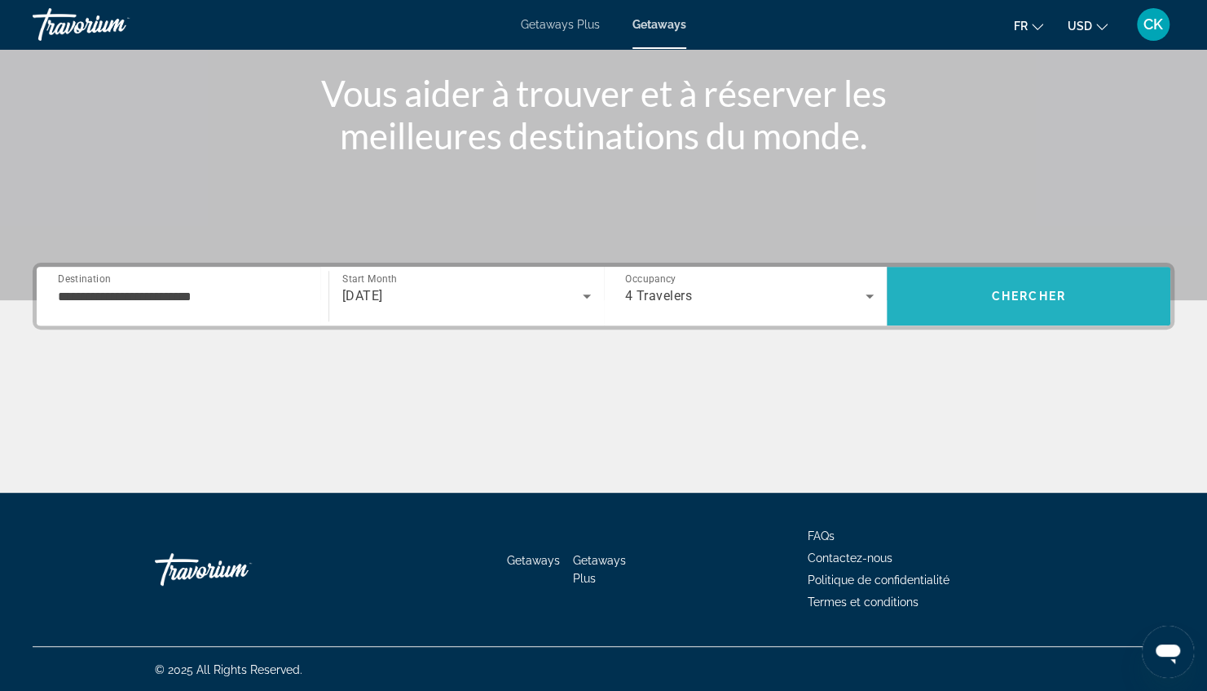
click at [972, 297] on span "Search" at bounding box center [1029, 295] width 284 height 39
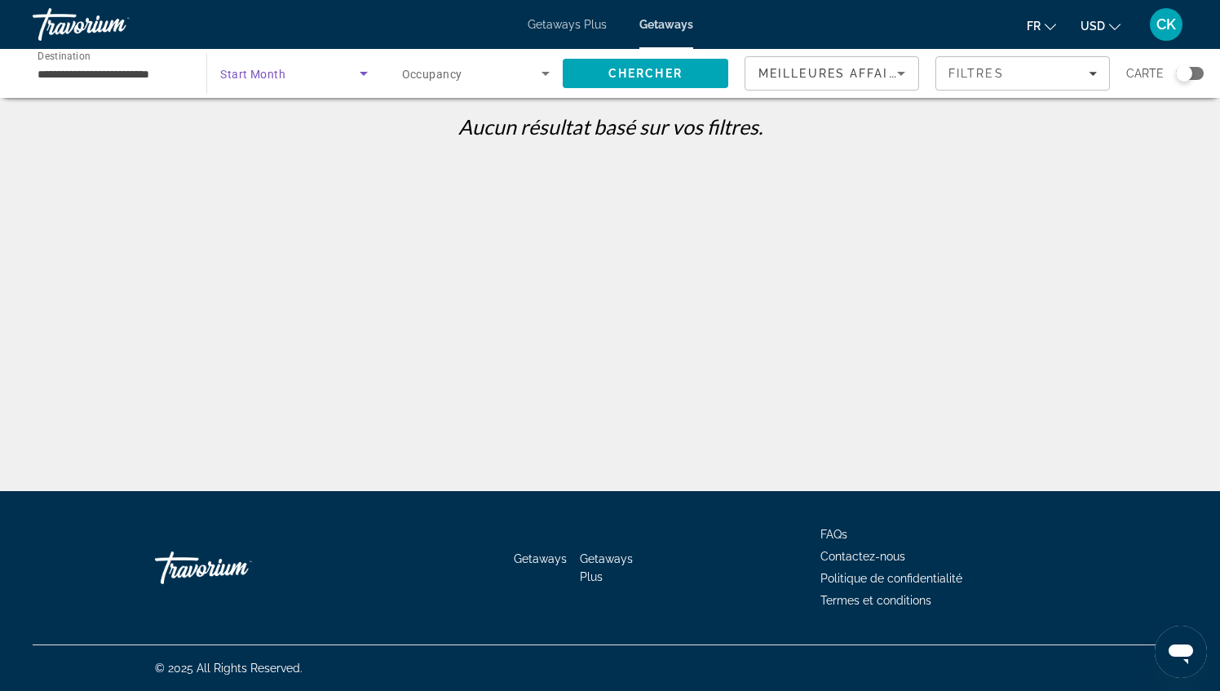
click at [294, 72] on span "Search widget" at bounding box center [289, 74] width 139 height 20
click at [276, 121] on span "Tous les mois" at bounding box center [254, 122] width 68 height 13
click at [458, 77] on span "Occupancy" at bounding box center [432, 74] width 60 height 13
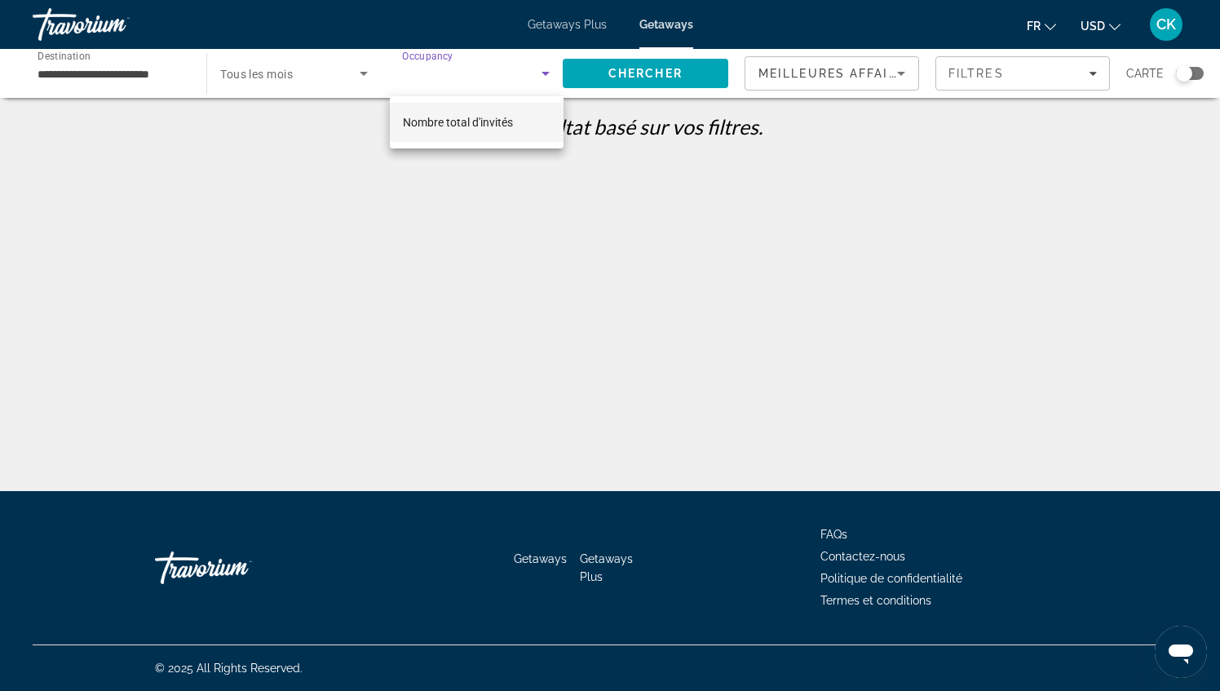
click at [463, 124] on span "Nombre total d'invités" at bounding box center [458, 122] width 110 height 13
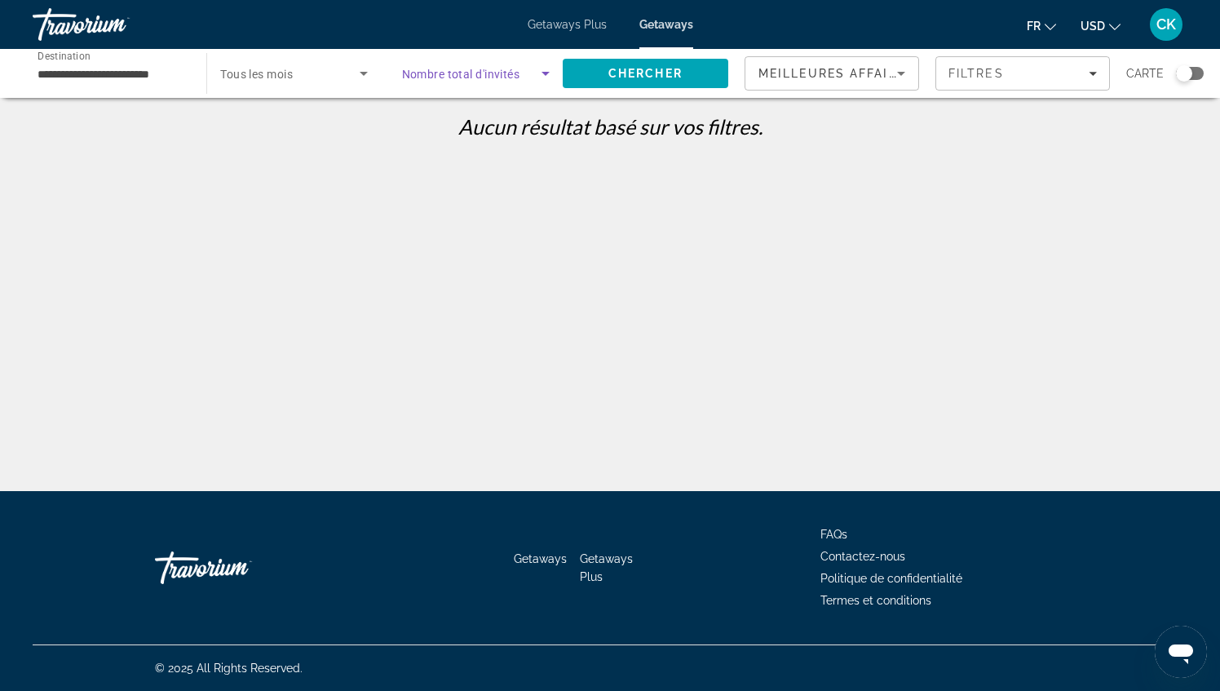
click at [564, 33] on div "Getaways Plus Getaways fr English Español Français Italiano Português русский U…" at bounding box center [610, 24] width 1220 height 42
click at [570, 15] on div "Getaways Plus Getaways fr English Español Français Italiano Português русский U…" at bounding box center [610, 24] width 1220 height 42
click at [568, 24] on span "Getaways Plus" at bounding box center [567, 24] width 79 height 13
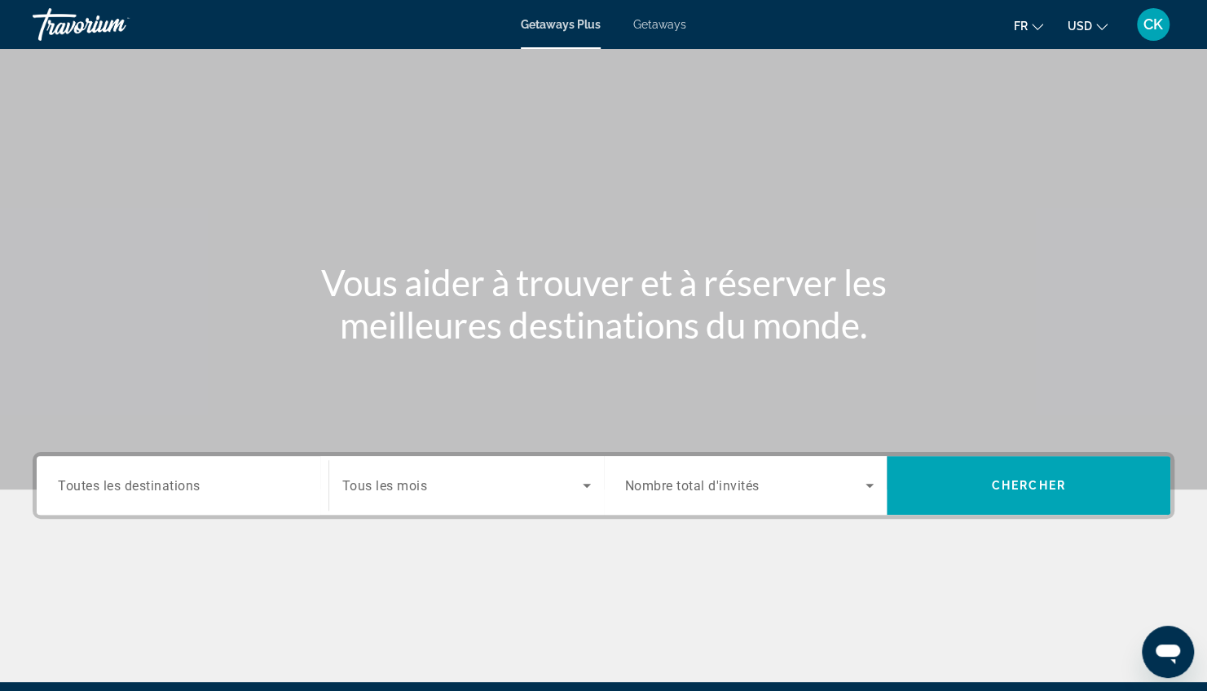
click at [230, 473] on div "Search widget" at bounding box center [182, 485] width 249 height 46
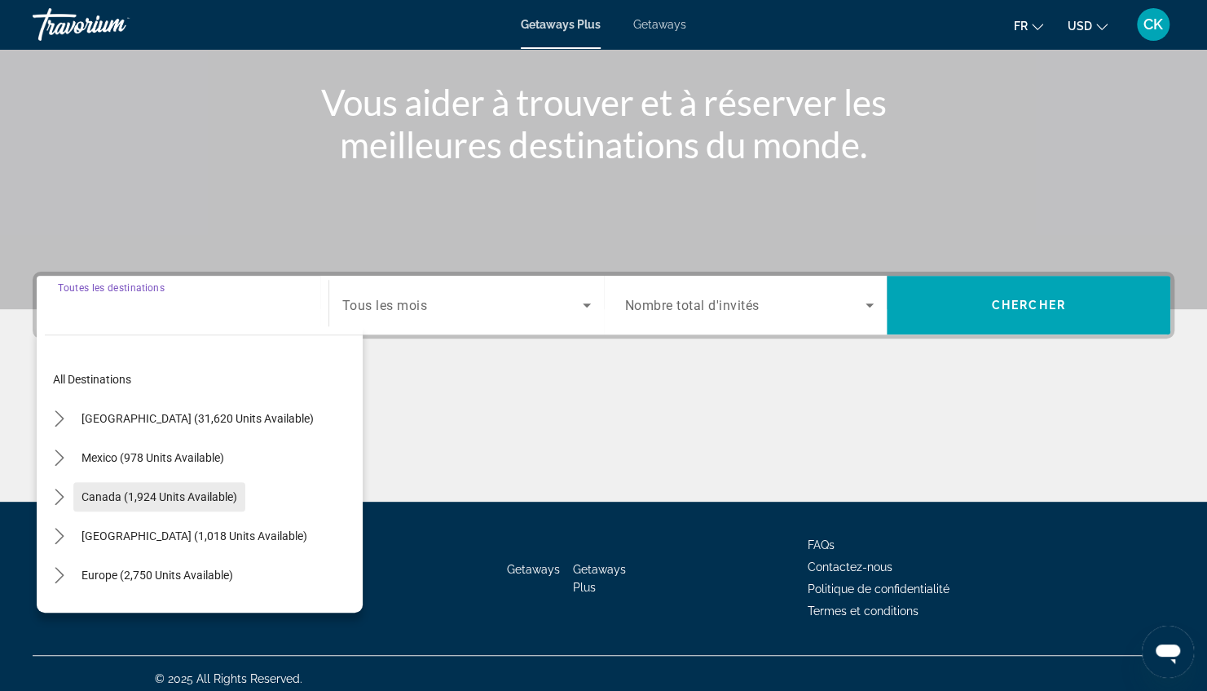
scroll to position [189, 0]
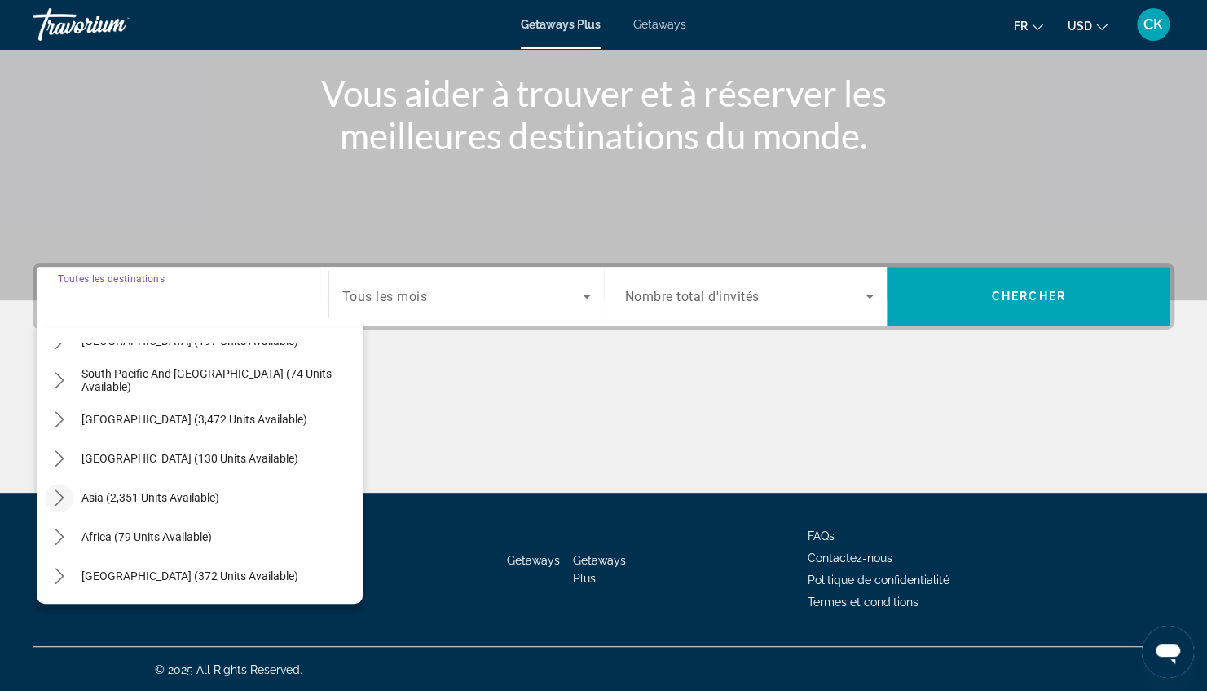
click at [60, 496] on icon "Toggle Asia (2,351 units available) submenu" at bounding box center [59, 497] width 16 height 16
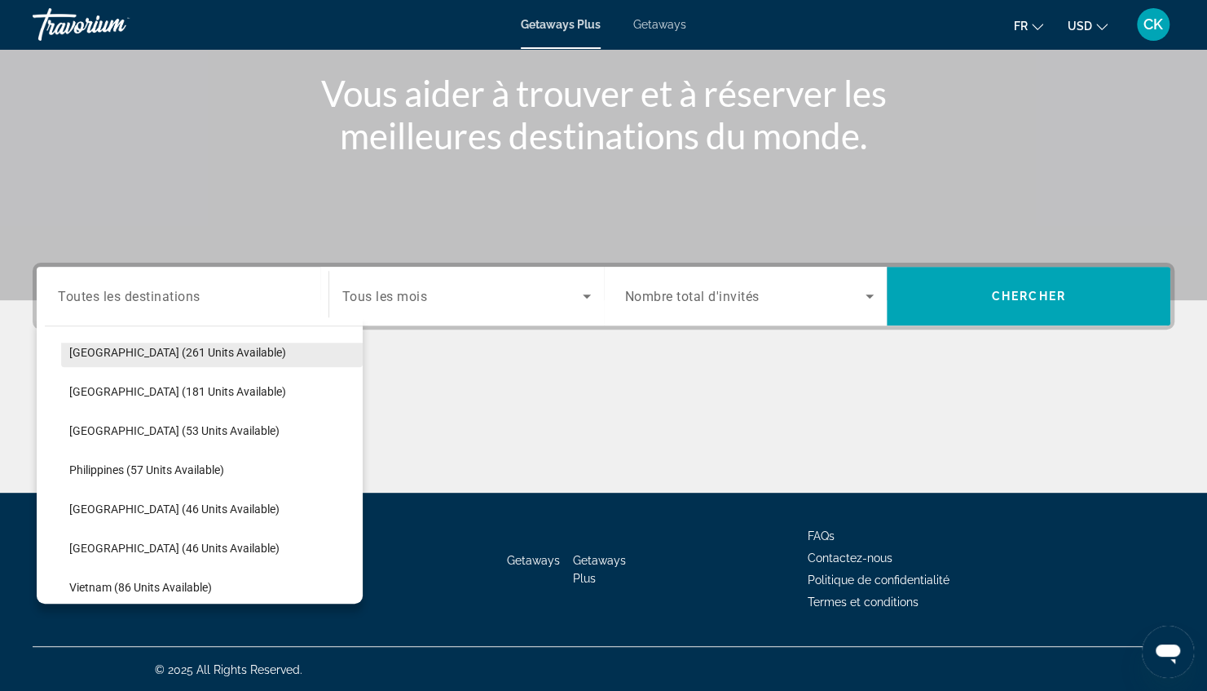
scroll to position [656, 0]
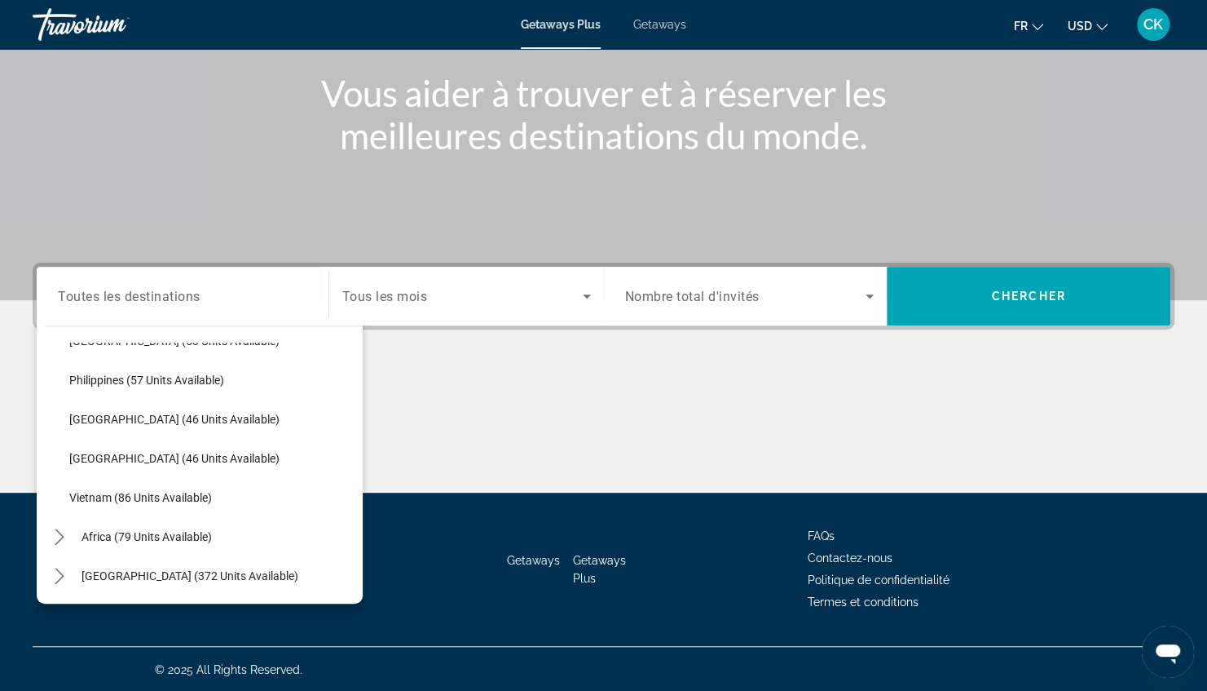
click at [651, 38] on div "Getaways Plus Getaways fr English Español Français Italiano Português русский U…" at bounding box center [603, 24] width 1207 height 42
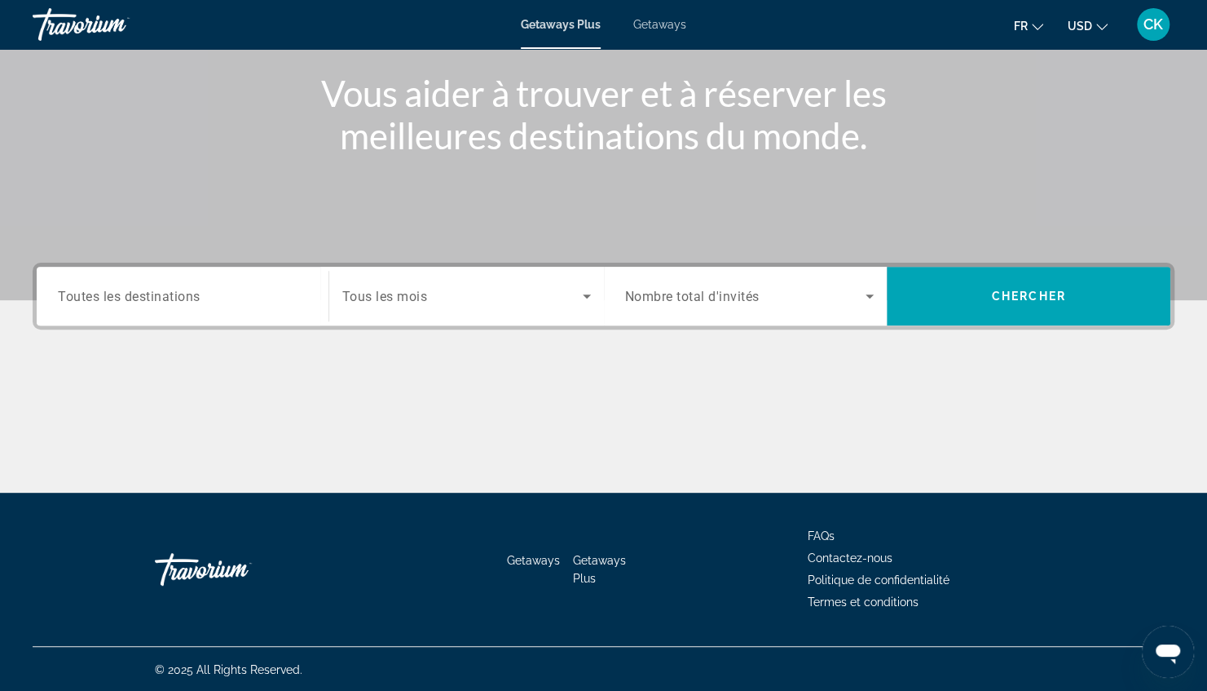
click at [669, 24] on span "Getaways" at bounding box center [659, 24] width 53 height 13
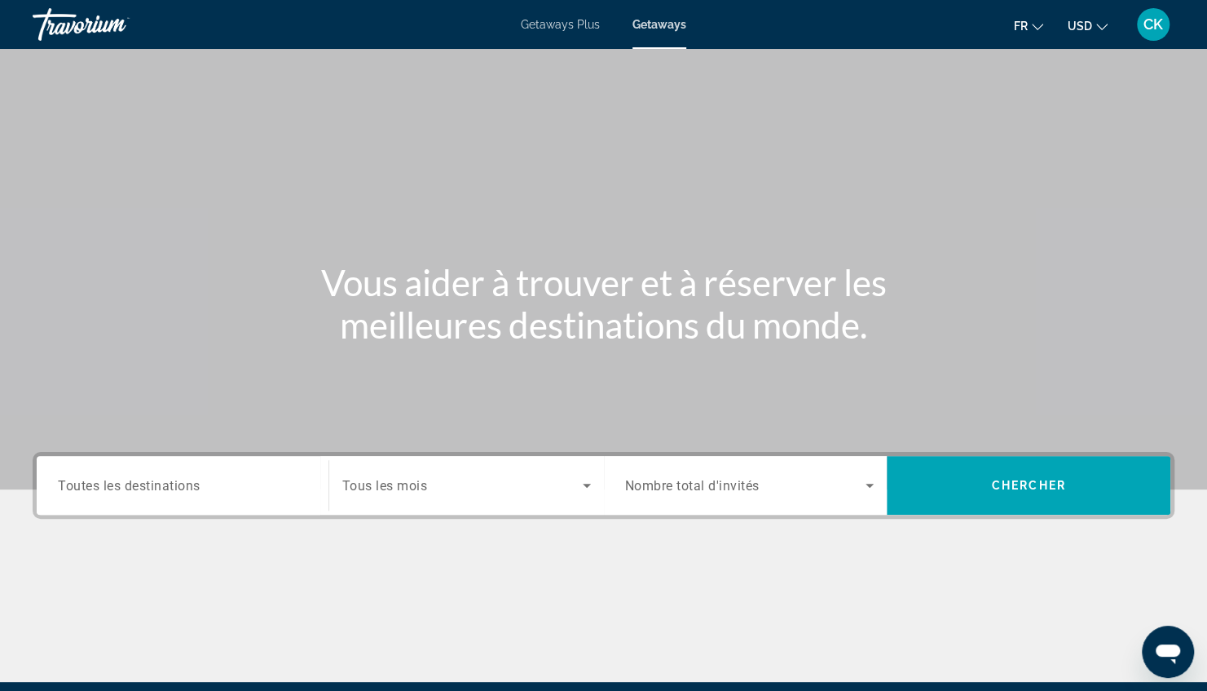
click at [119, 483] on span "Toutes les destinations" at bounding box center [129, 484] width 143 height 15
click at [119, 483] on input "Destination Toutes les destinations" at bounding box center [182, 486] width 249 height 20
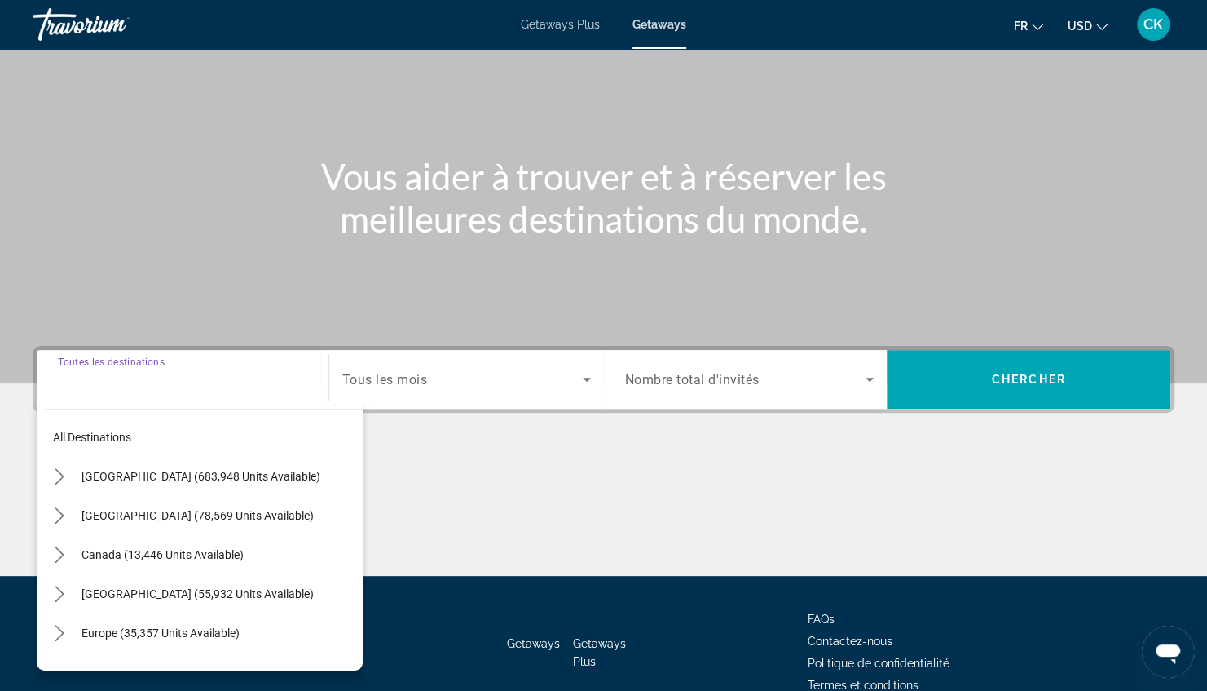
scroll to position [189, 0]
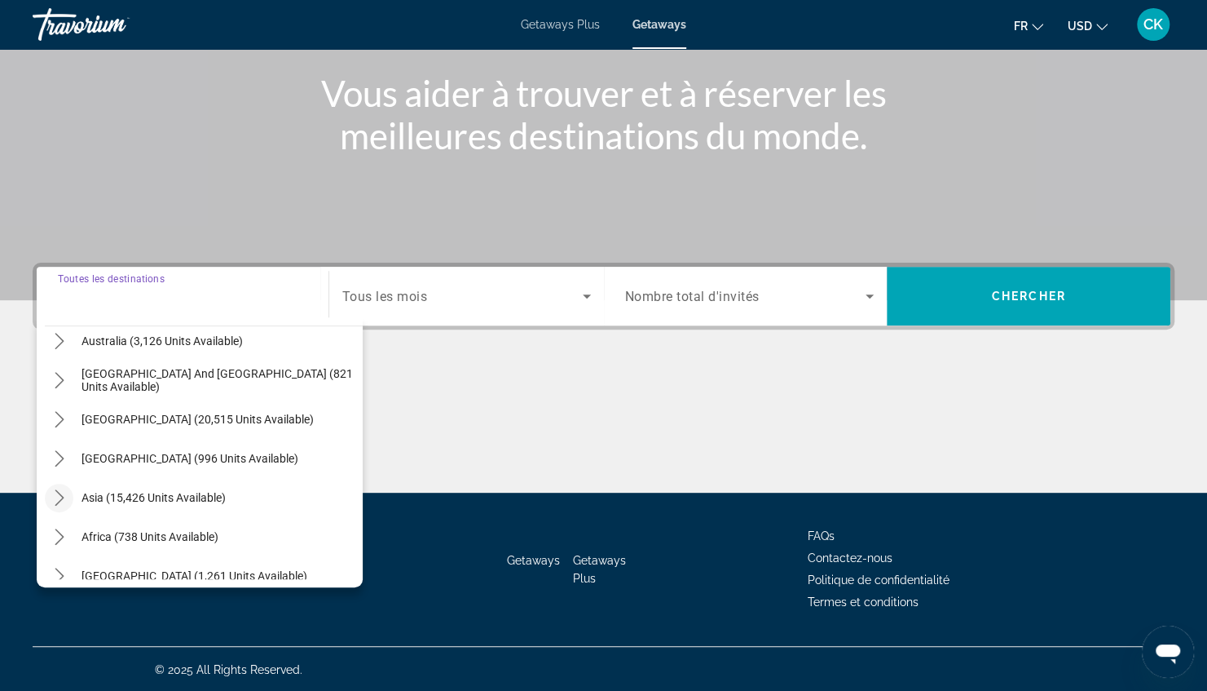
click at [56, 494] on icon "Toggle Asia (15,426 units available) submenu" at bounding box center [59, 497] width 16 height 16
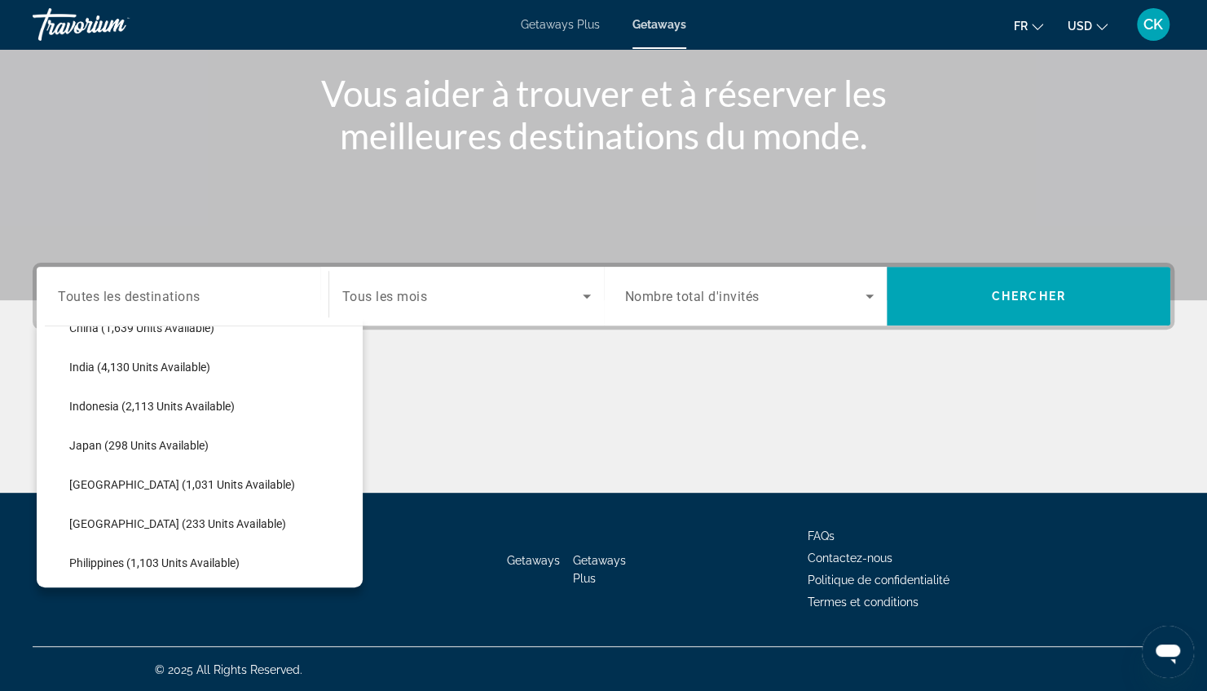
scroll to position [556, 0]
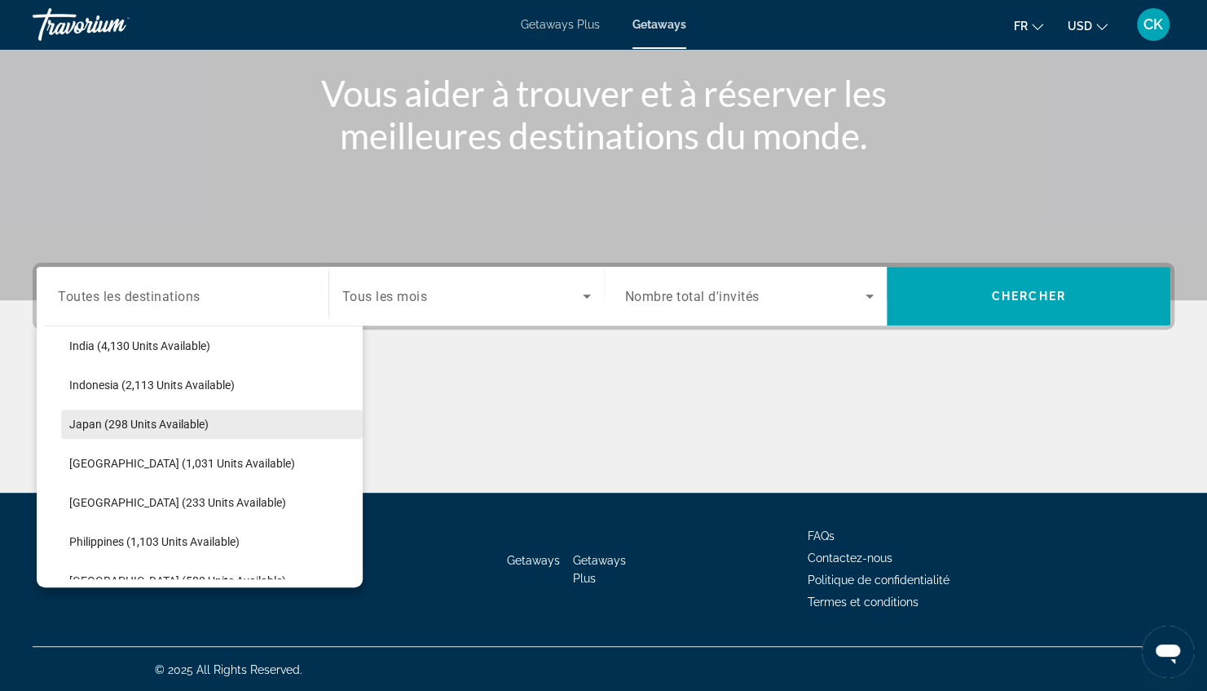
click at [109, 428] on span "Japan (298 units available)" at bounding box center [138, 423] width 139 height 13
type input "**********"
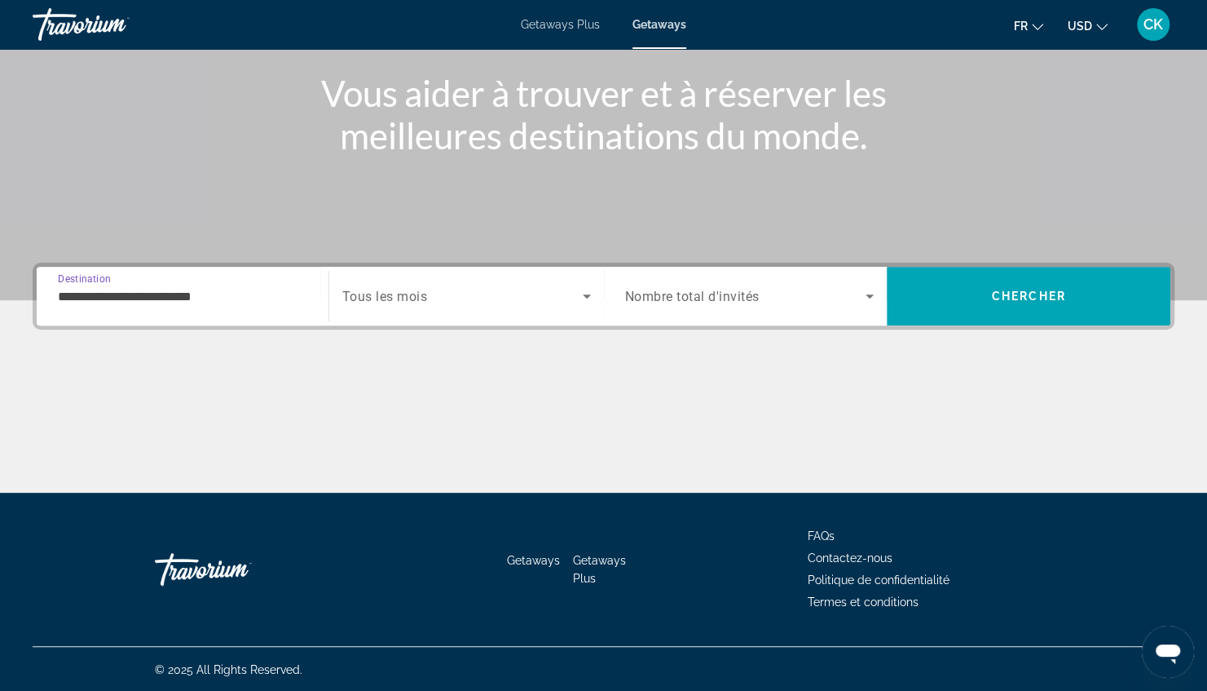
click at [393, 309] on div "Search widget" at bounding box center [466, 296] width 249 height 46
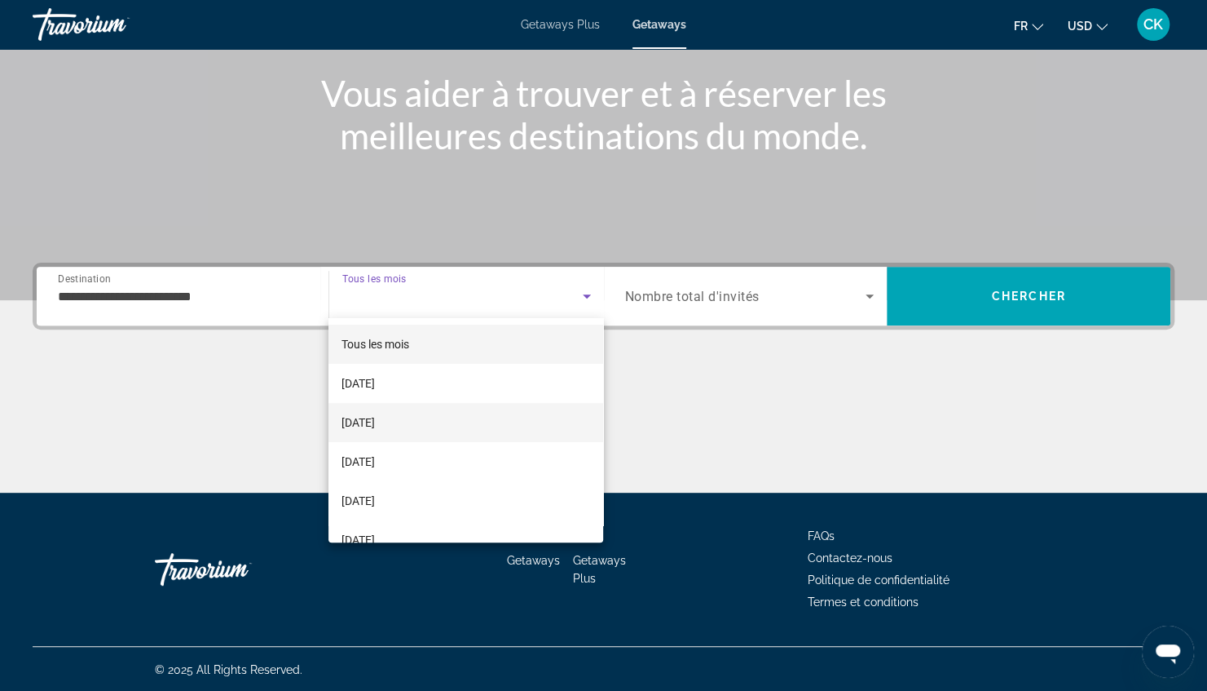
click at [375, 413] on span "[DATE]" at bounding box center [358, 423] width 33 height 20
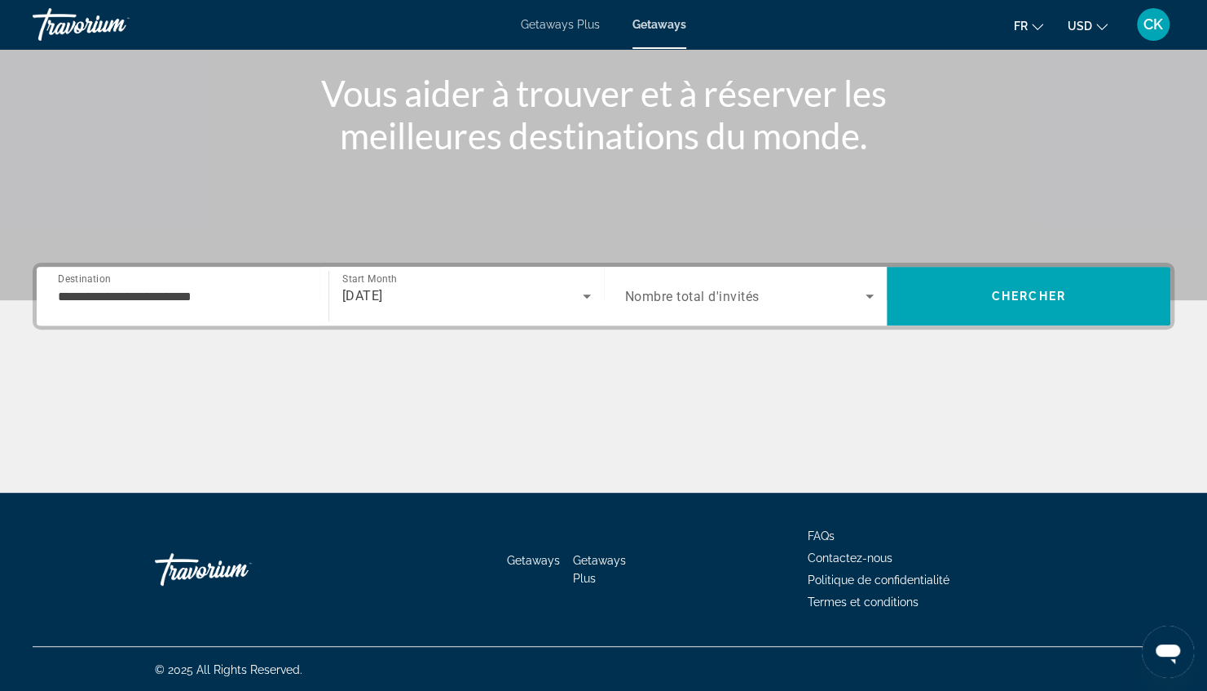
click at [716, 300] on span "Nombre total d'invités" at bounding box center [692, 296] width 135 height 15
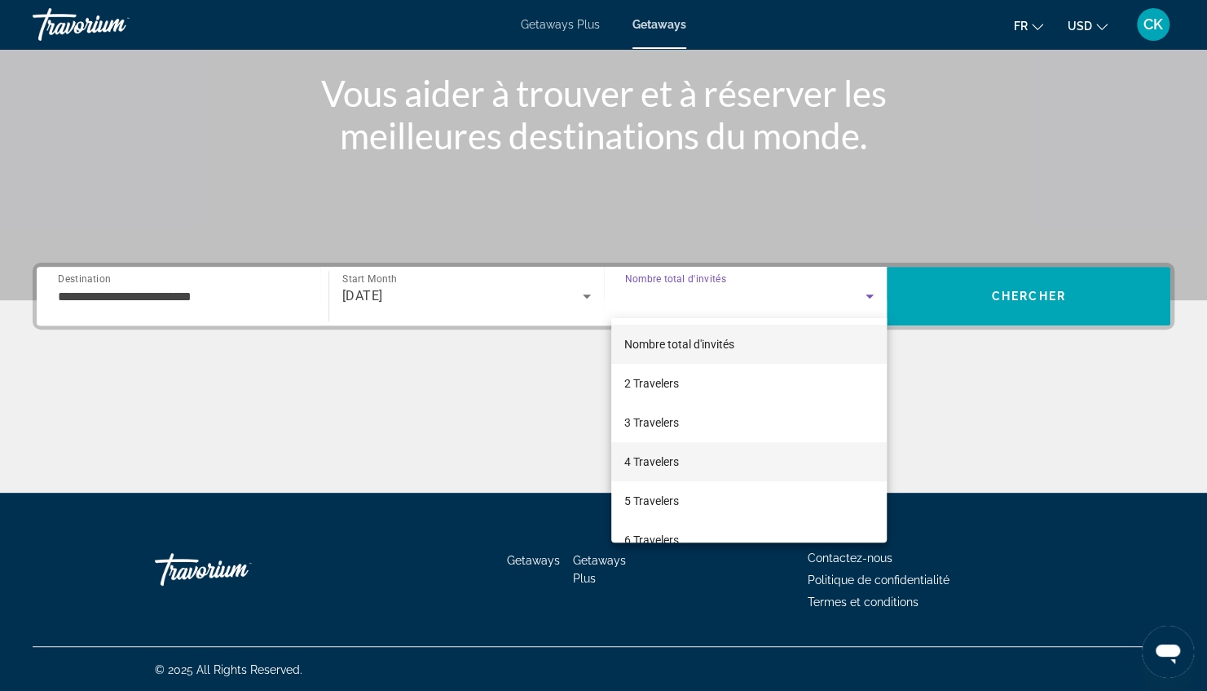
click at [698, 457] on mat-option "4 Travelers" at bounding box center [749, 461] width 276 height 39
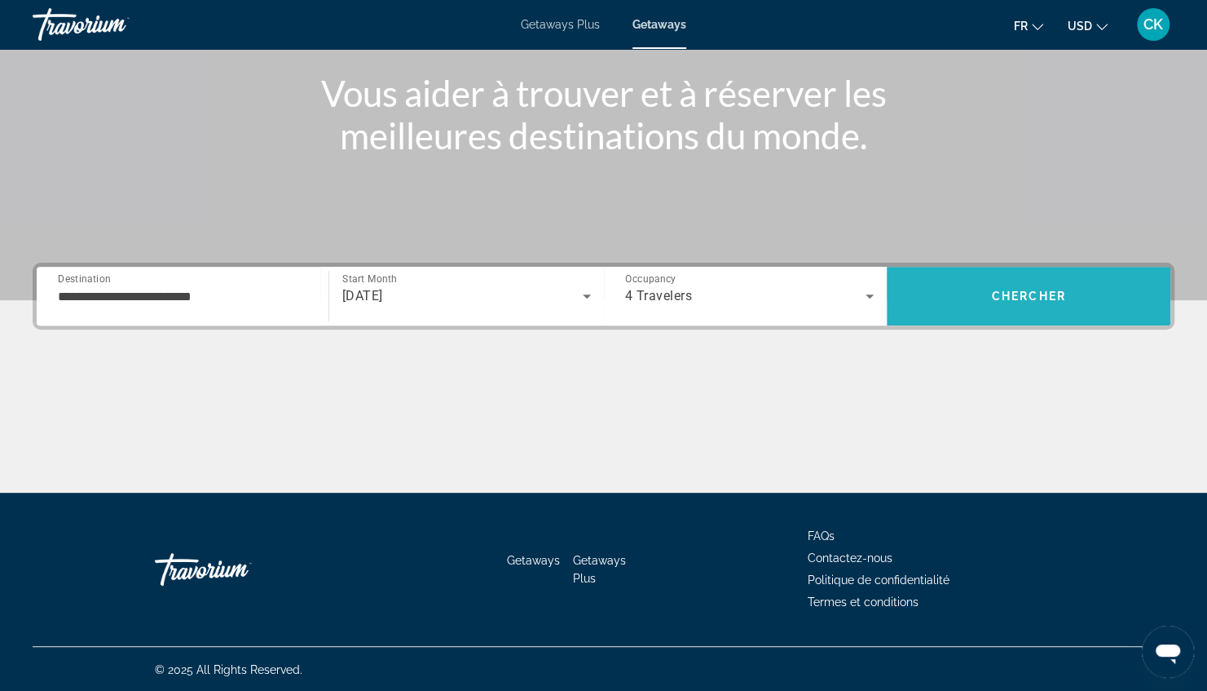
click at [995, 289] on span "Chercher" at bounding box center [1029, 295] width 74 height 13
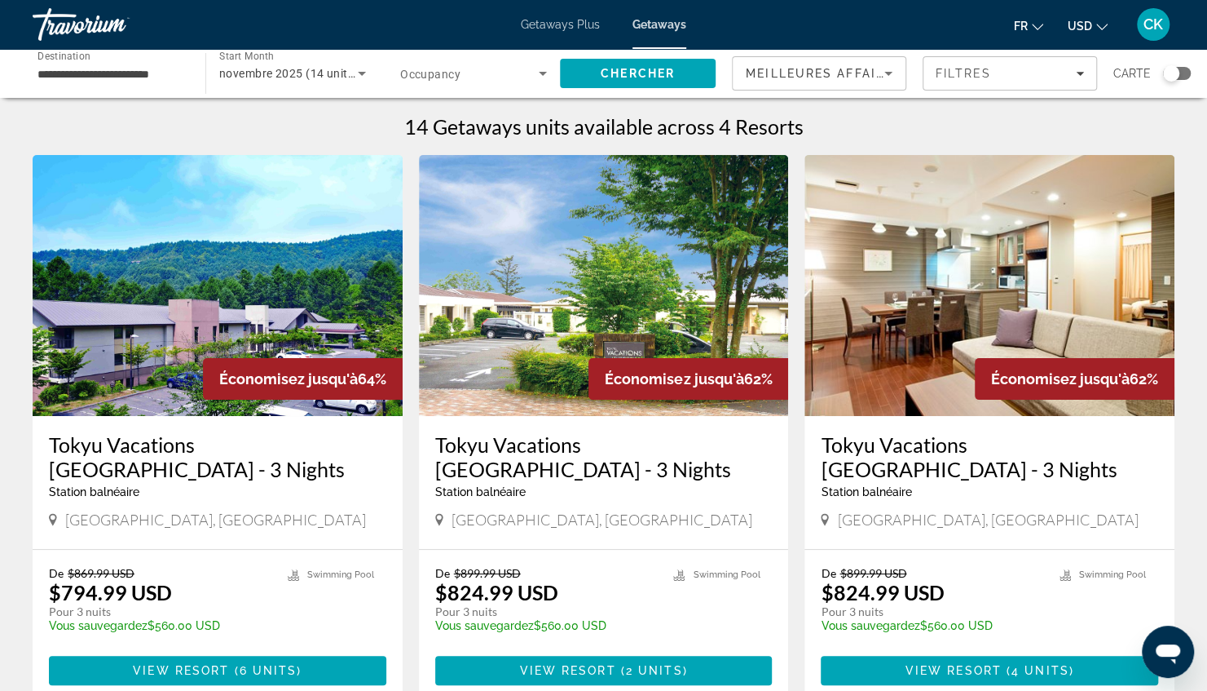
click at [1100, 32] on button "USD USD ($) MXN (Mex$) CAD (Can$) GBP (£) EUR (€) AUD (A$) NZD (NZ$) CNY (CN¥)" at bounding box center [1088, 26] width 40 height 24
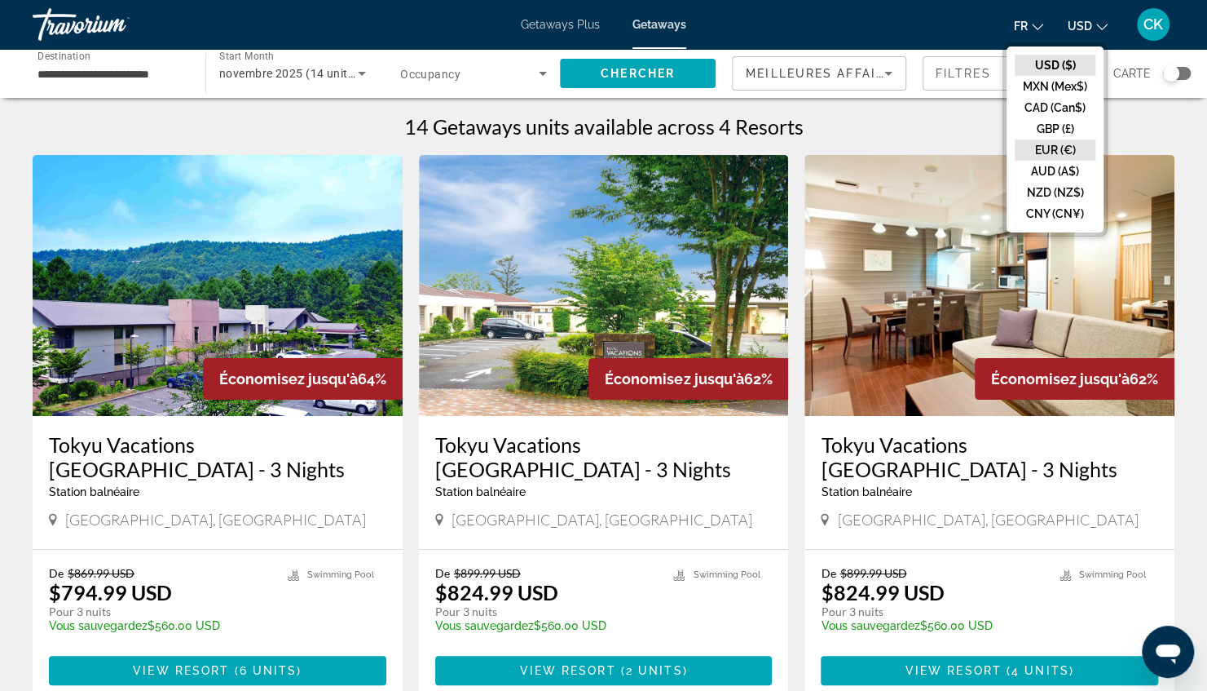
click at [1060, 148] on button "EUR (€)" at bounding box center [1055, 149] width 81 height 21
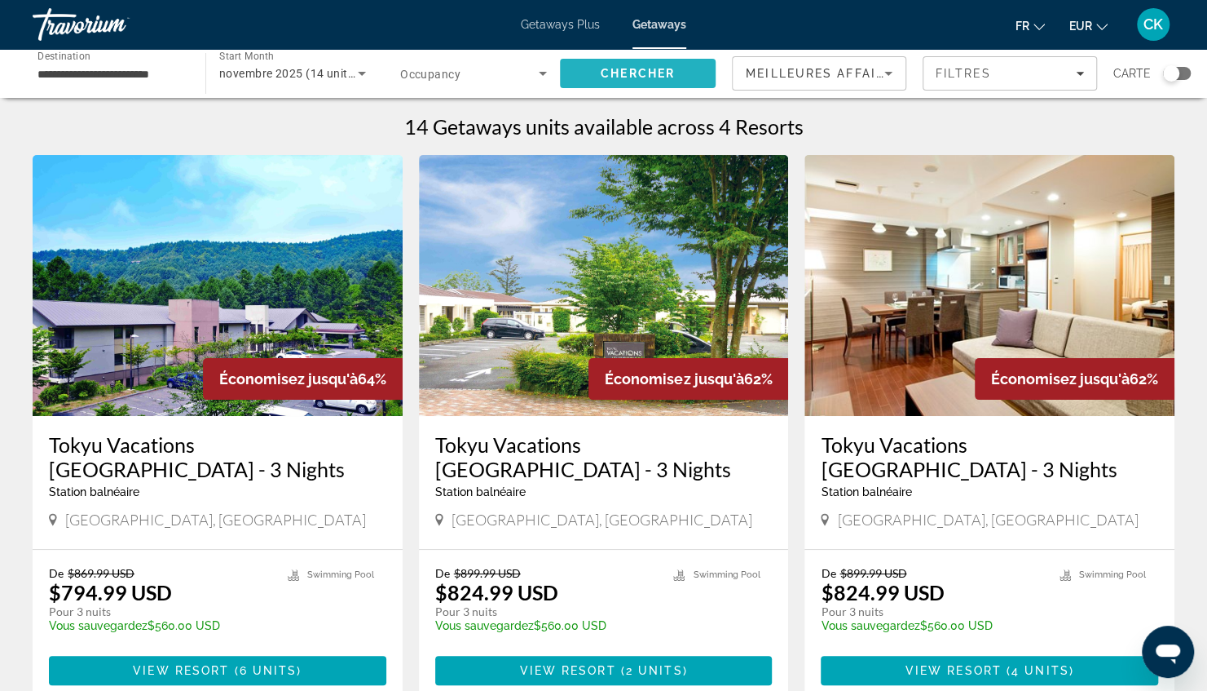
click at [671, 67] on span "Chercher" at bounding box center [638, 73] width 74 height 13
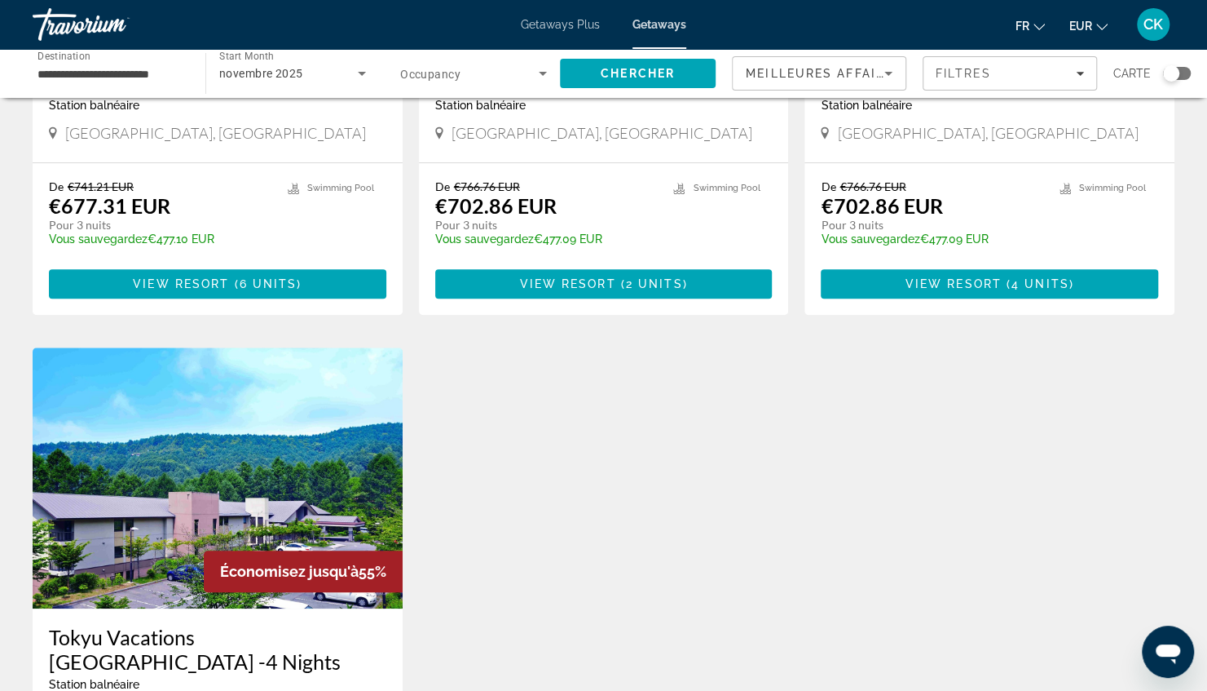
scroll to position [103, 0]
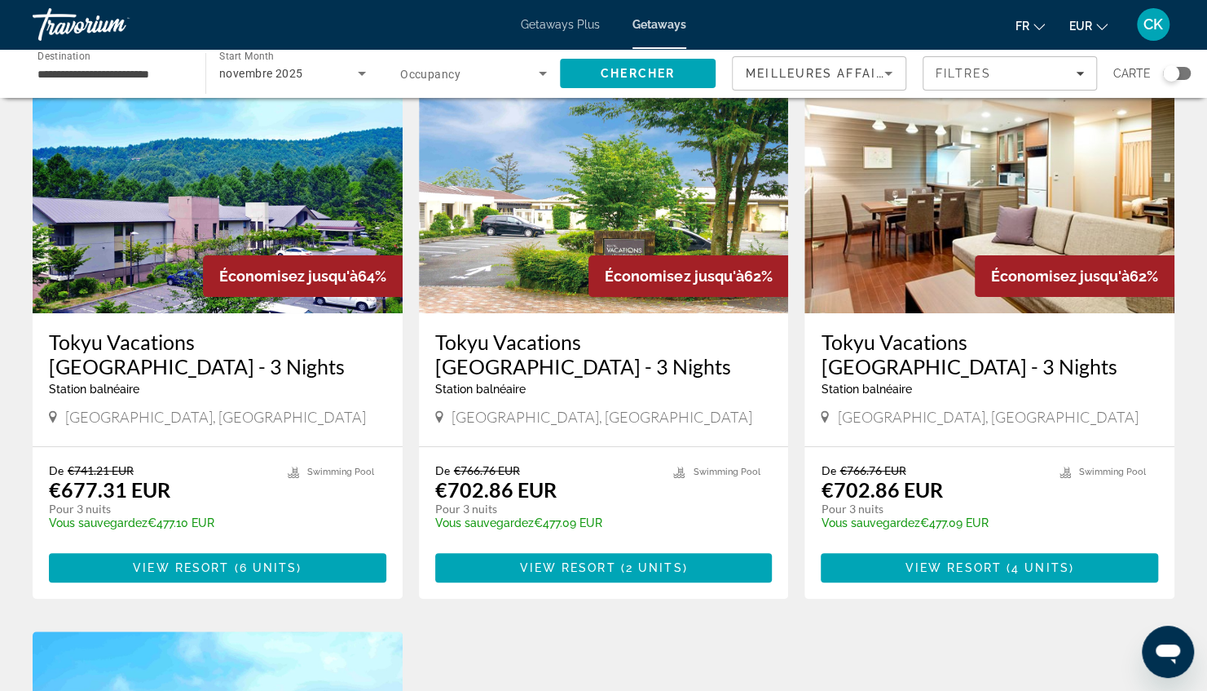
click at [469, 44] on div "Getaways Plus Getaways fr English Español Français Italiano Português русский E…" at bounding box center [603, 24] width 1207 height 42
click at [460, 70] on span "Search widget" at bounding box center [469, 74] width 139 height 20
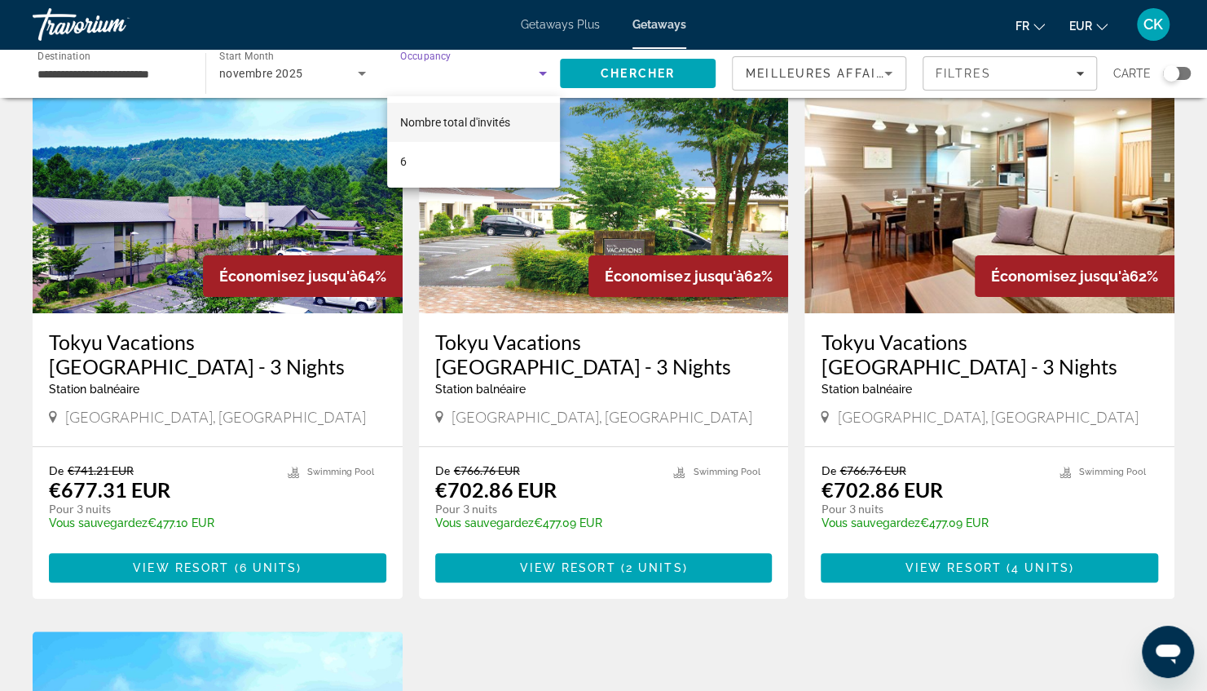
click at [460, 70] on div at bounding box center [603, 345] width 1207 height 691
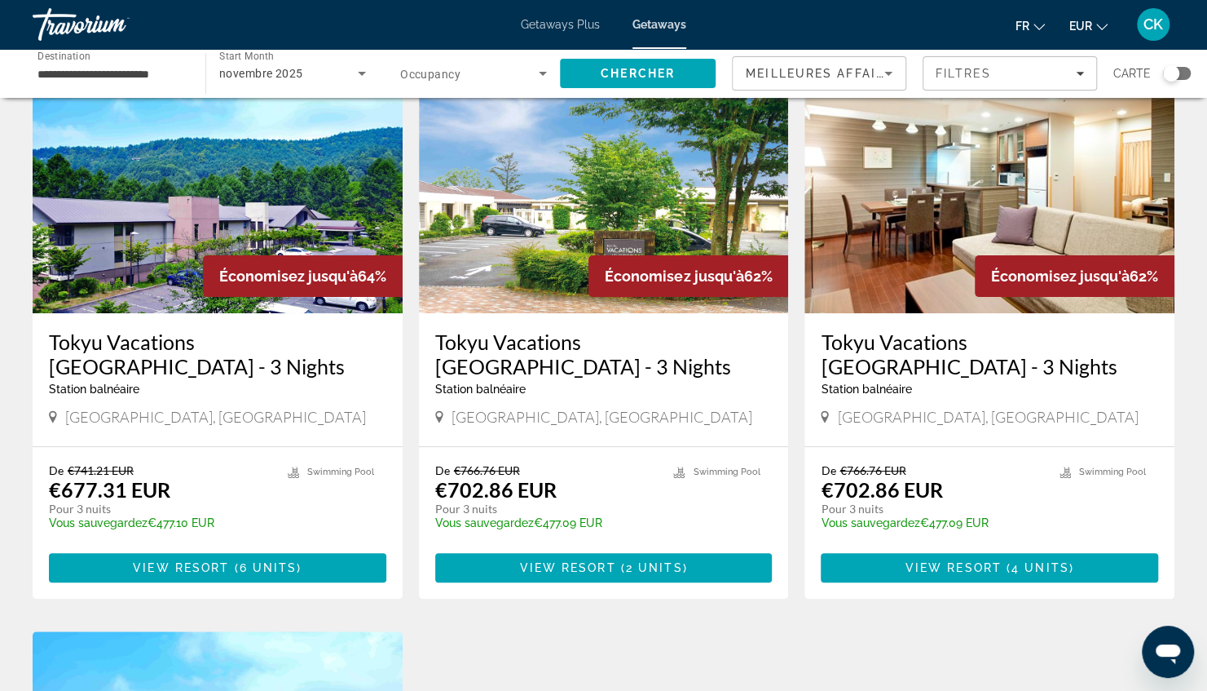
scroll to position [0, 0]
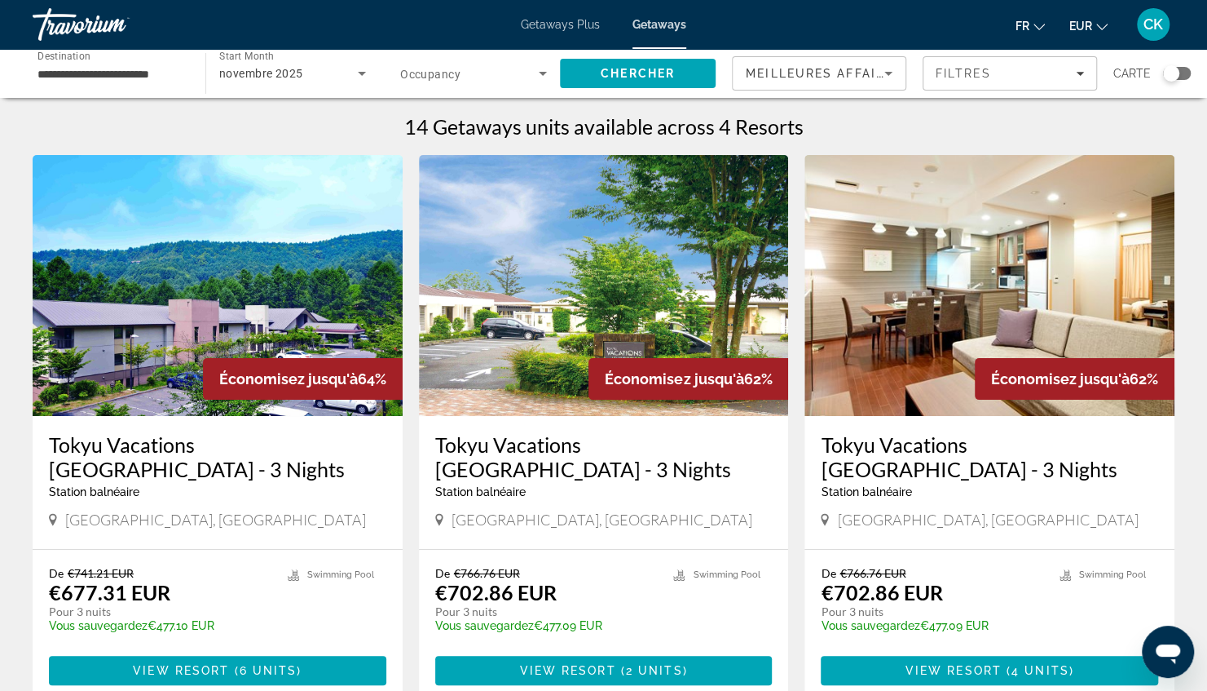
click at [584, 25] on span "Getaways Plus" at bounding box center [560, 24] width 79 height 13
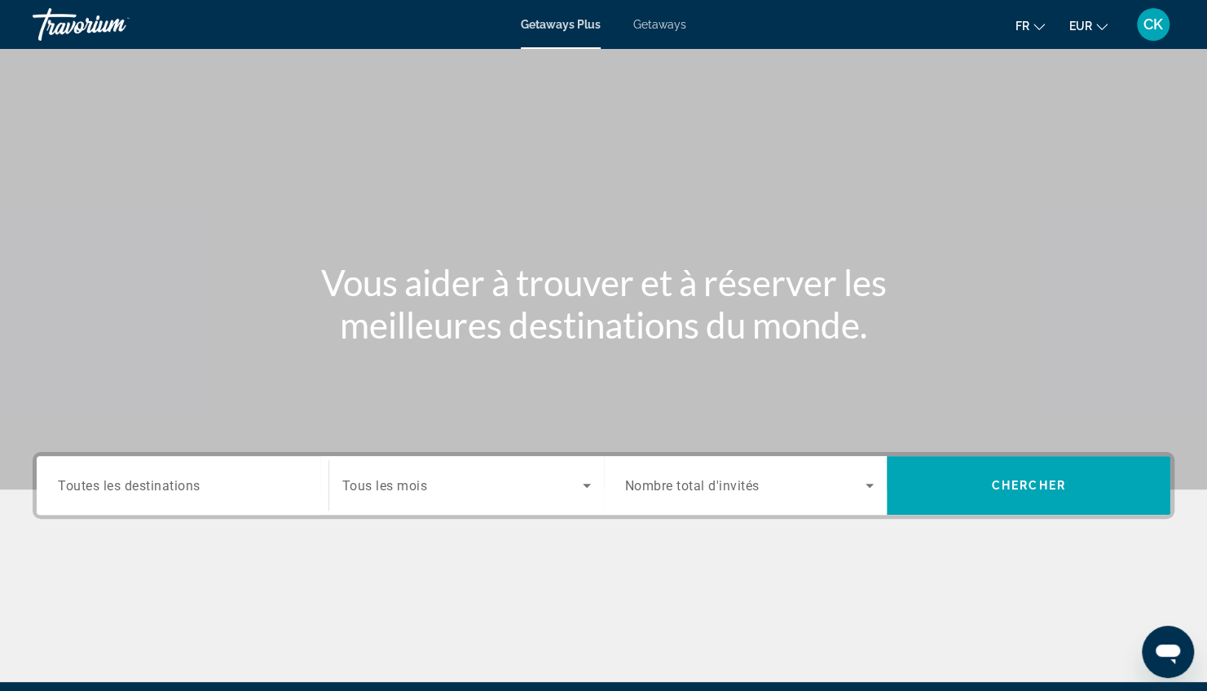
click at [127, 491] on span "Toutes les destinations" at bounding box center [129, 484] width 143 height 15
click at [127, 491] on input "Destination Toutes les destinations" at bounding box center [182, 486] width 249 height 20
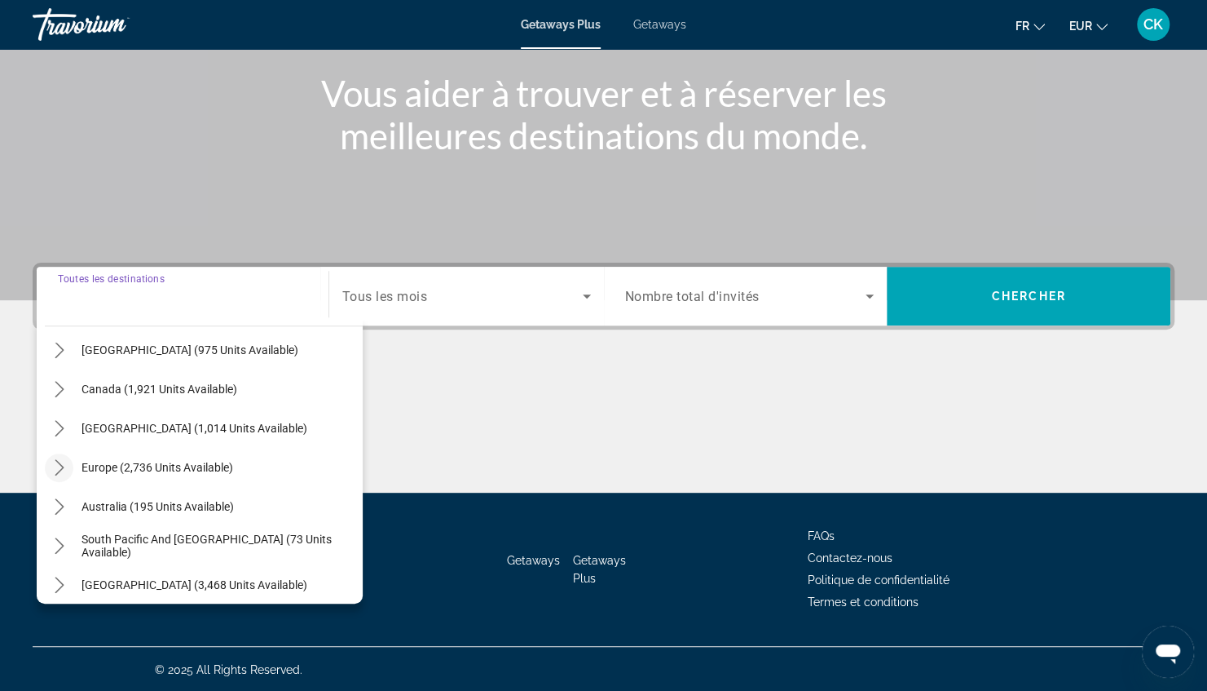
click at [64, 470] on icon "Toggle Europe (2,736 units available) submenu" at bounding box center [59, 467] width 16 height 16
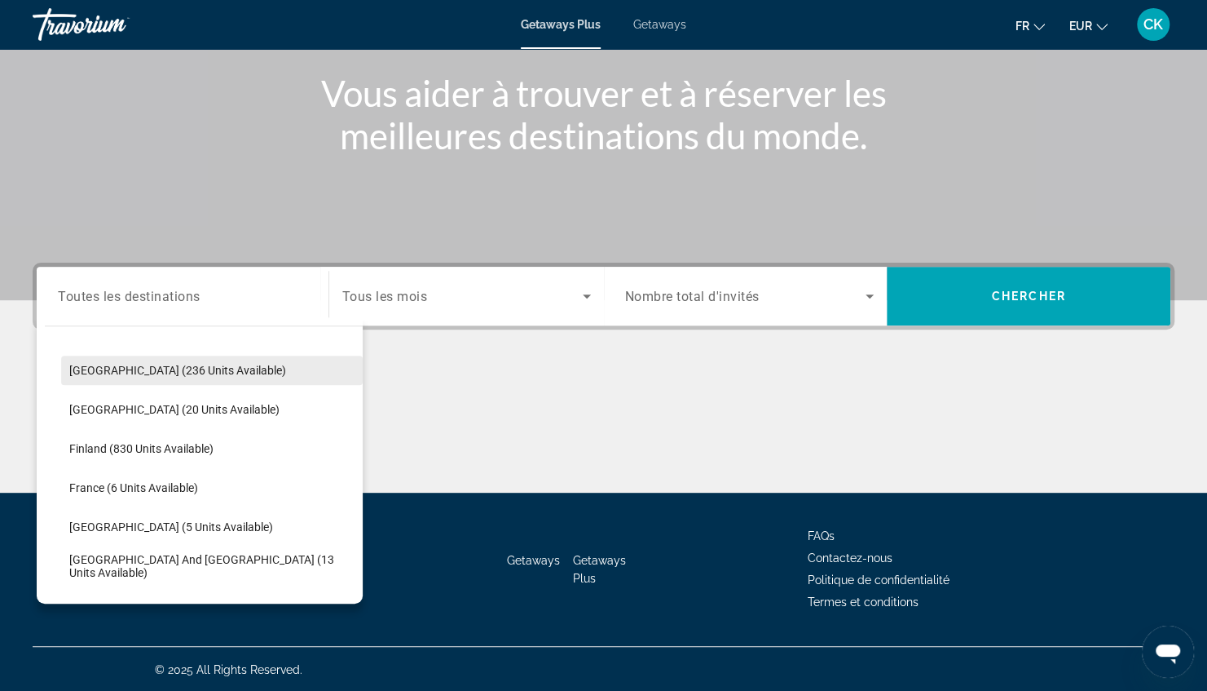
scroll to position [326, 0]
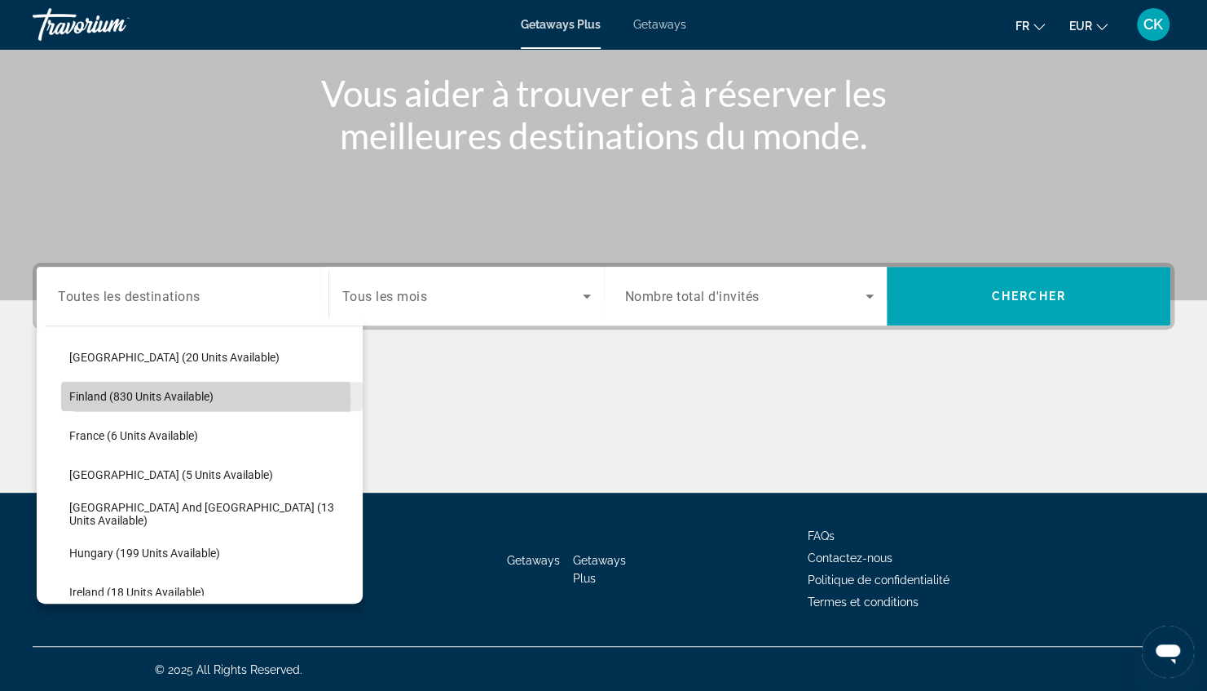
click at [108, 398] on span "Finland (830 units available)" at bounding box center [141, 396] width 144 height 13
type input "**********"
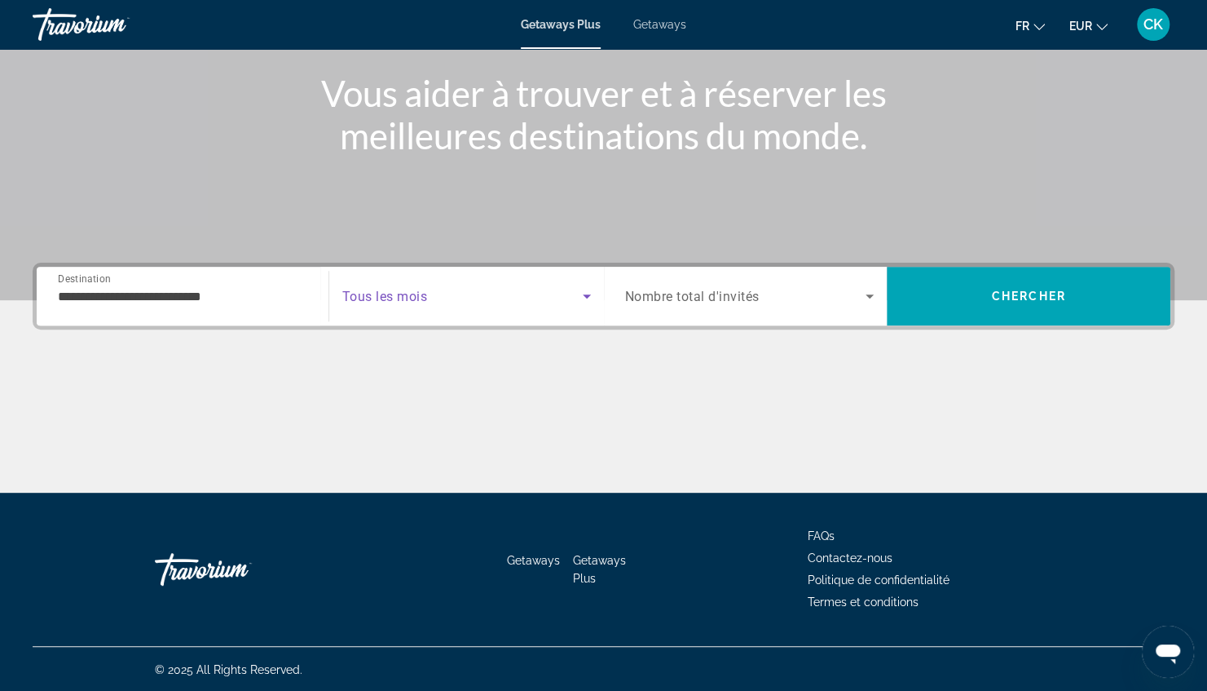
click at [499, 301] on span "Search widget" at bounding box center [462, 296] width 241 height 20
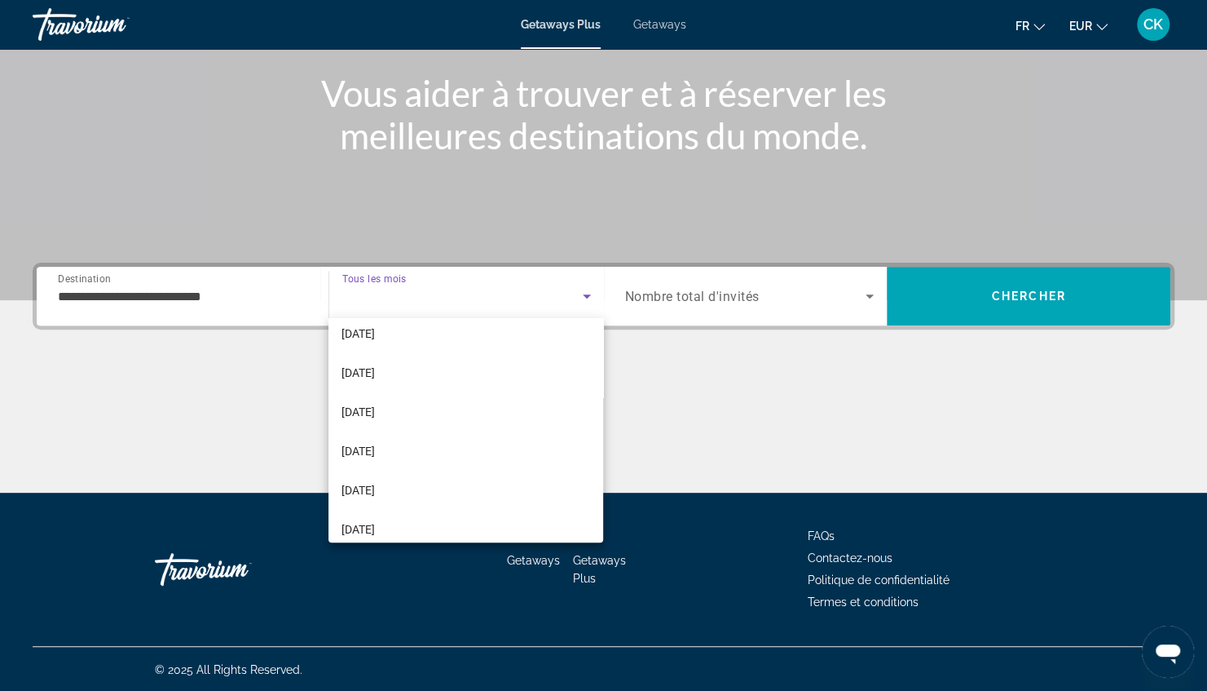
scroll to position [129, 0]
click at [465, 417] on mat-option "[DATE]" at bounding box center [466, 410] width 275 height 39
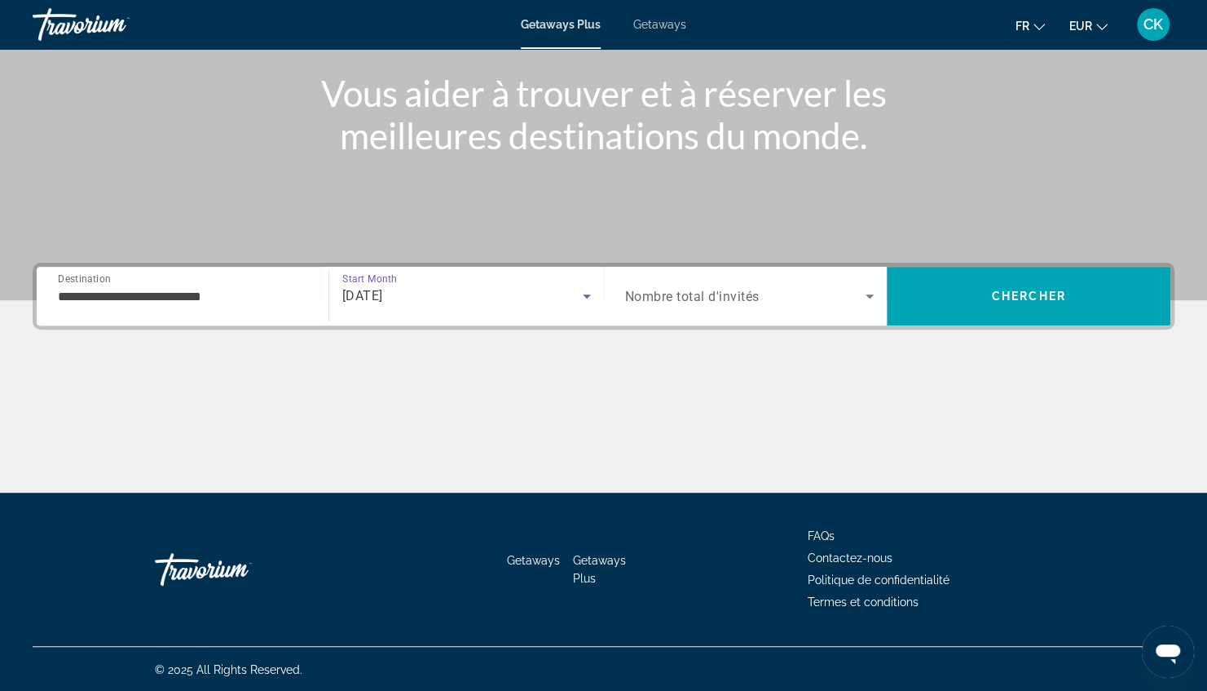
click at [770, 296] on span "Search widget" at bounding box center [745, 296] width 241 height 20
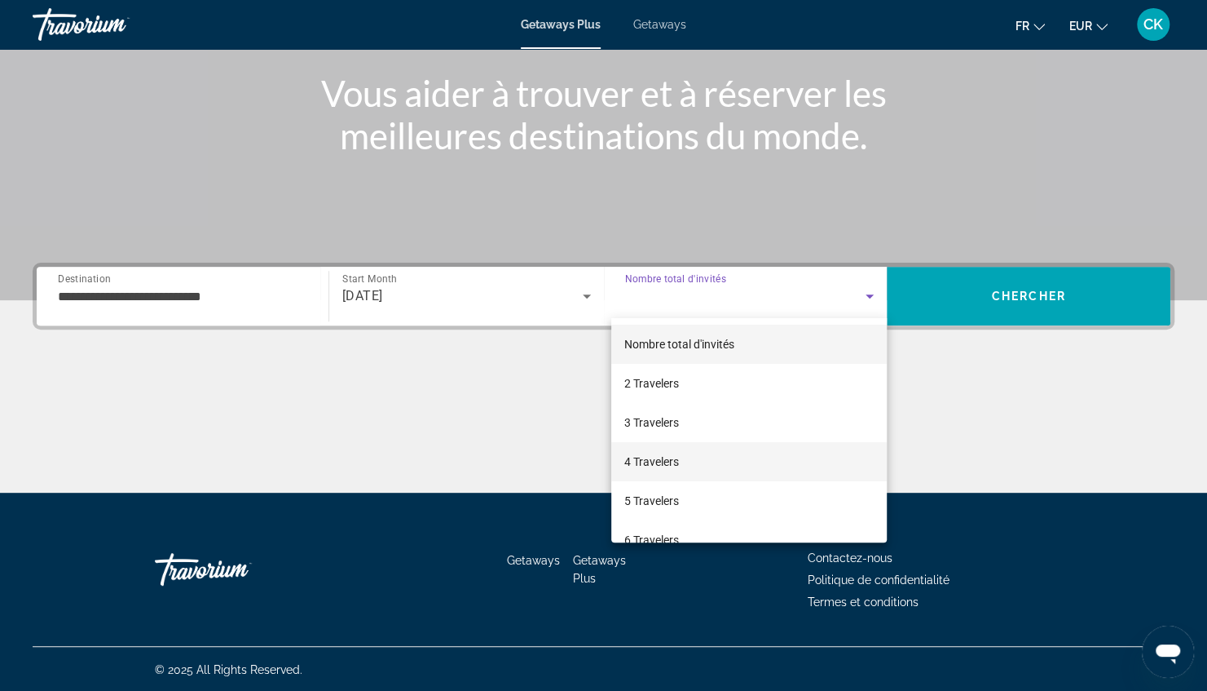
click at [703, 459] on mat-option "4 Travelers" at bounding box center [749, 461] width 276 height 39
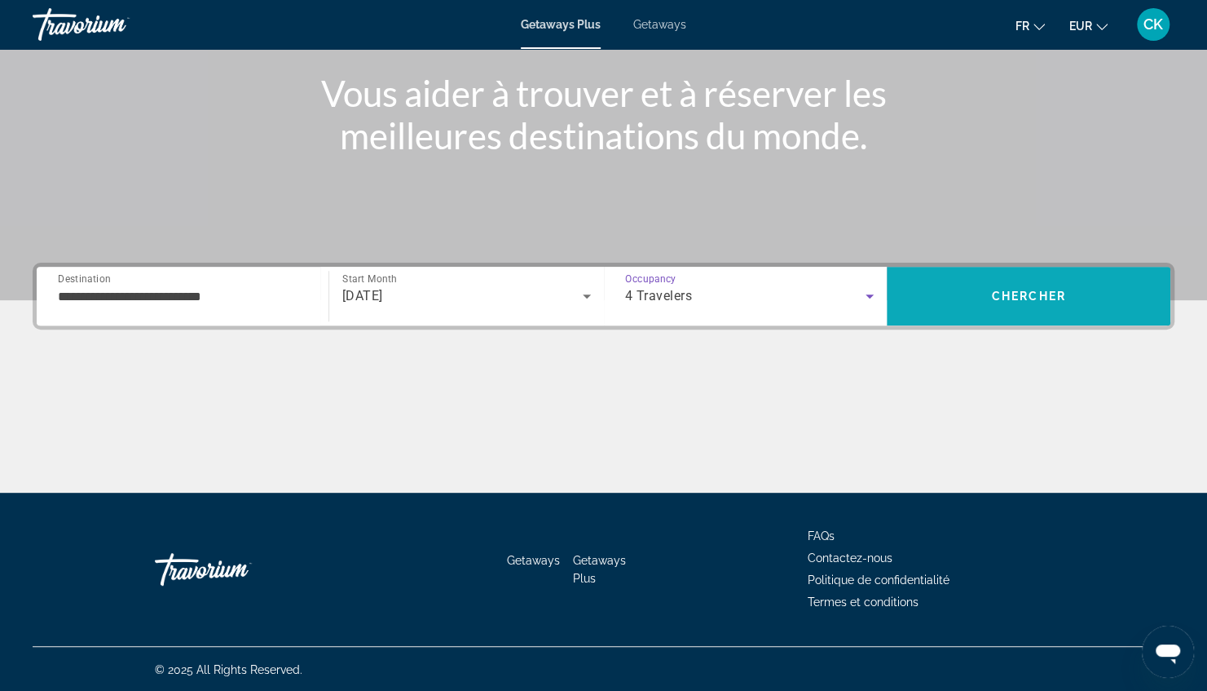
click at [1039, 292] on span "Chercher" at bounding box center [1029, 295] width 74 height 13
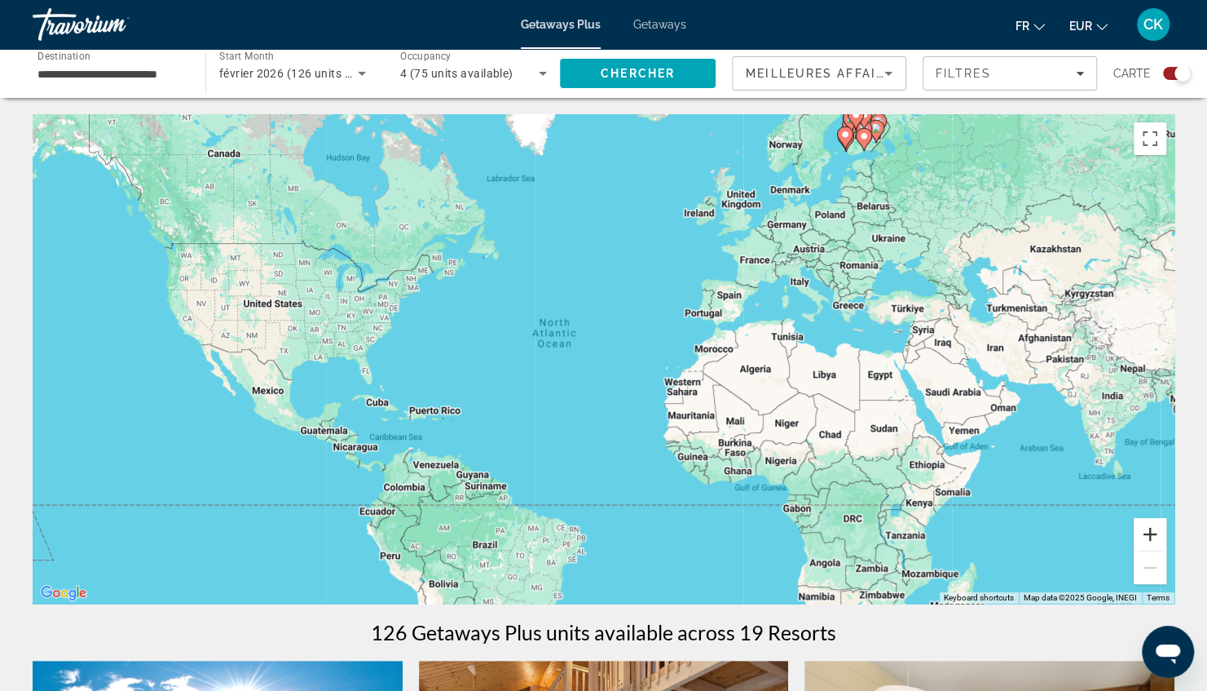
click at [1156, 532] on button "Zoom in" at bounding box center [1150, 534] width 33 height 33
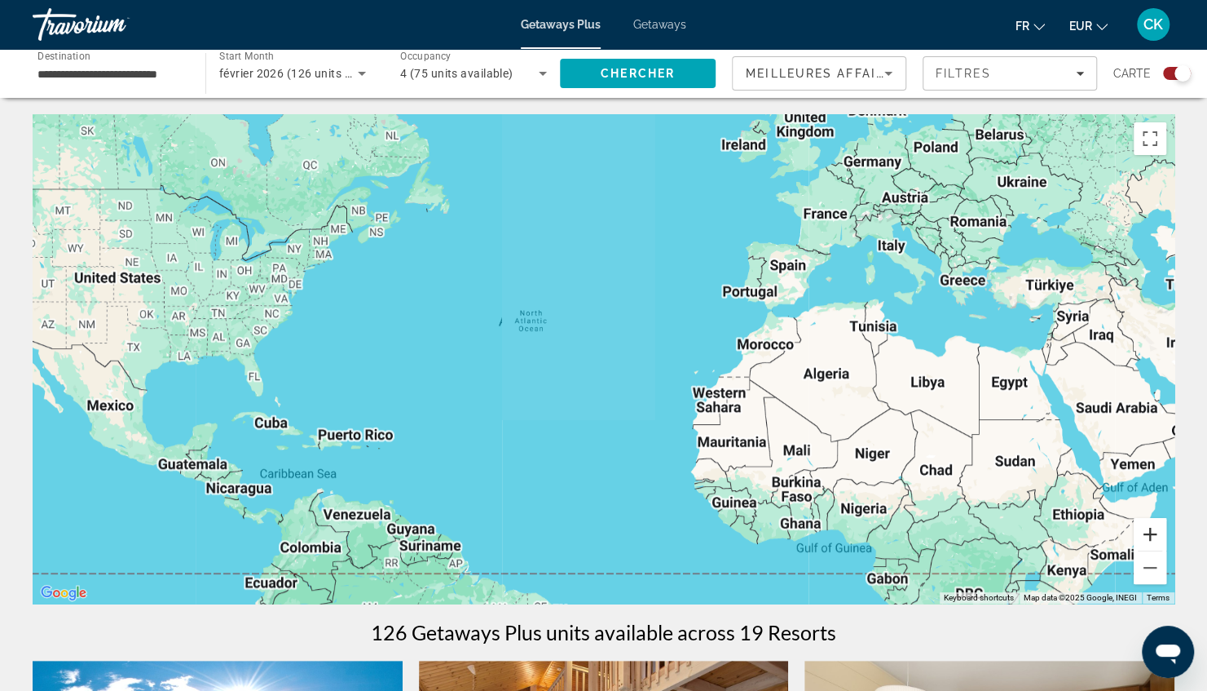
click at [1156, 532] on button "Zoom in" at bounding box center [1150, 534] width 33 height 33
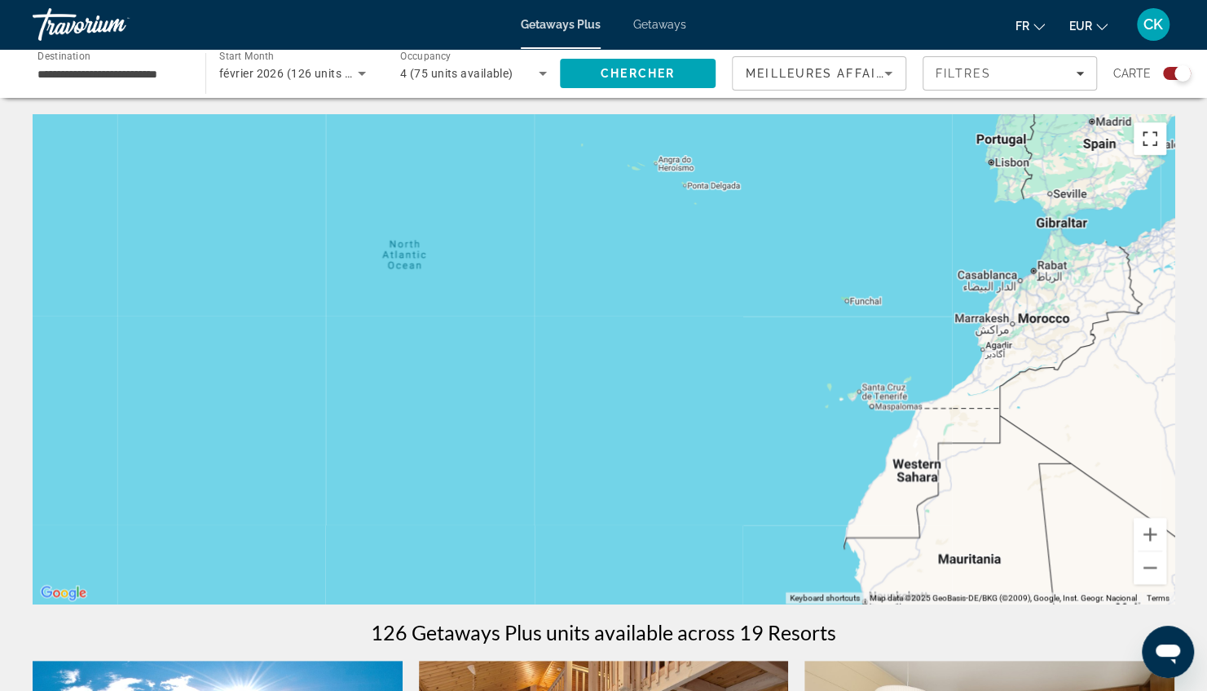
click at [1153, 141] on button "Toggle fullscreen view" at bounding box center [1150, 138] width 33 height 33
click at [1149, 569] on button "Zoom out" at bounding box center [1150, 567] width 33 height 33
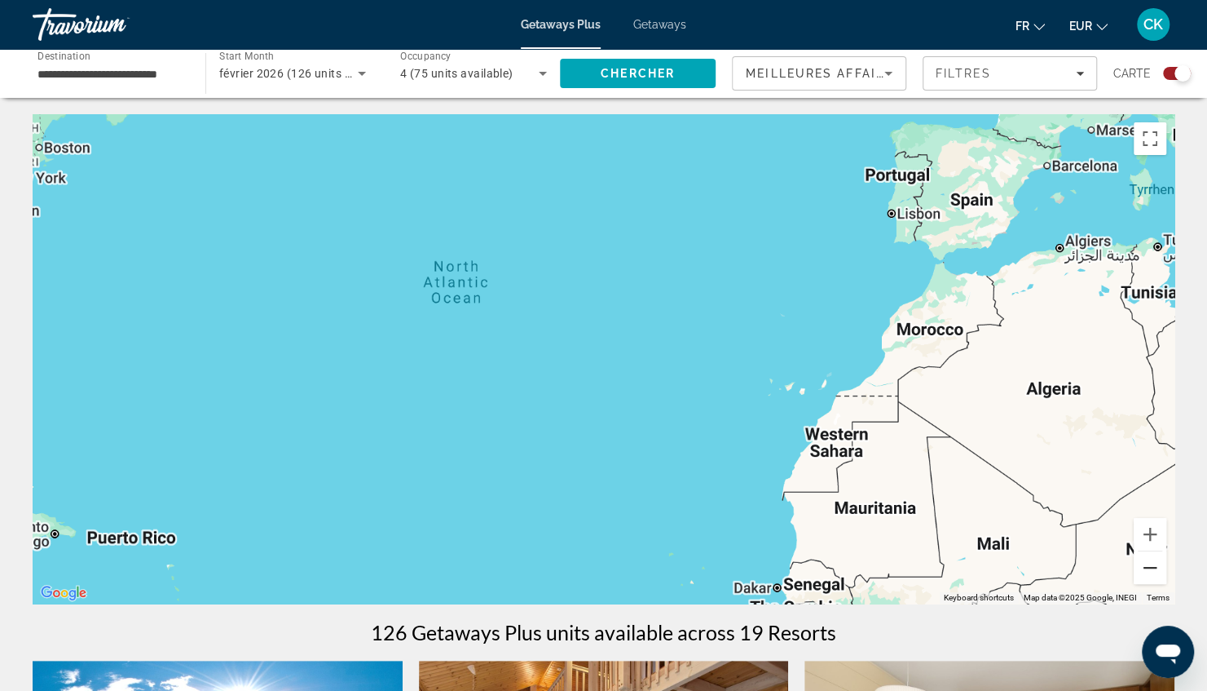
click at [1149, 569] on button "Zoom out" at bounding box center [1150, 567] width 33 height 33
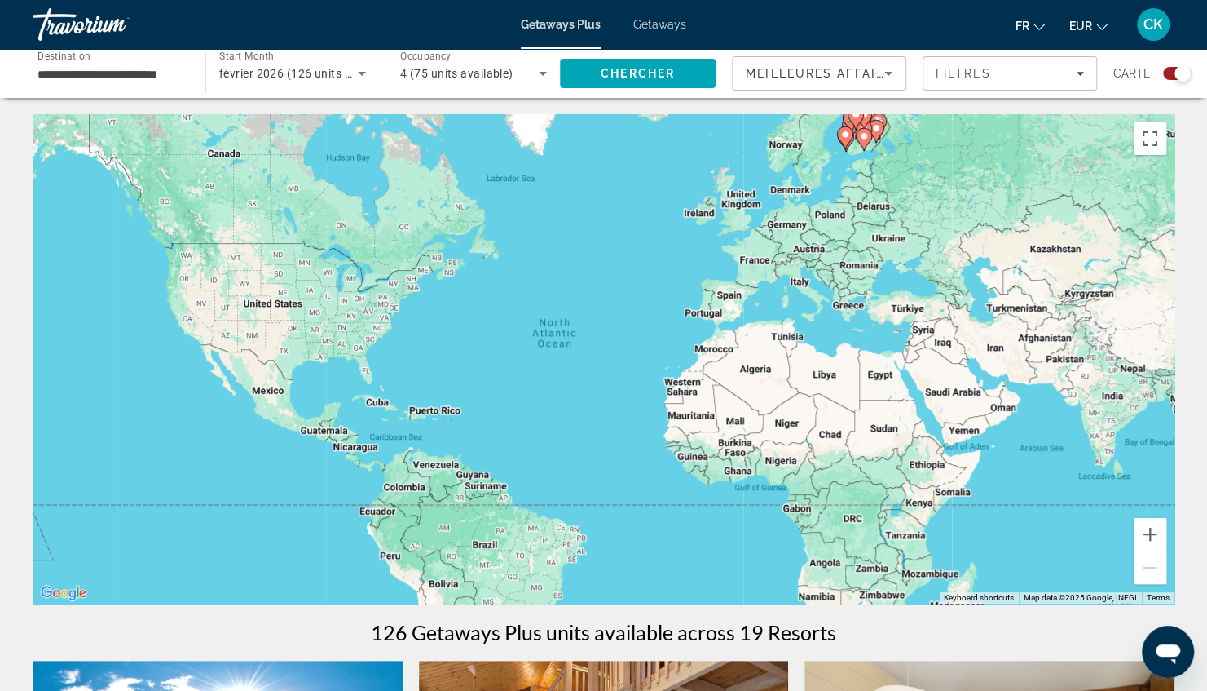
click at [875, 143] on div "To activate drag with keyboard, press Alt + Enter. Once in keyboard drag state,…" at bounding box center [604, 358] width 1142 height 489
click at [906, 133] on div "To activate drag with keyboard, press Alt + Enter. Once in keyboard drag state,…" at bounding box center [604, 358] width 1142 height 489
click at [845, 134] on image "Main content" at bounding box center [846, 135] width 10 height 10
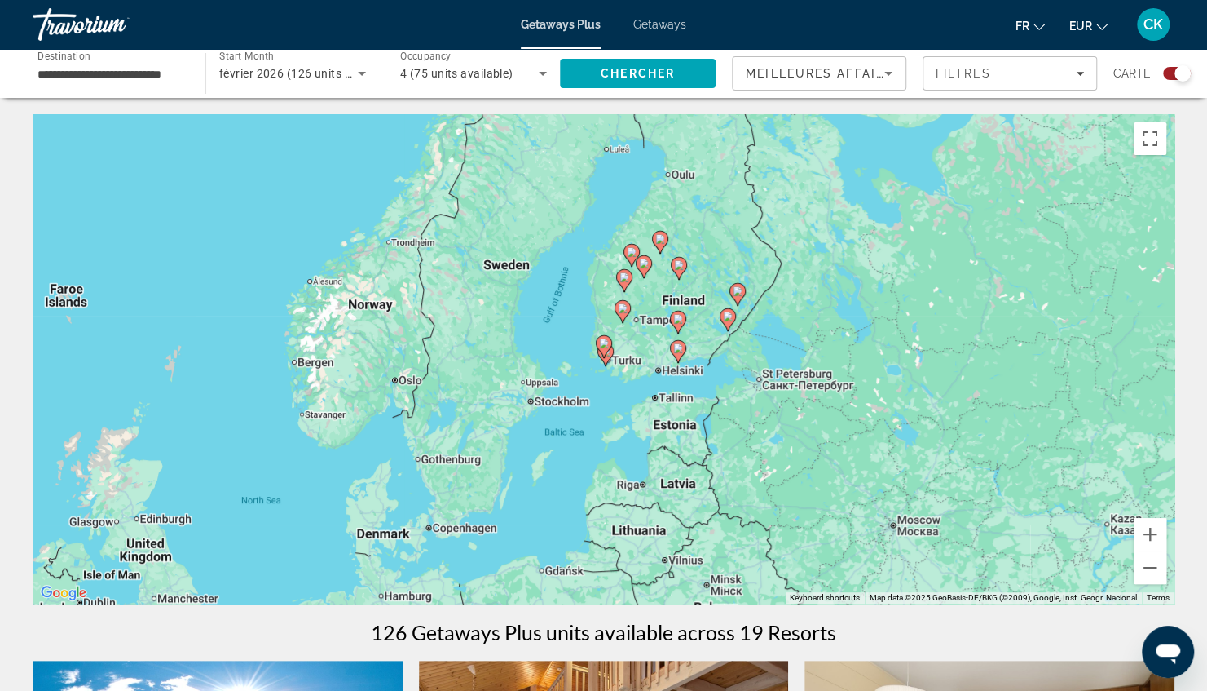
click at [726, 244] on div "To navigate, press the arrow keys. To activate drag with keyboard, press Alt + …" at bounding box center [604, 358] width 1142 height 489
click at [647, 300] on div "To activate drag with keyboard, press Alt + Enter. Once in keyboard drag state,…" at bounding box center [604, 358] width 1142 height 489
click at [623, 279] on image "Main content" at bounding box center [625, 277] width 10 height 10
type input "**********"
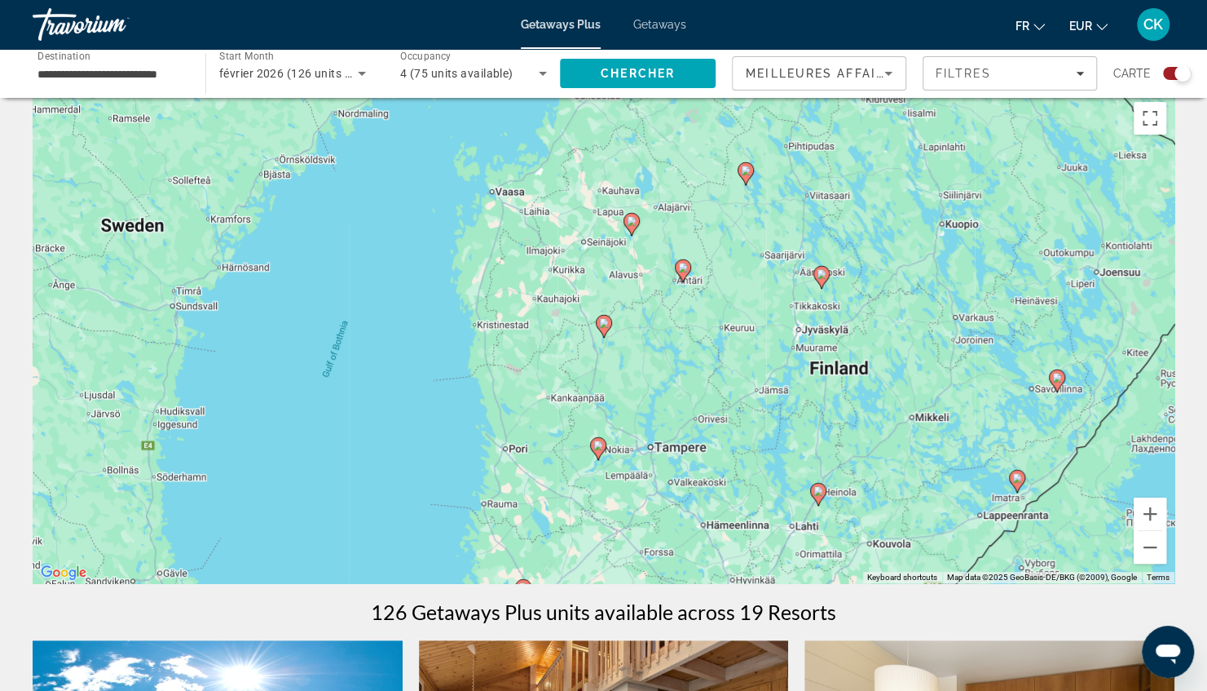
scroll to position [23, 0]
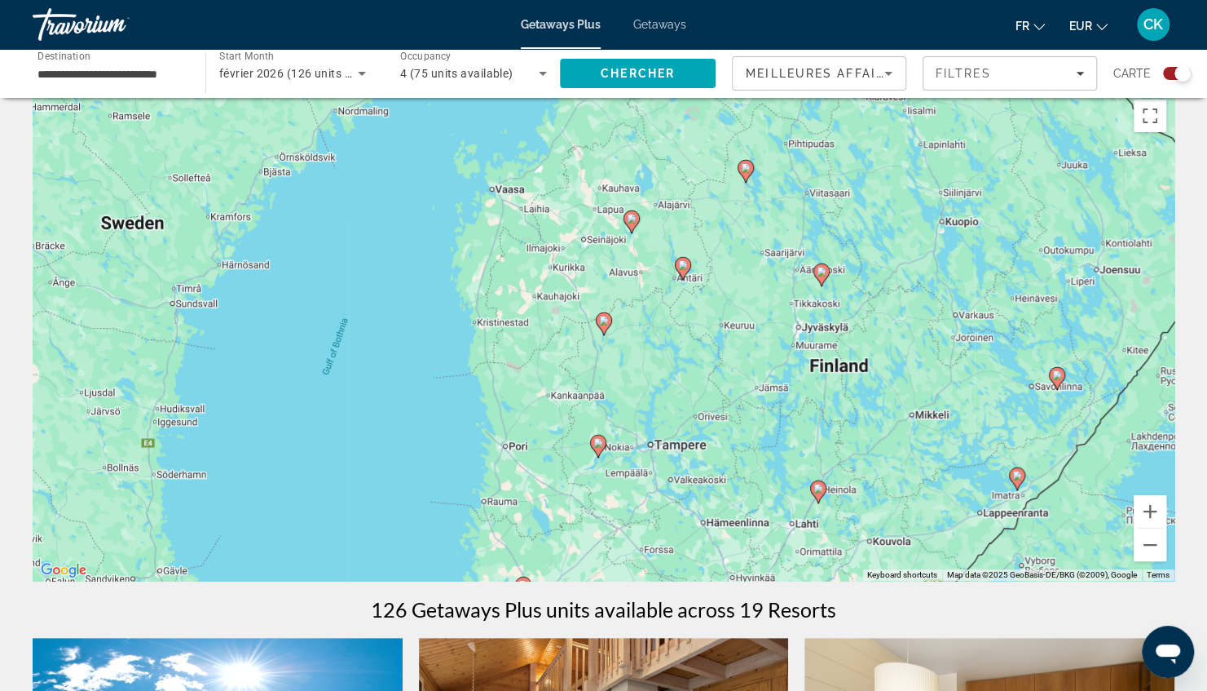
click at [633, 216] on image "Main content" at bounding box center [632, 219] width 10 height 10
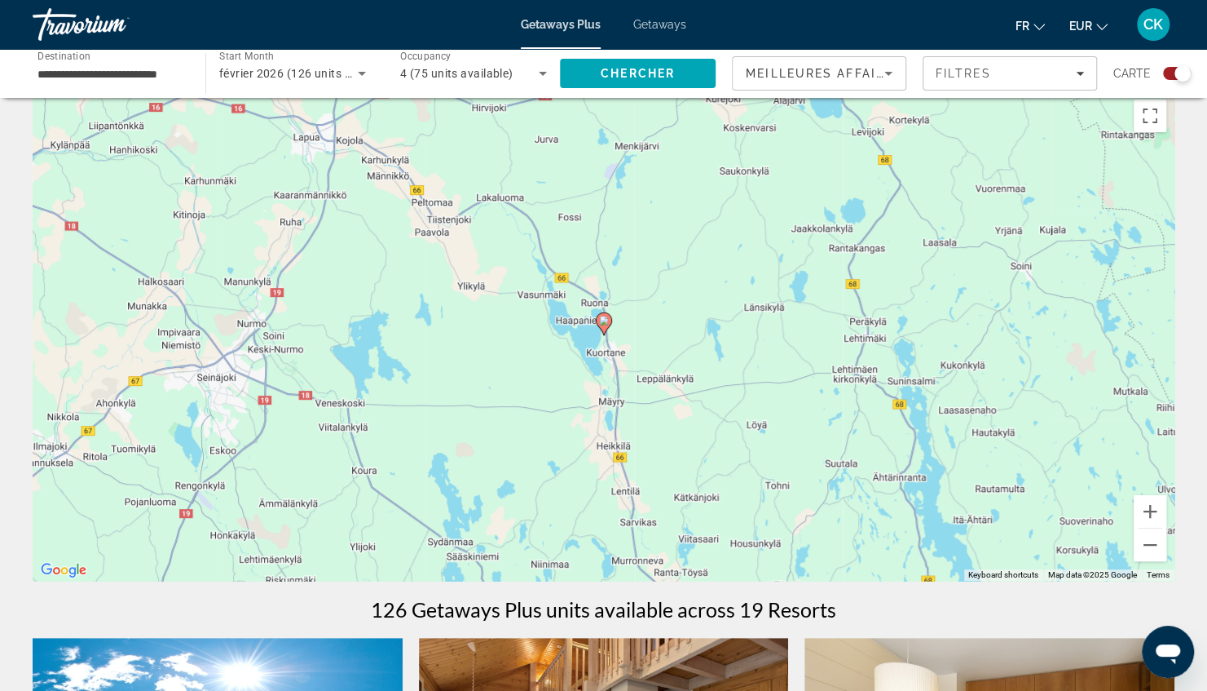
click at [604, 323] on image "Main content" at bounding box center [604, 321] width 10 height 10
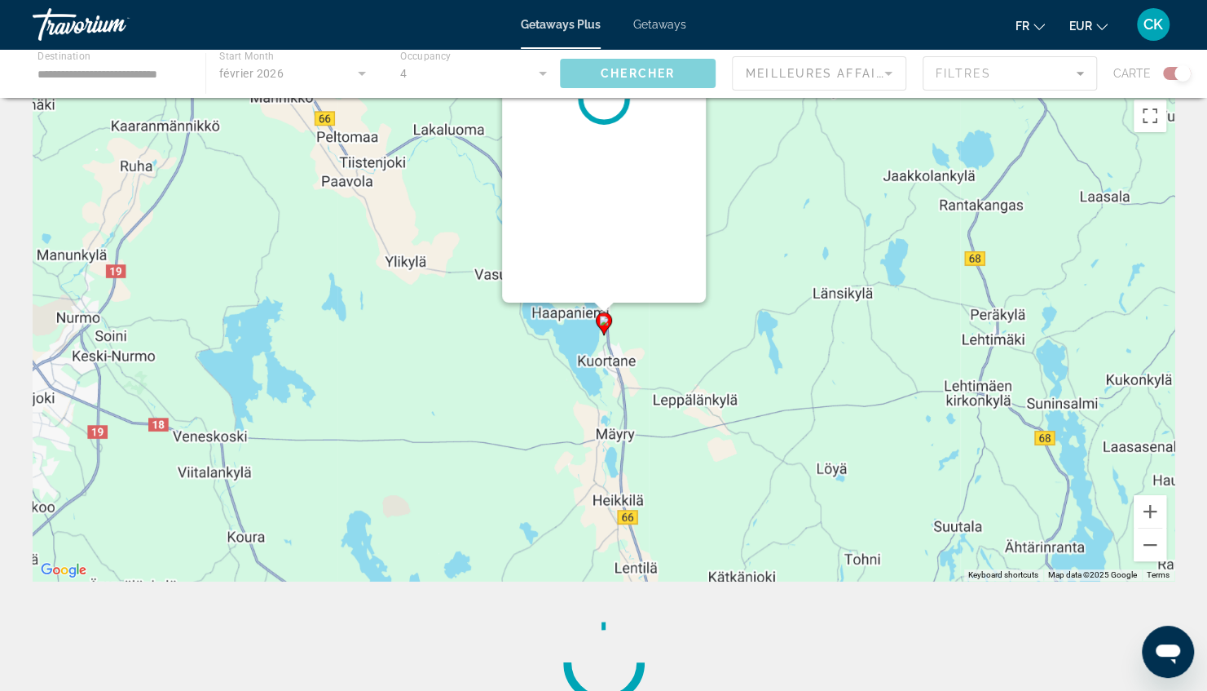
scroll to position [0, 0]
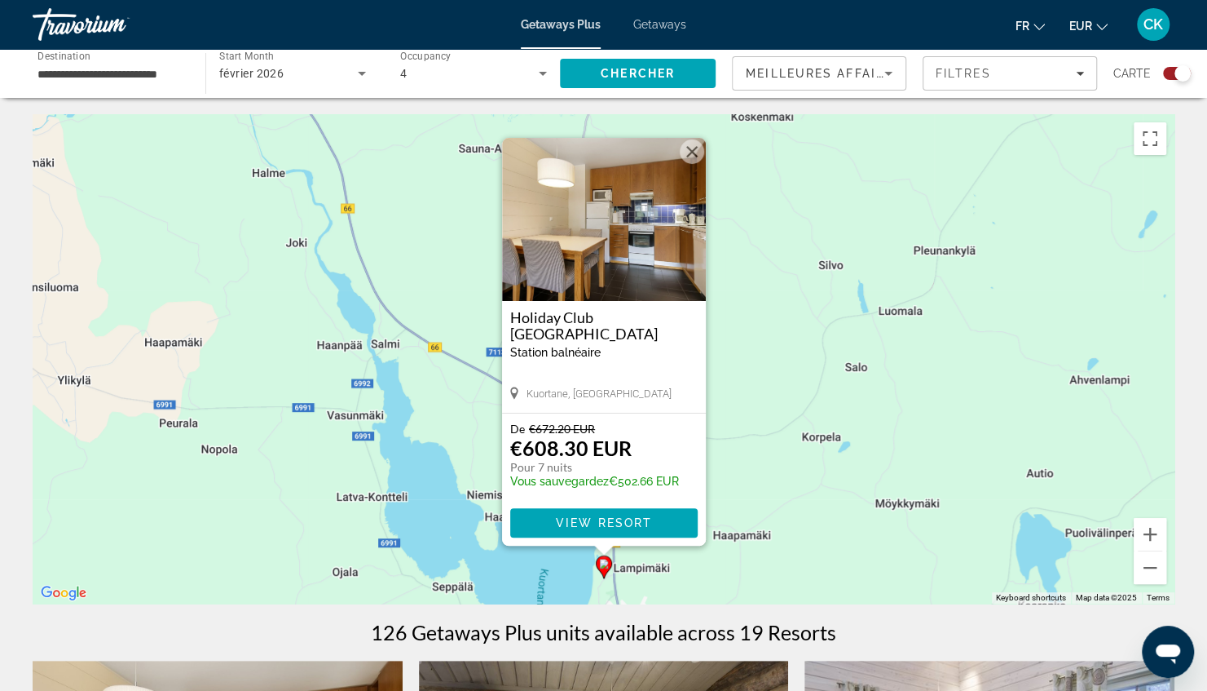
click at [695, 144] on button "Close" at bounding box center [692, 151] width 24 height 24
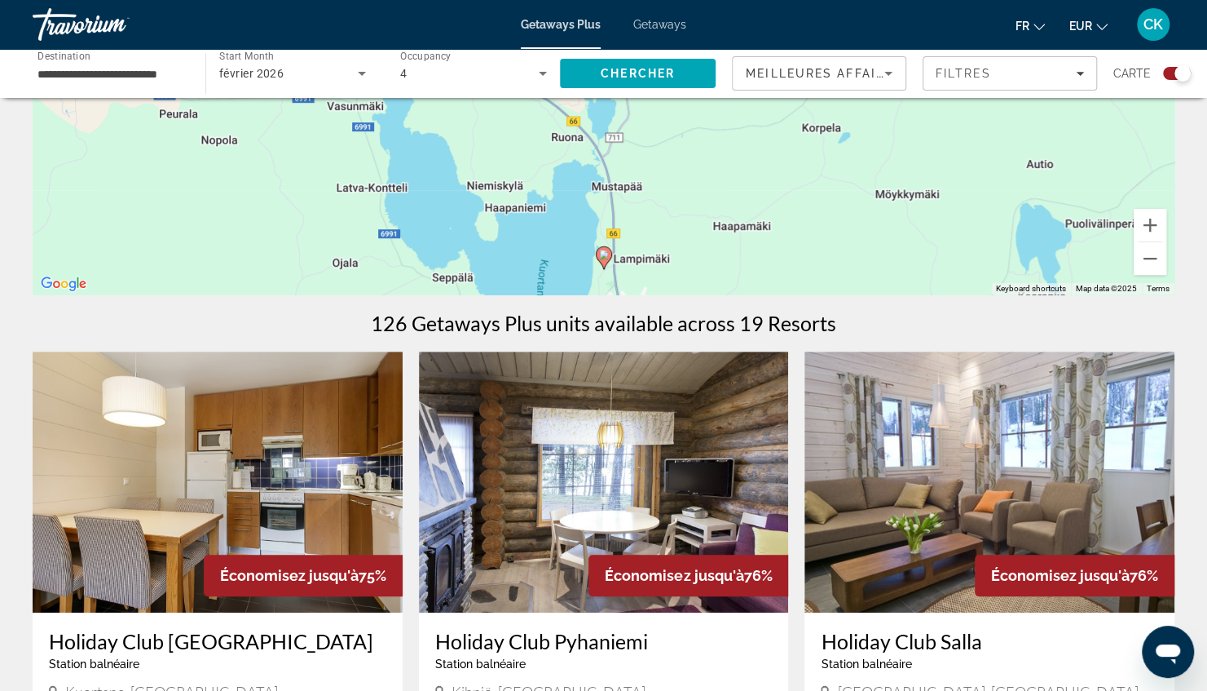
scroll to position [302, 0]
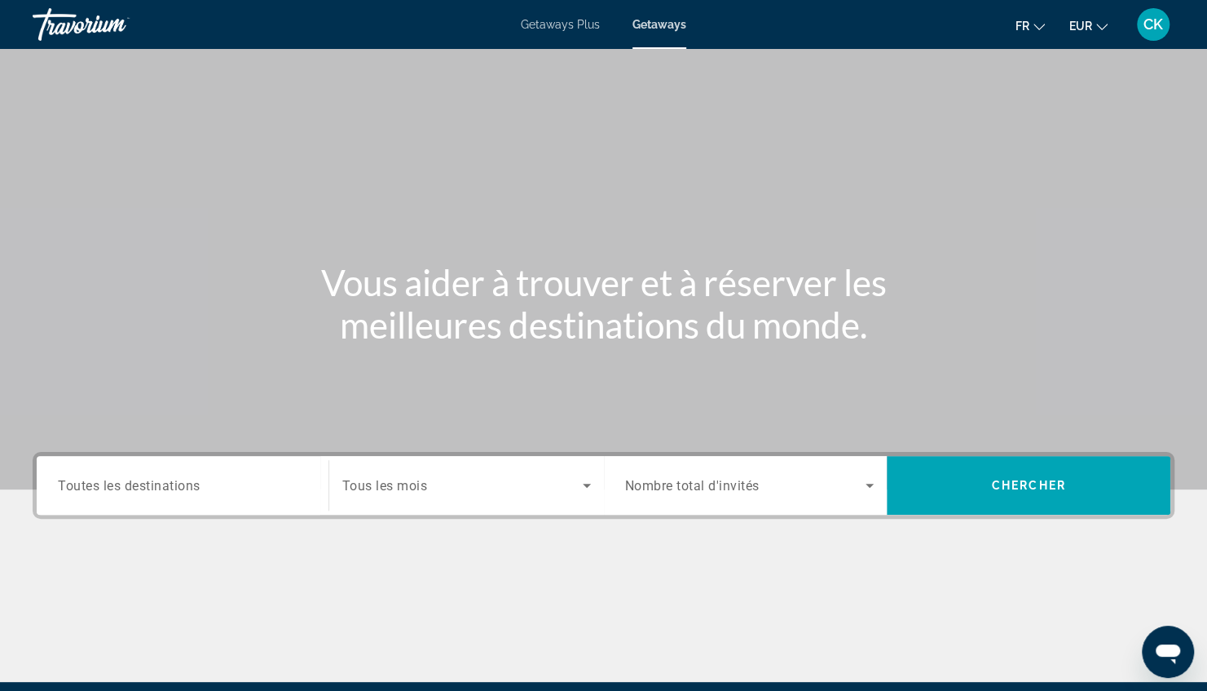
click at [212, 486] on input "Destination Toutes les destinations" at bounding box center [182, 486] width 249 height 20
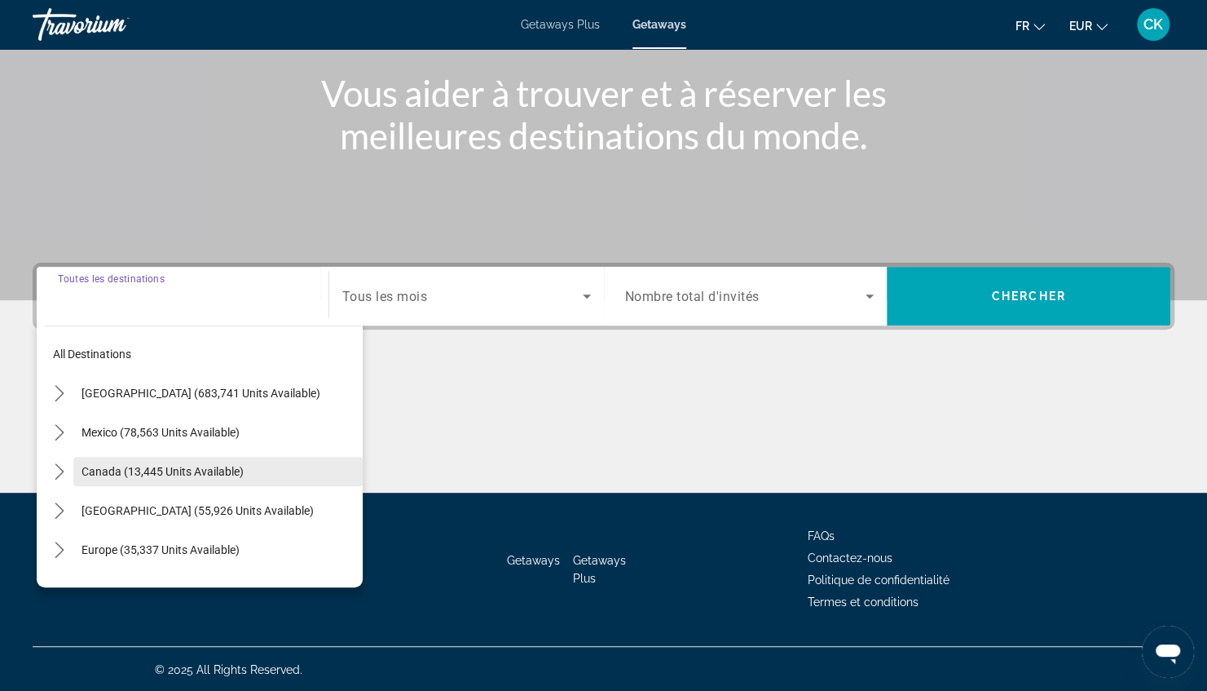
scroll to position [188, 0]
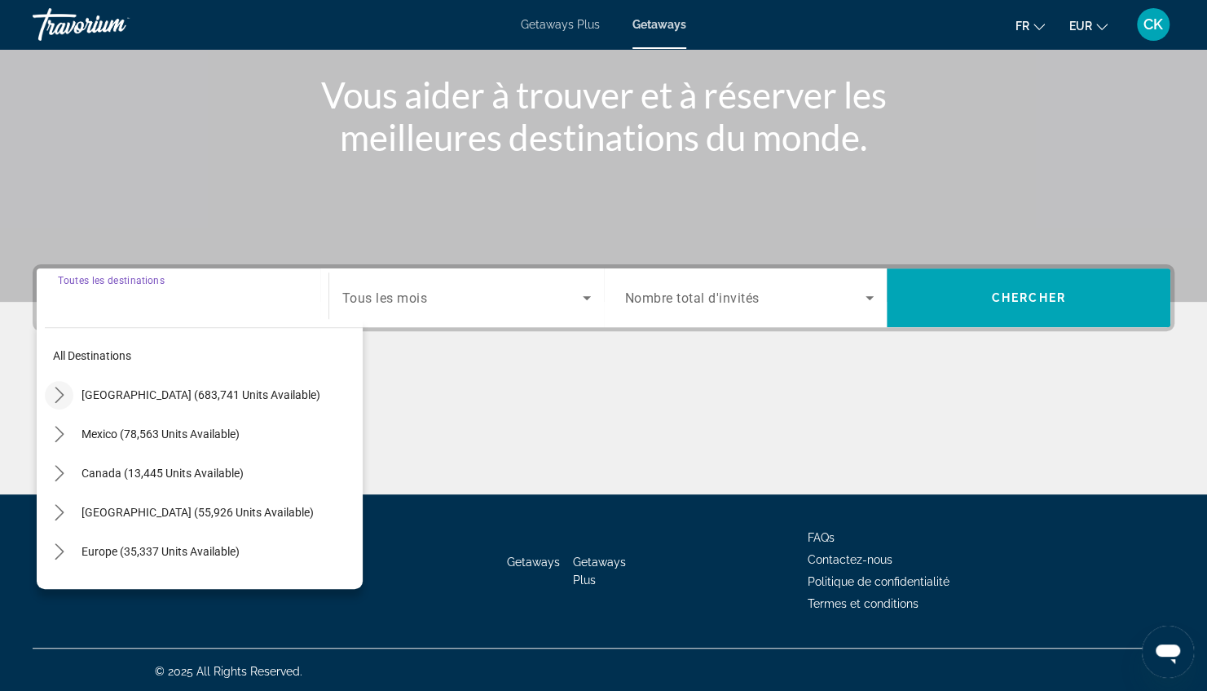
click at [65, 388] on icon "Toggle United States (683,741 units available) submenu" at bounding box center [59, 394] width 16 height 16
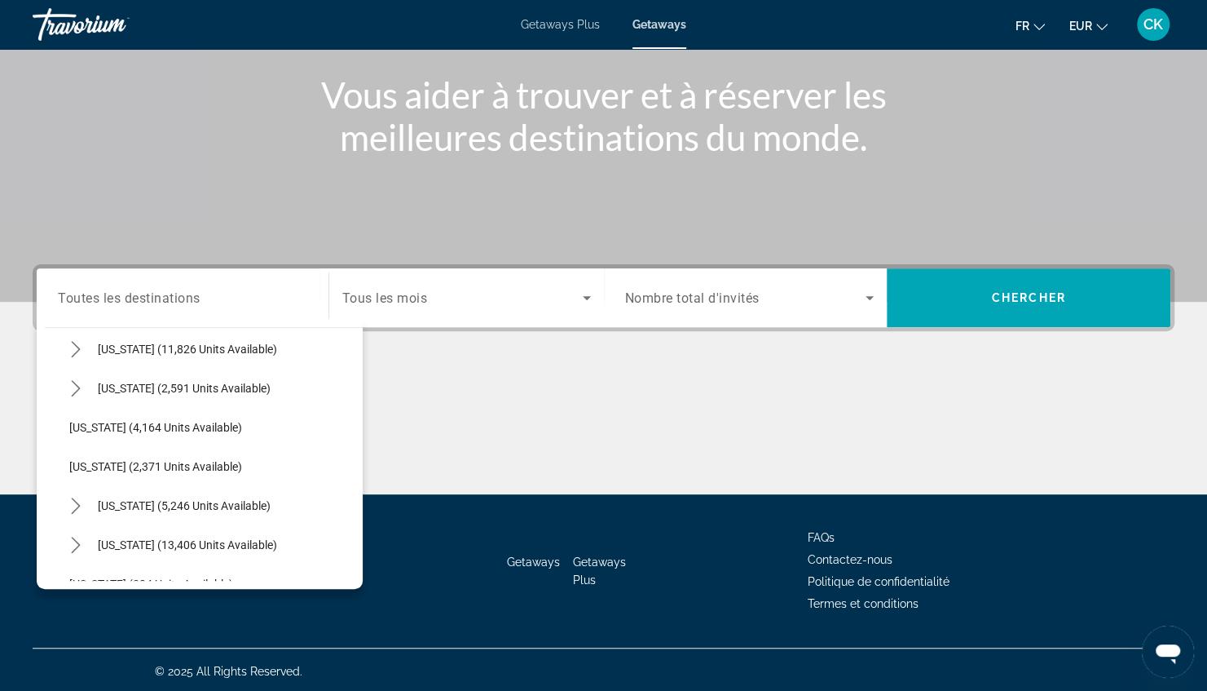
scroll to position [1002, 0]
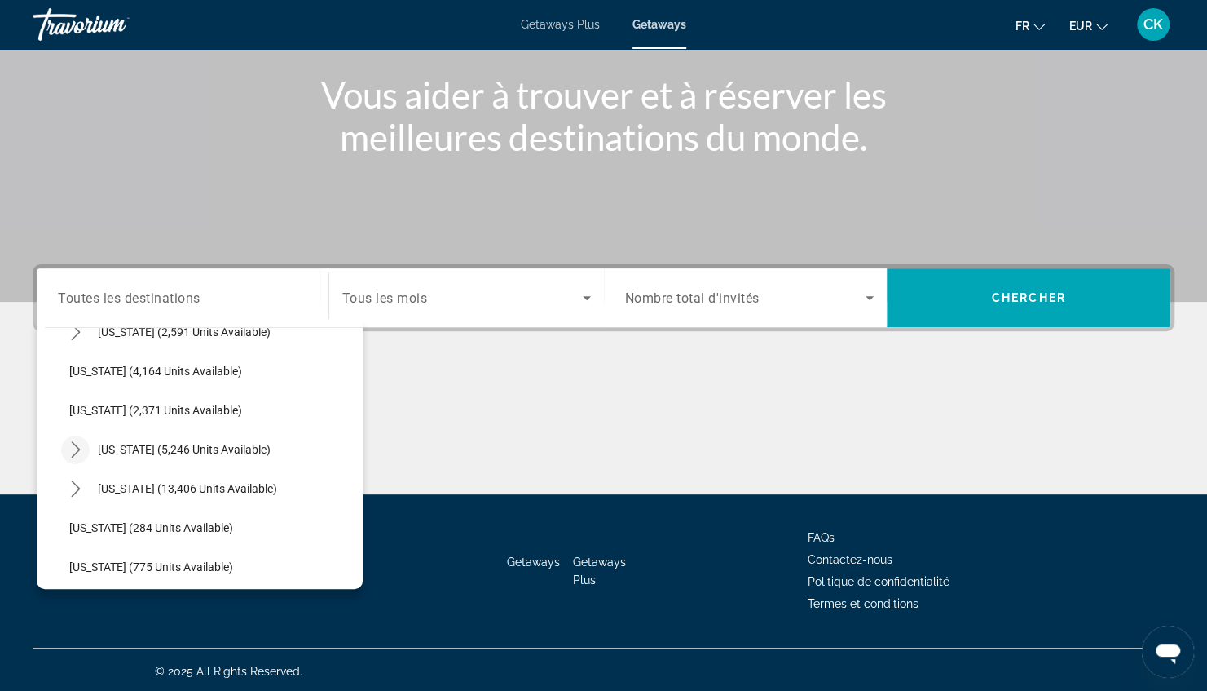
click at [72, 448] on icon "Toggle New York (5,246 units available) submenu" at bounding box center [76, 449] width 16 height 16
click at [126, 491] on span "[US_STATE] (2,944 units available)" at bounding box center [172, 488] width 173 height 13
type input "**********"
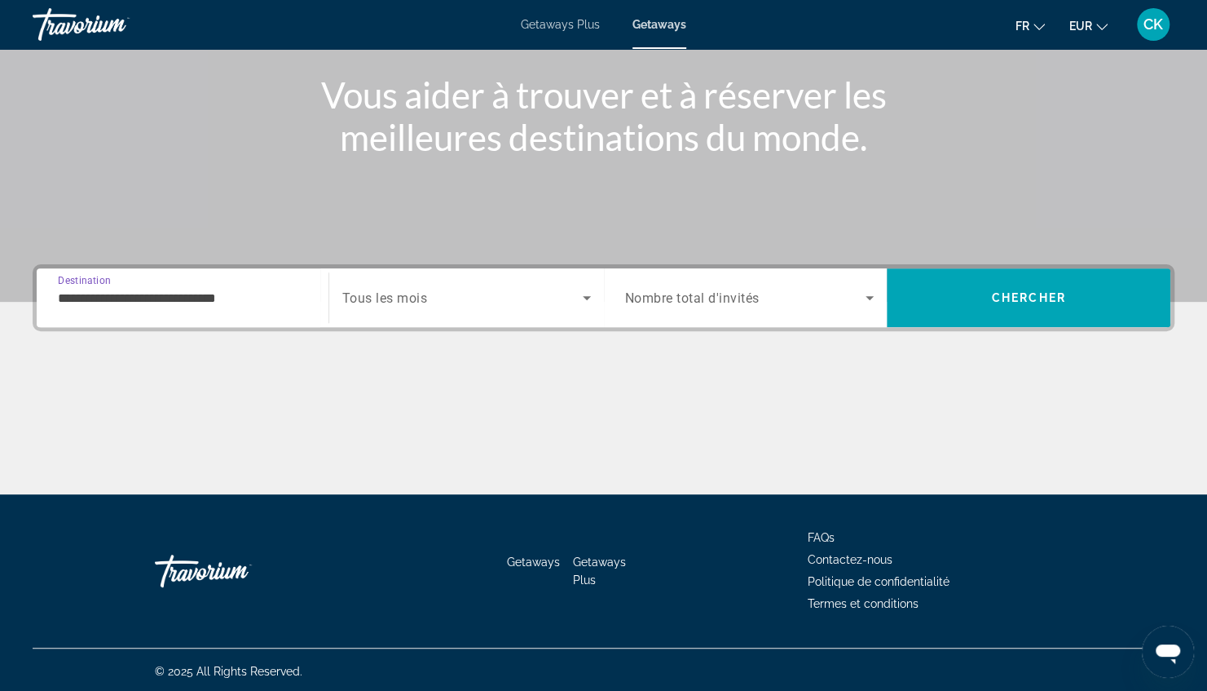
scroll to position [189, 0]
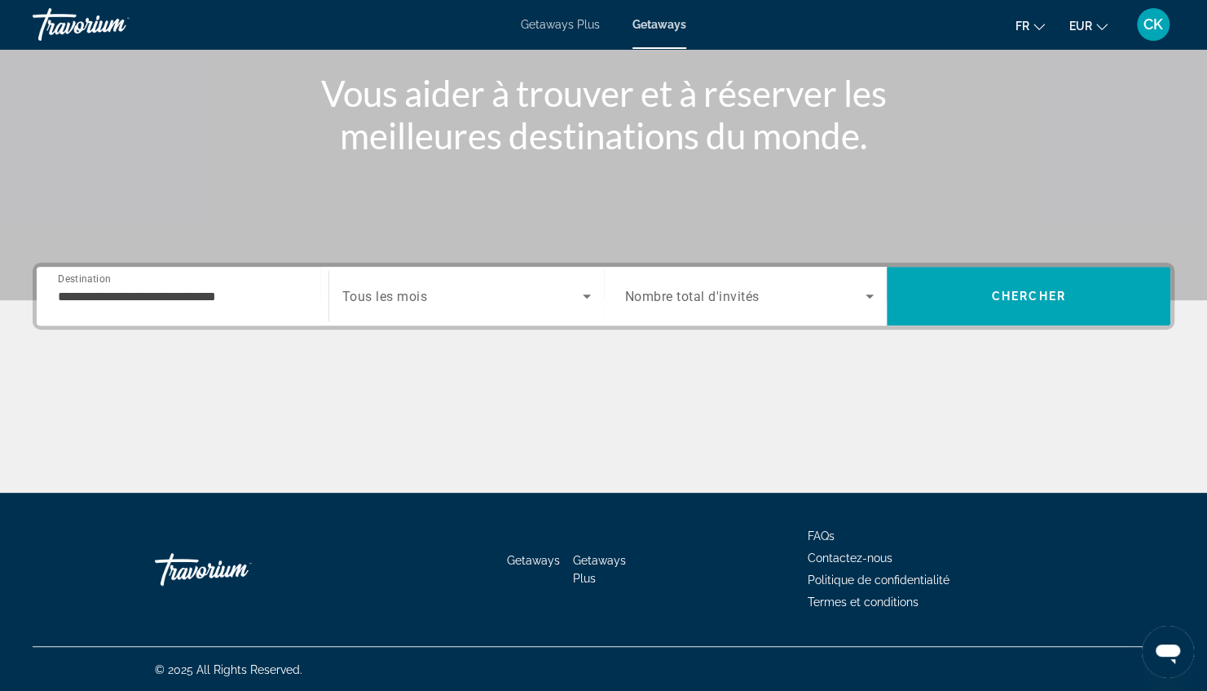
click at [417, 314] on div "Search widget" at bounding box center [466, 296] width 249 height 46
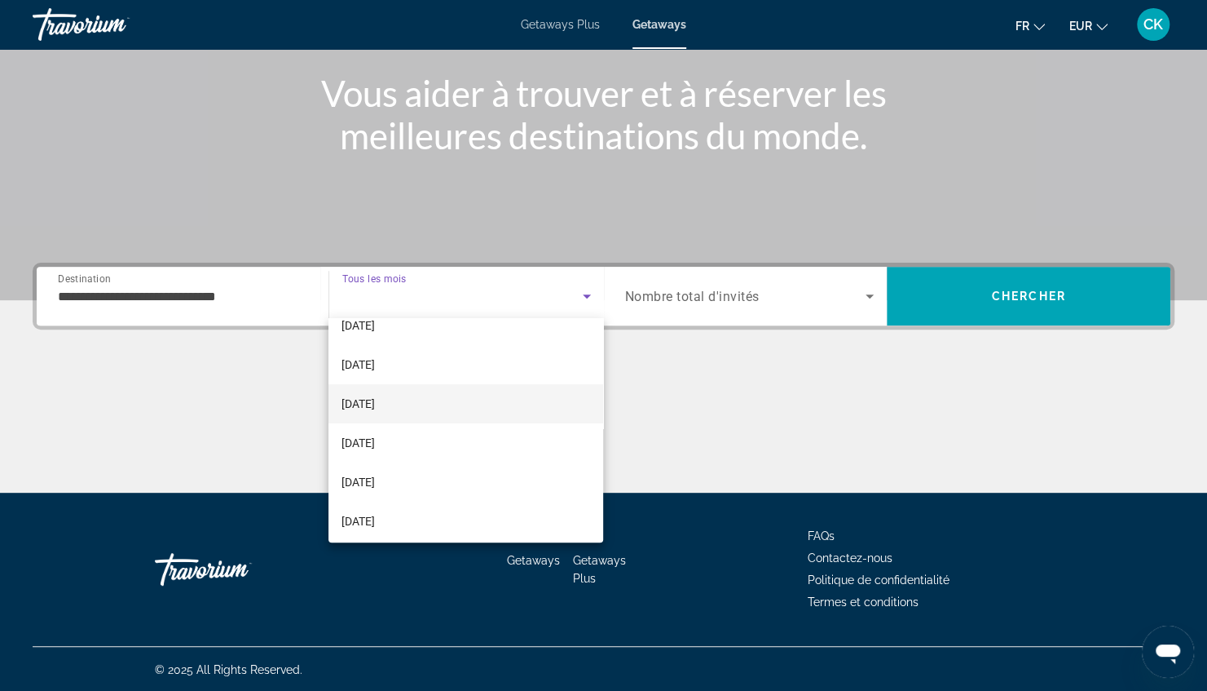
scroll to position [103, 0]
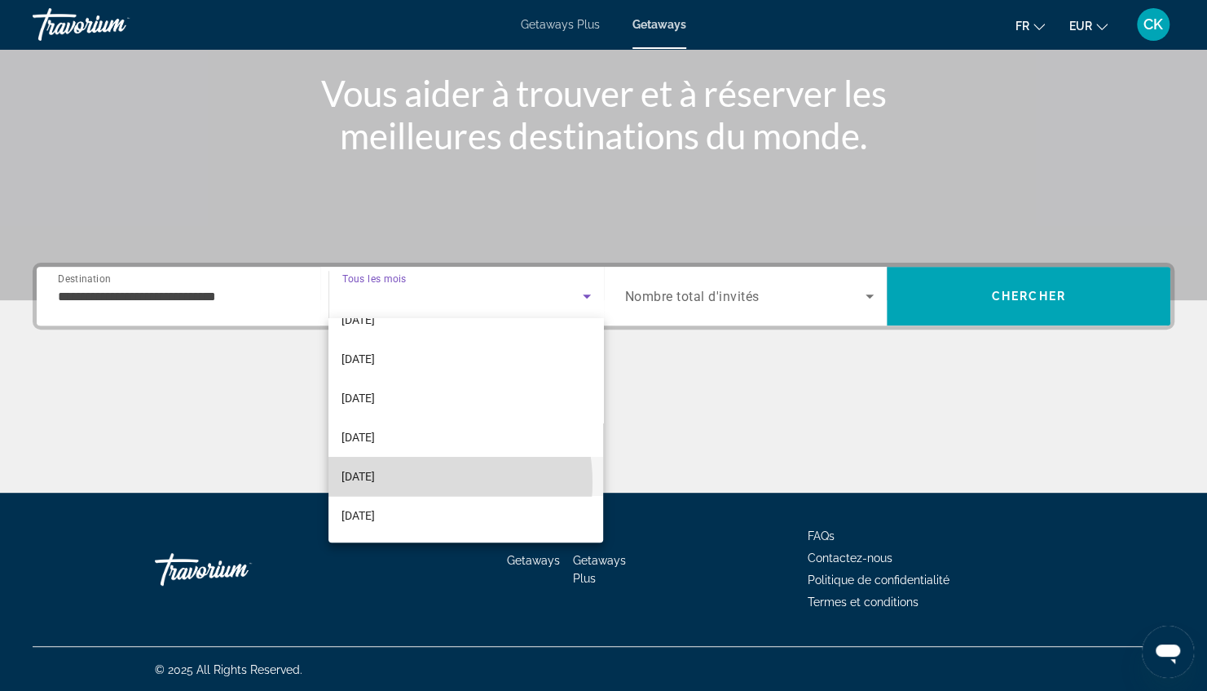
click at [414, 482] on mat-option "[DATE]" at bounding box center [466, 476] width 275 height 39
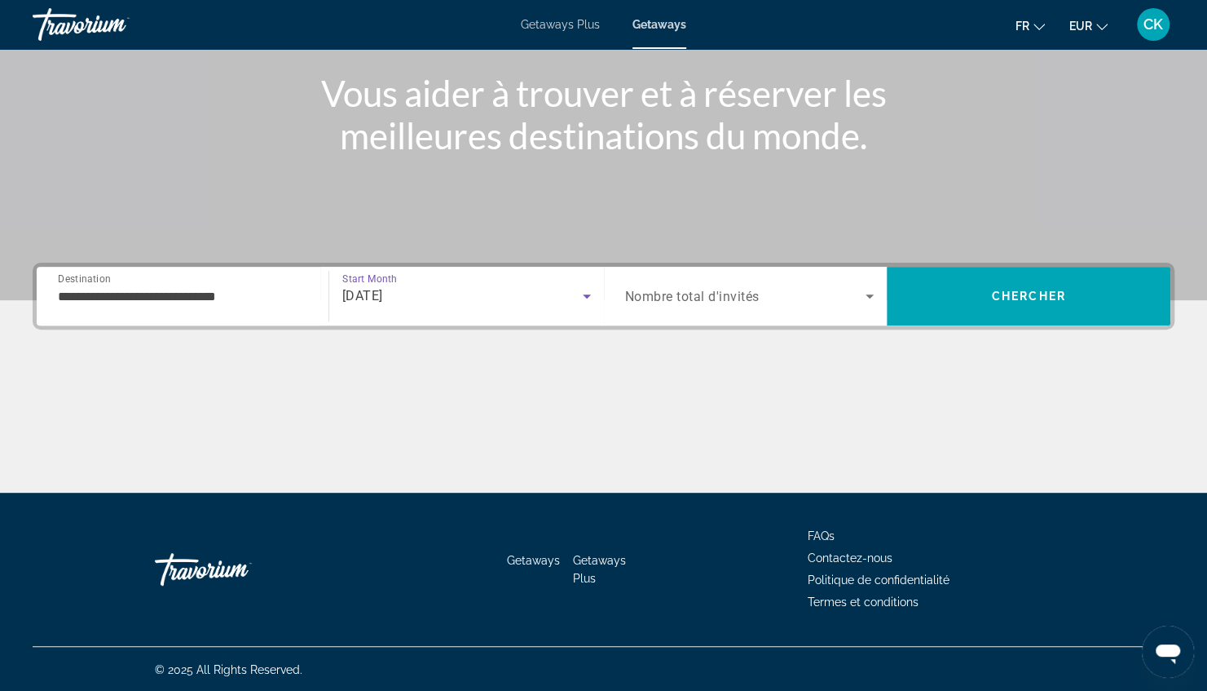
click at [688, 305] on div "Search widget" at bounding box center [749, 296] width 249 height 46
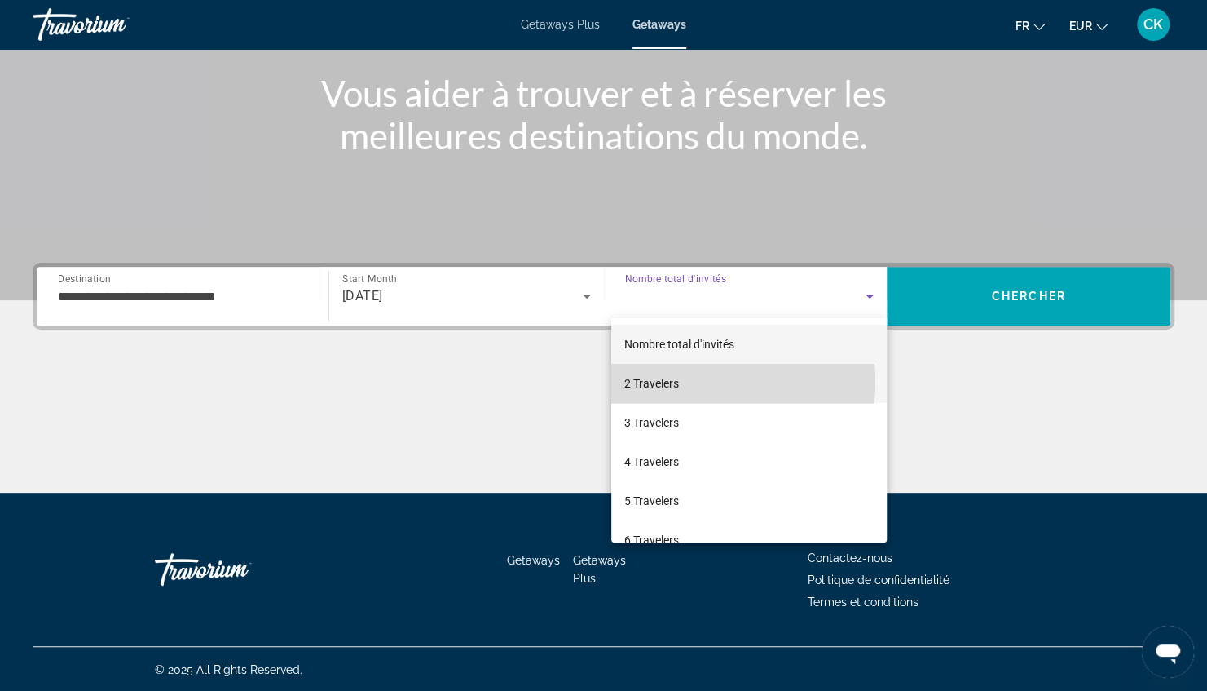
click at [664, 382] on span "2 Travelers" at bounding box center [652, 383] width 55 height 20
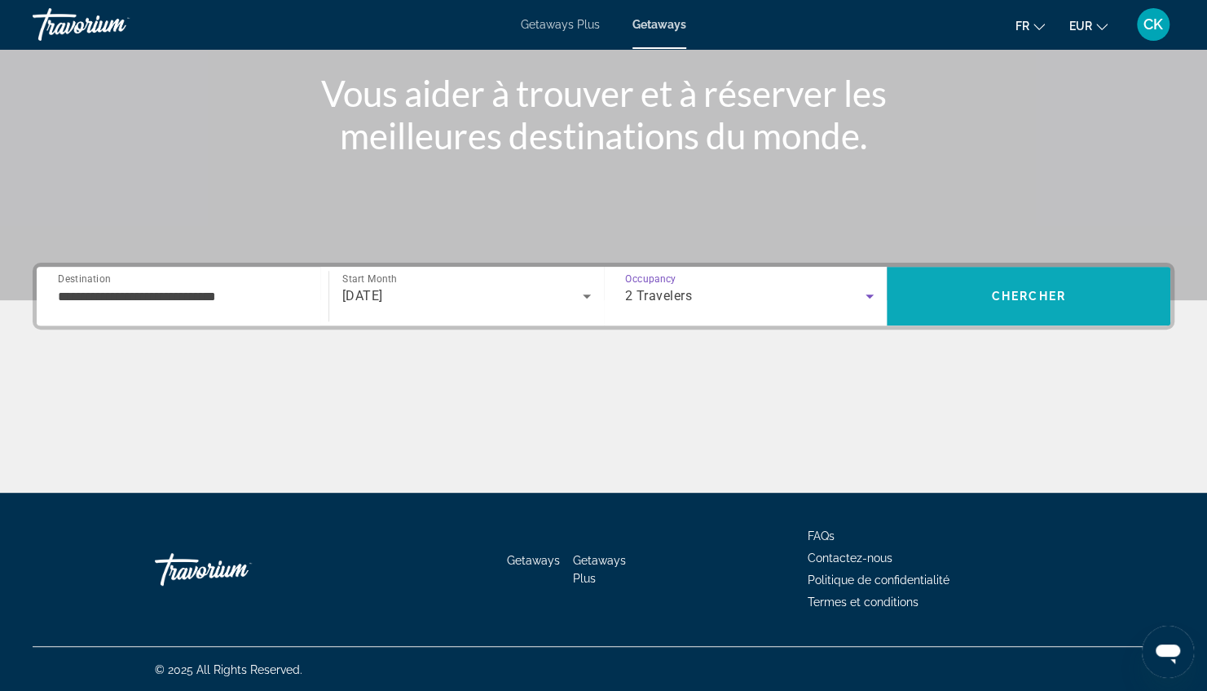
click at [987, 300] on span "Search" at bounding box center [1029, 295] width 284 height 39
